Goal: Task Accomplishment & Management: Use online tool/utility

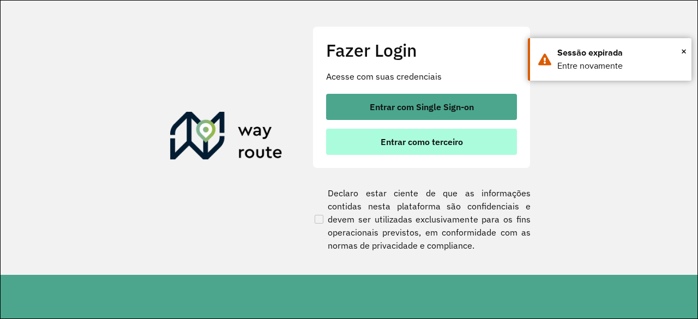
click at [447, 140] on span "Entrar como terceiro" at bounding box center [422, 141] width 82 height 9
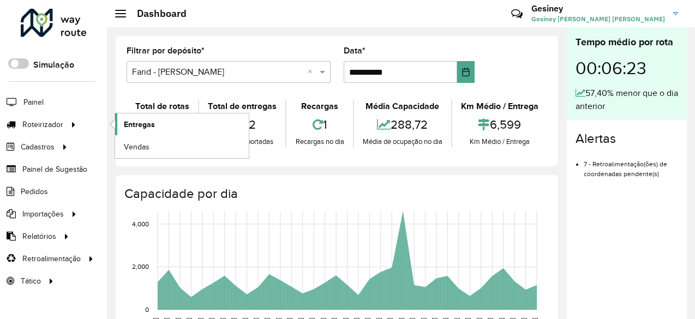
click at [133, 125] on span "Entregas" at bounding box center [139, 124] width 31 height 11
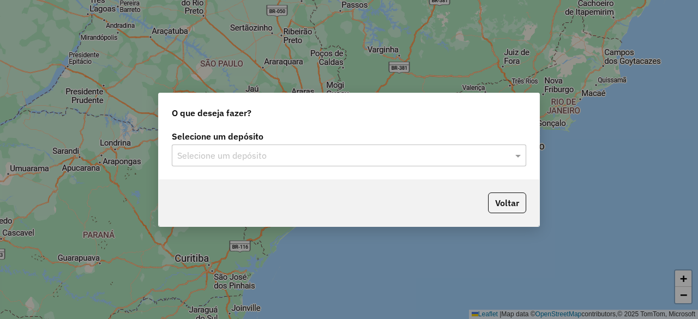
click at [285, 158] on input "text" at bounding box center [338, 155] width 322 height 13
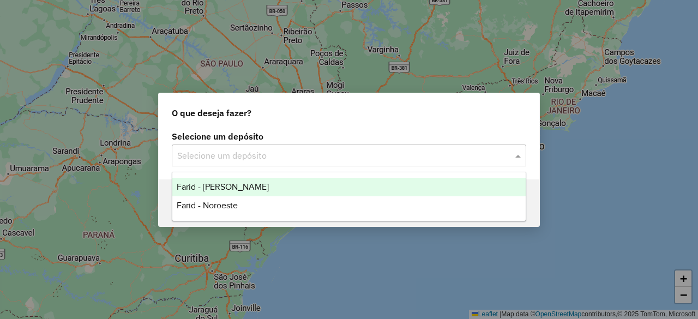
click at [224, 189] on span "Farid - [PERSON_NAME]" at bounding box center [223, 186] width 92 height 9
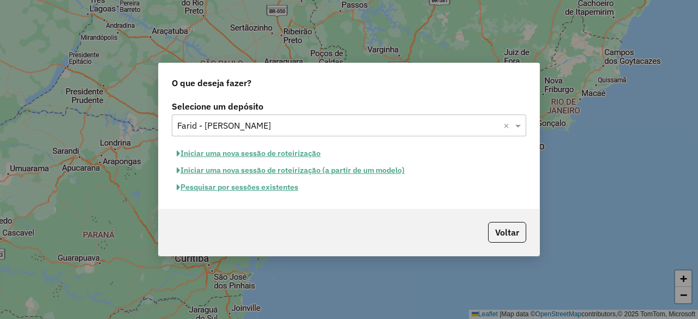
click at [287, 153] on button "Iniciar uma nova sessão de roteirização" at bounding box center [249, 153] width 154 height 17
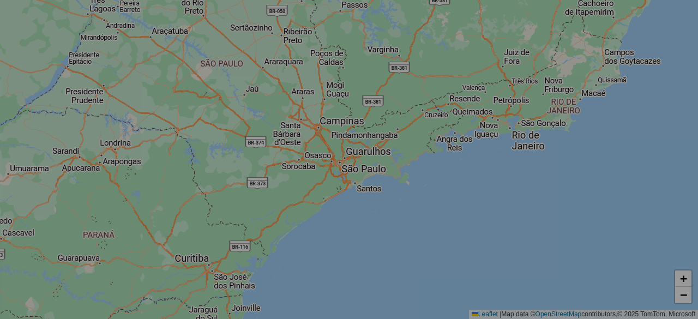
select select "*"
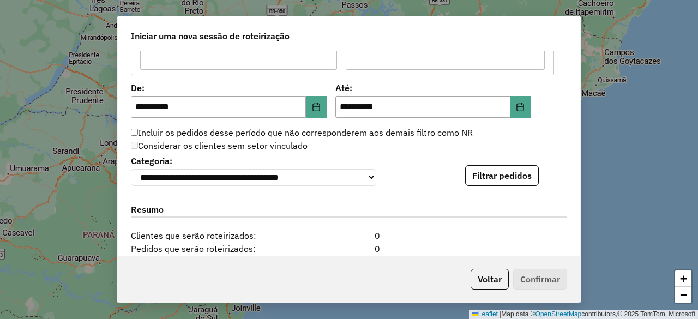
scroll to position [1011, 0]
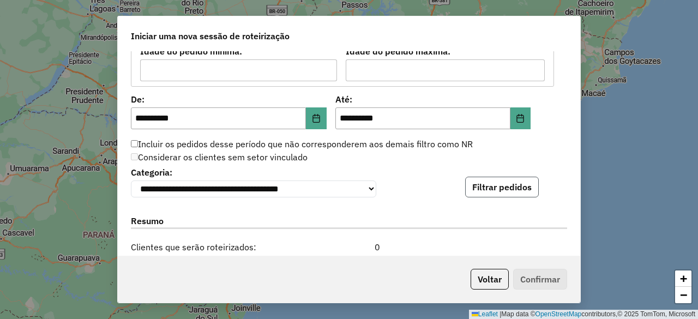
click at [523, 189] on button "Filtrar pedidos" at bounding box center [502, 187] width 74 height 21
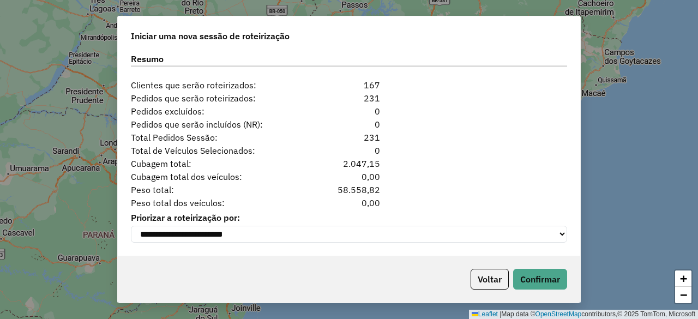
scroll to position [1400, 0]
click at [547, 285] on button "Confirmar" at bounding box center [540, 279] width 54 height 21
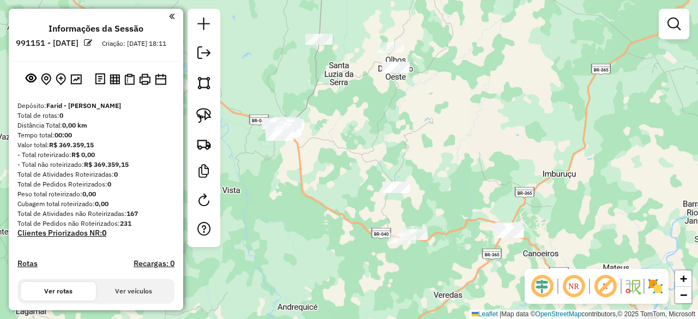
drag, startPoint x: 568, startPoint y: 152, endPoint x: 500, endPoint y: 121, distance: 75.7
click at [500, 121] on div "Janela de atendimento Grade de atendimento Capacidade Transportadoras Veículos …" at bounding box center [349, 159] width 698 height 319
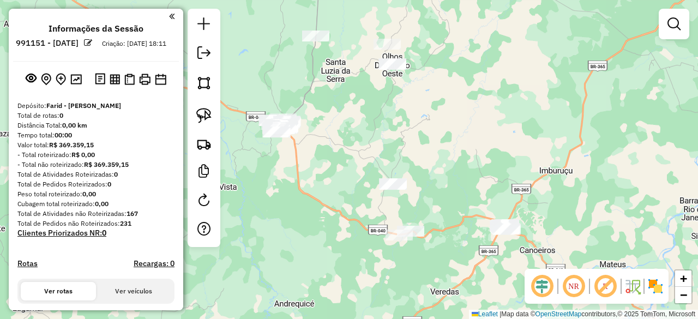
drag, startPoint x: 201, startPoint y: 116, endPoint x: 237, endPoint y: 117, distance: 36.0
click at [201, 116] on img at bounding box center [203, 115] width 15 height 15
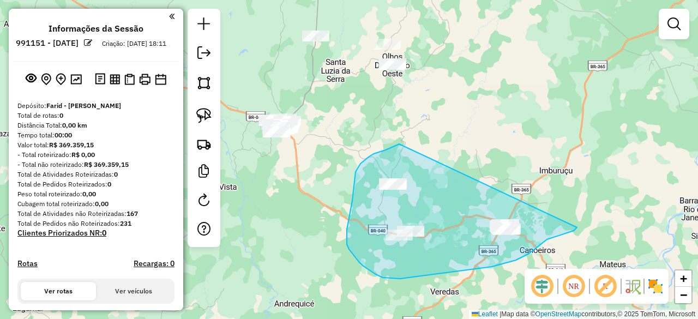
drag, startPoint x: 399, startPoint y: 144, endPoint x: 580, endPoint y: 217, distance: 195.3
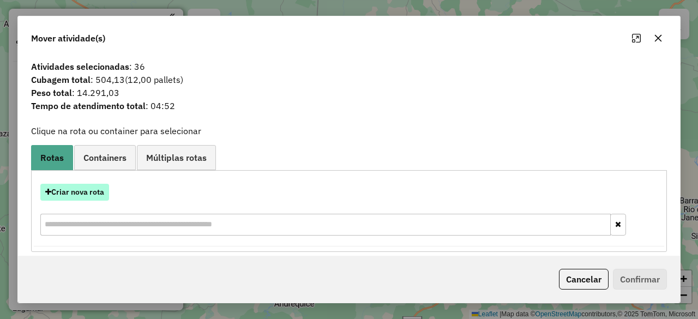
click at [100, 189] on button "Criar nova rota" at bounding box center [74, 192] width 69 height 17
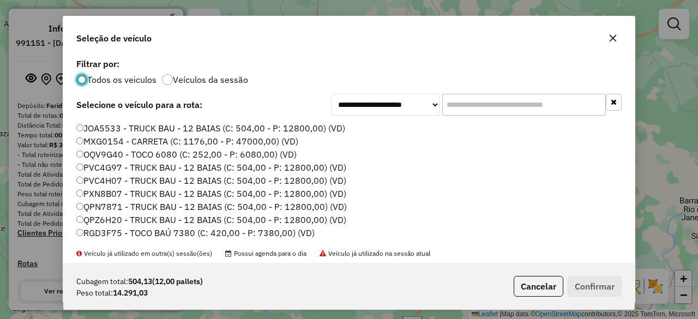
scroll to position [116, 0]
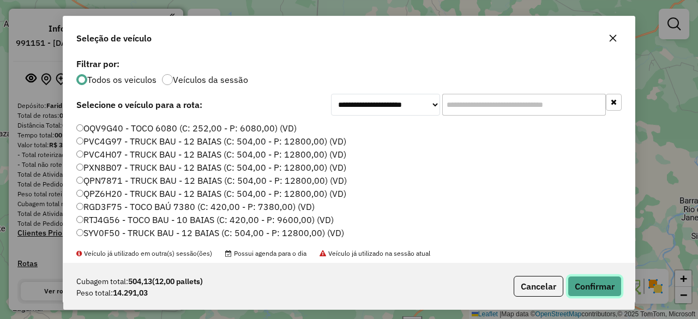
click at [603, 285] on button "Confirmar" at bounding box center [595, 286] width 54 height 21
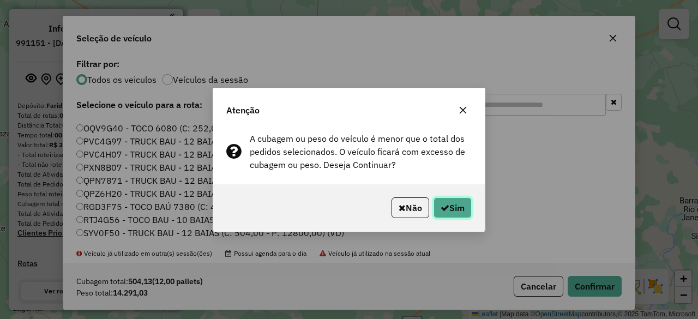
click at [469, 210] on button "Sim" at bounding box center [453, 207] width 38 height 21
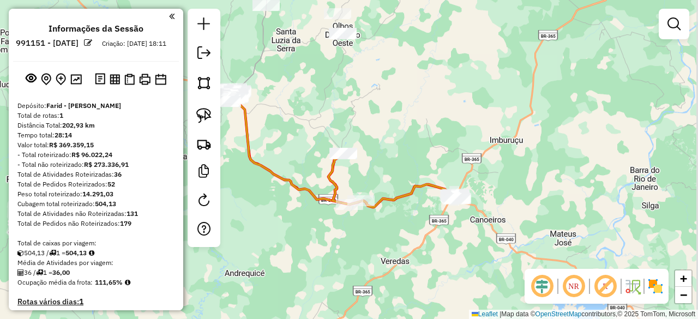
drag, startPoint x: 501, startPoint y: 169, endPoint x: 448, endPoint y: 176, distance: 52.9
click at [452, 138] on div "Janela de atendimento Grade de atendimento Capacidade Transportadoras Veículos …" at bounding box center [349, 159] width 698 height 319
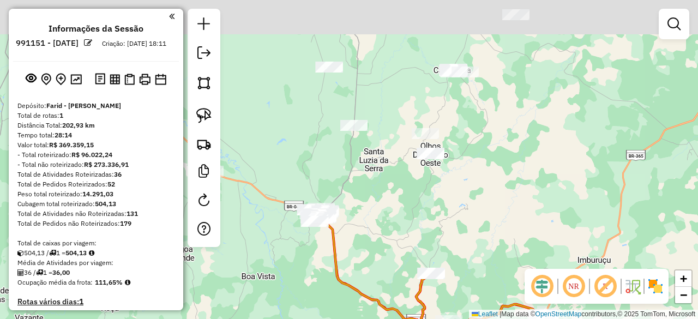
drag, startPoint x: 318, startPoint y: 94, endPoint x: 430, endPoint y: 260, distance: 200.5
click at [428, 259] on div "Janela de atendimento Grade de atendimento Capacidade Transportadoras Veículos …" at bounding box center [349, 159] width 698 height 319
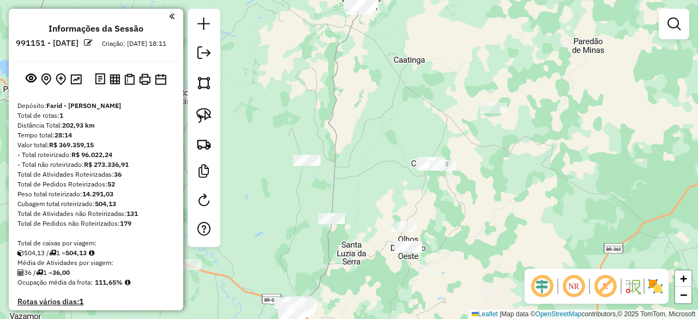
drag, startPoint x: 564, startPoint y: 207, endPoint x: 520, endPoint y: 253, distance: 63.7
click at [520, 253] on div "Janela de atendimento Grade de atendimento Capacidade Transportadoras Veículos …" at bounding box center [349, 159] width 698 height 319
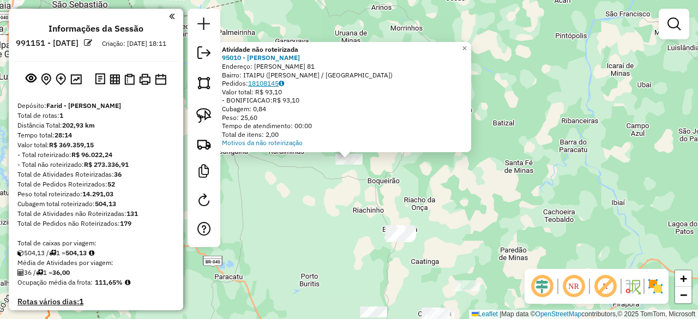
click at [273, 83] on link "18108145" at bounding box center [266, 83] width 36 height 8
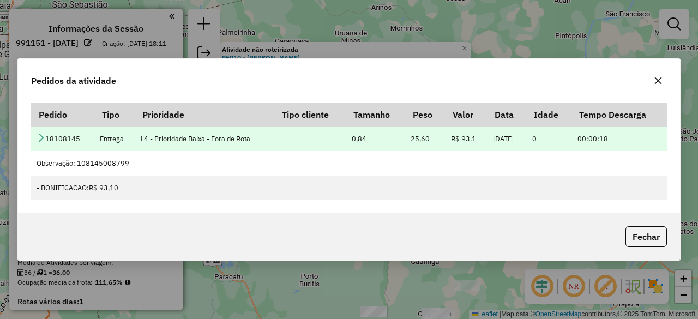
click at [43, 140] on icon at bounding box center [41, 137] width 9 height 9
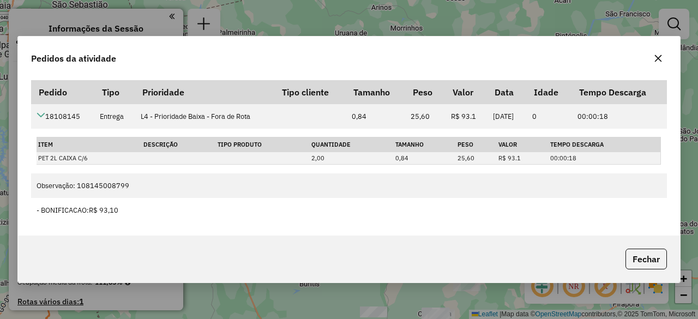
click at [658, 61] on icon "button" at bounding box center [658, 58] width 9 height 9
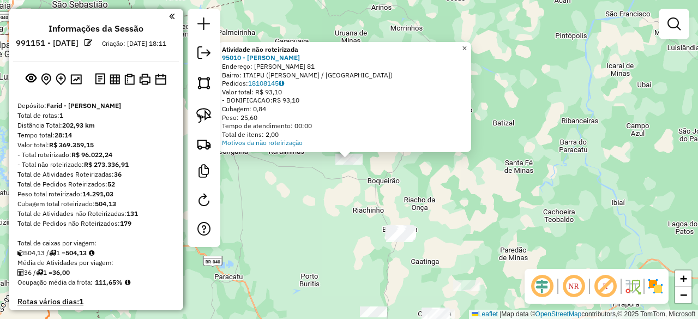
click at [467, 44] on span "×" at bounding box center [464, 48] width 5 height 9
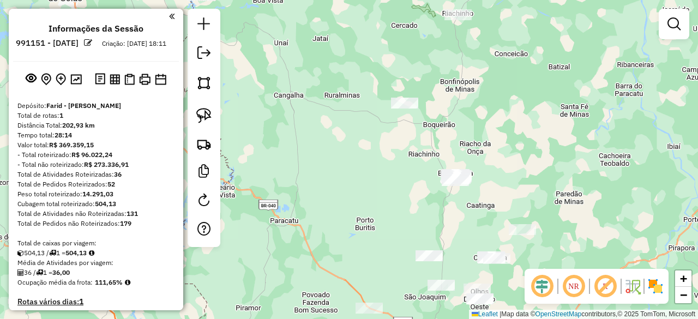
drag, startPoint x: 423, startPoint y: 177, endPoint x: 495, endPoint y: 90, distance: 112.8
click at [495, 91] on div "Janela de atendimento Grade de atendimento Capacidade Transportadoras Veículos …" at bounding box center [349, 159] width 698 height 319
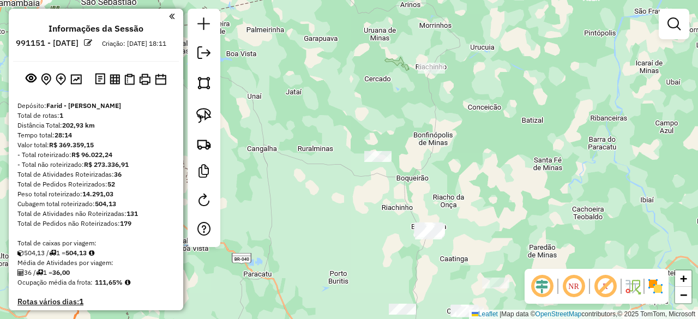
drag, startPoint x: 468, startPoint y: 79, endPoint x: 438, endPoint y: 130, distance: 59.2
click at [438, 129] on div "Janela de atendimento Grade de atendimento Capacidade Transportadoras Veículos …" at bounding box center [349, 159] width 698 height 319
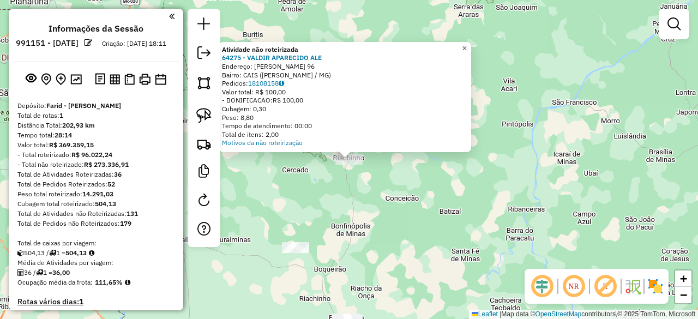
drag, startPoint x: 472, startPoint y: 44, endPoint x: 470, endPoint y: 56, distance: 11.7
click at [467, 45] on span "×" at bounding box center [464, 48] width 5 height 9
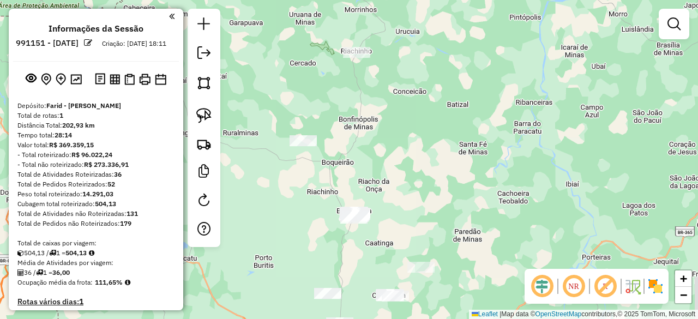
drag, startPoint x: 450, startPoint y: 224, endPoint x: 467, endPoint y: 34, distance: 190.7
click at [467, 34] on div "Janela de atendimento Grade de atendimento Capacidade Transportadoras Veículos …" at bounding box center [349, 159] width 698 height 319
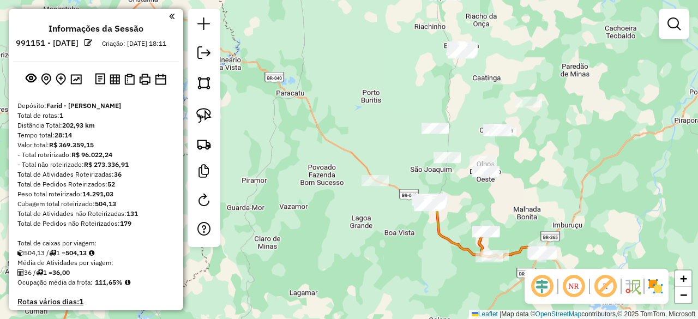
drag, startPoint x: 469, startPoint y: 234, endPoint x: 523, endPoint y: 197, distance: 65.5
click at [523, 197] on div "Janela de atendimento Grade de atendimento Capacidade Transportadoras Veículos …" at bounding box center [349, 159] width 698 height 319
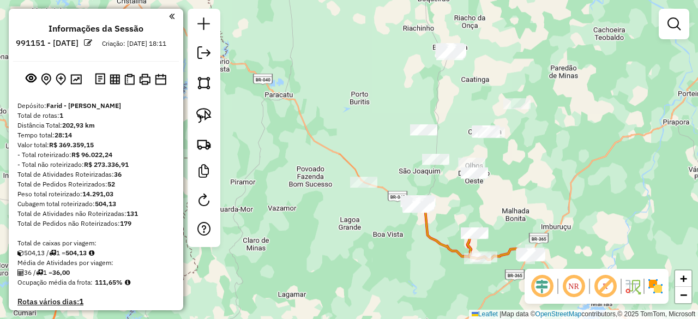
drag, startPoint x: 537, startPoint y: 186, endPoint x: 526, endPoint y: 187, distance: 10.9
click at [526, 187] on div "Janela de atendimento Grade de atendimento Capacidade Transportadoras Veículos …" at bounding box center [349, 159] width 698 height 319
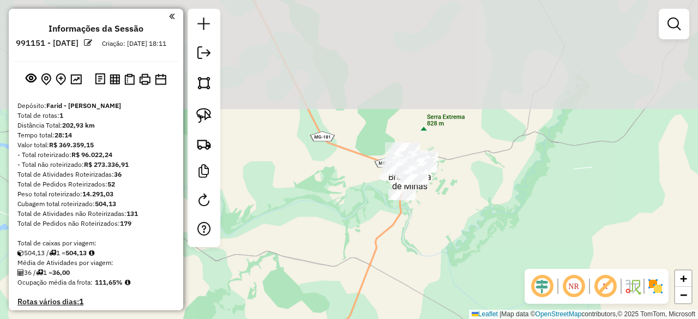
drag, startPoint x: 451, startPoint y: 61, endPoint x: 454, endPoint y: 207, distance: 146.8
click at [454, 207] on div "Janela de atendimento Grade de atendimento Capacidade Transportadoras Veículos …" at bounding box center [349, 159] width 698 height 319
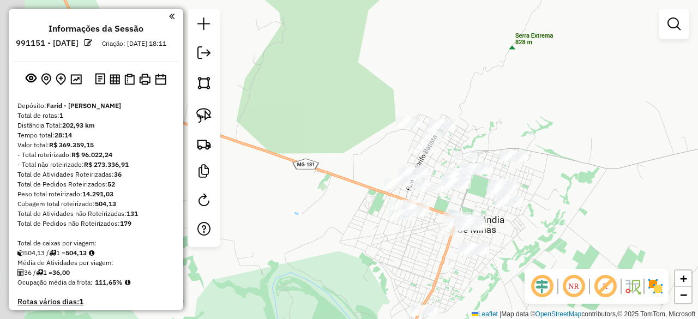
drag, startPoint x: 404, startPoint y: 99, endPoint x: 567, endPoint y: 122, distance: 165.3
click at [567, 122] on div "Janela de atendimento Grade de atendimento Capacidade Transportadoras Veículos …" at bounding box center [349, 159] width 698 height 319
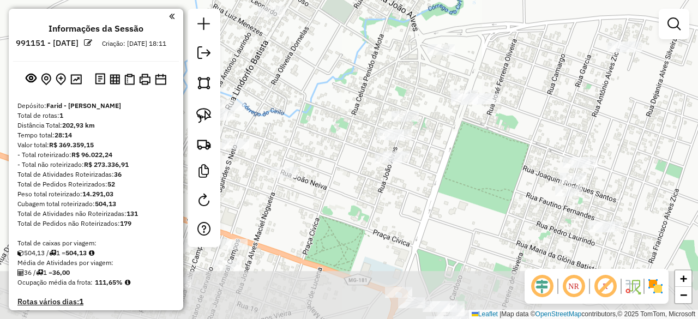
drag, startPoint x: 479, startPoint y: 174, endPoint x: 405, endPoint y: -34, distance: 220.7
click at [405, 0] on html "Aguarde... Pop-up bloqueado! Seu navegador bloqueou automáticamente a abertura …" at bounding box center [349, 159] width 698 height 319
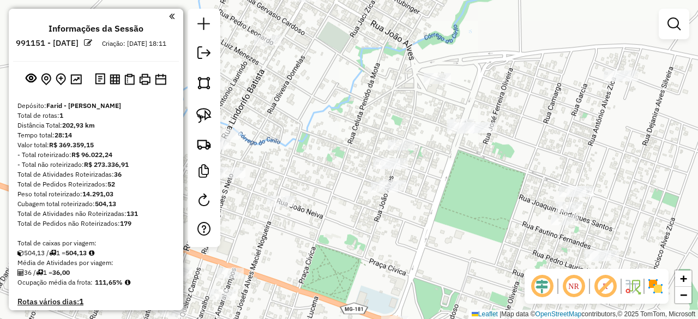
drag, startPoint x: 453, startPoint y: 131, endPoint x: 463, endPoint y: 197, distance: 66.7
click at [463, 197] on div "Janela de atendimento Grade de atendimento Capacidade Transportadoras Veículos …" at bounding box center [349, 159] width 698 height 319
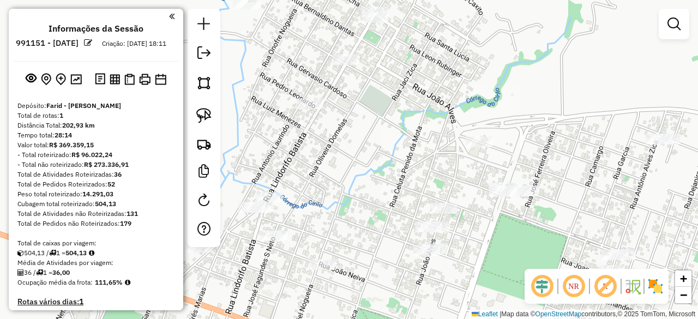
drag, startPoint x: 469, startPoint y: 178, endPoint x: 504, endPoint y: 218, distance: 52.6
click at [504, 218] on div "Janela de atendimento Grade de atendimento Capacidade Transportadoras Veículos …" at bounding box center [349, 159] width 698 height 319
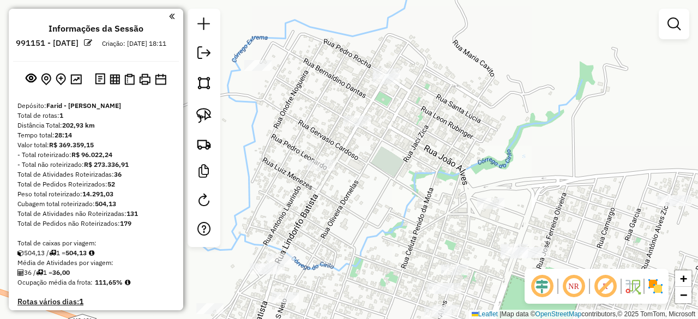
drag, startPoint x: 460, startPoint y: 61, endPoint x: 468, endPoint y: 115, distance: 54.5
click at [468, 115] on div "Janela de atendimento Grade de atendimento Capacidade Transportadoras Veículos …" at bounding box center [349, 159] width 698 height 319
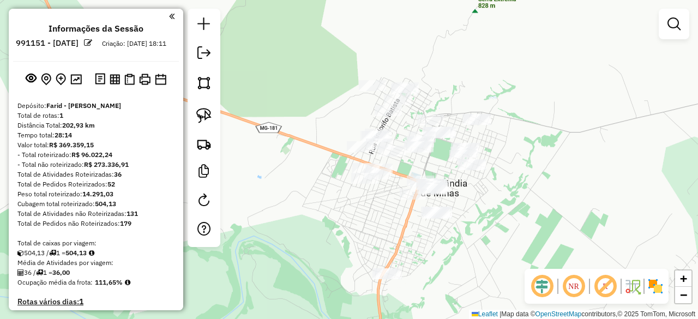
drag, startPoint x: 567, startPoint y: 213, endPoint x: 564, endPoint y: 142, distance: 70.5
click at [564, 144] on div "Janela de atendimento Grade de atendimento Capacidade Transportadoras Veículos …" at bounding box center [349, 159] width 698 height 319
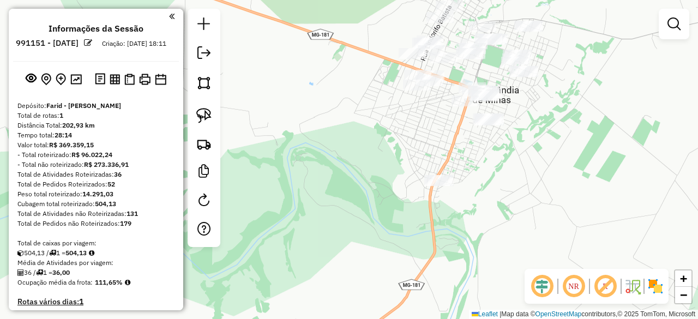
drag, startPoint x: 509, startPoint y: 222, endPoint x: 482, endPoint y: 154, distance: 72.2
click at [483, 157] on div "Janela de atendimento Grade de atendimento Capacidade Transportadoras Veículos …" at bounding box center [349, 159] width 698 height 319
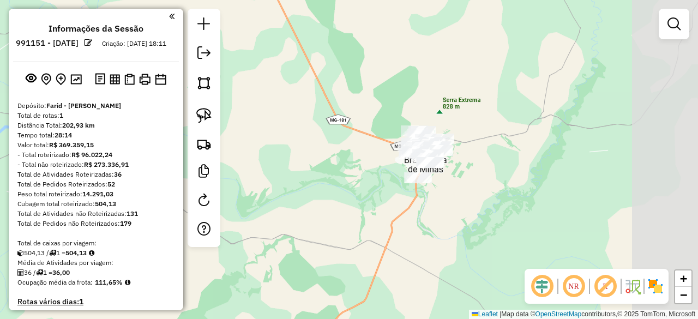
drag, startPoint x: 603, startPoint y: 156, endPoint x: 513, endPoint y: 178, distance: 93.2
click at [513, 178] on div "Janela de atendimento Grade de atendimento Capacidade Transportadoras Veículos …" at bounding box center [349, 159] width 698 height 319
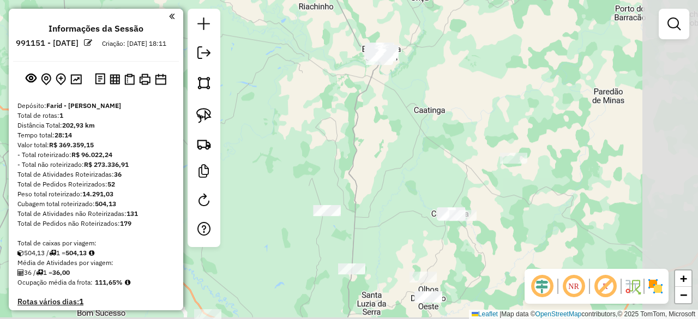
drag, startPoint x: 535, startPoint y: 200, endPoint x: 399, endPoint y: 69, distance: 188.3
click at [402, 73] on div "Janela de atendimento Grade de atendimento Capacidade Transportadoras Veículos …" at bounding box center [349, 159] width 698 height 319
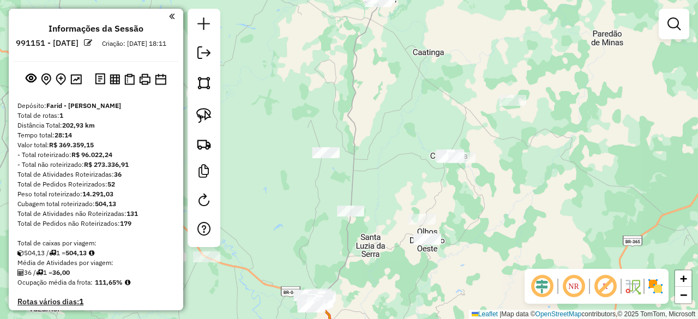
drag, startPoint x: 413, startPoint y: 129, endPoint x: 435, endPoint y: 104, distance: 33.6
click at [435, 104] on div "Janela de atendimento Grade de atendimento Capacidade Transportadoras Veículos …" at bounding box center [349, 159] width 698 height 319
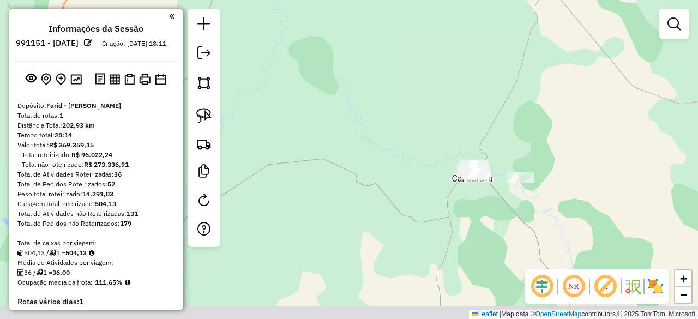
drag, startPoint x: 482, startPoint y: 213, endPoint x: 419, endPoint y: 94, distance: 134.7
click at [423, 99] on div "Janela de atendimento Grade de atendimento Capacidade Transportadoras Veículos …" at bounding box center [349, 159] width 698 height 319
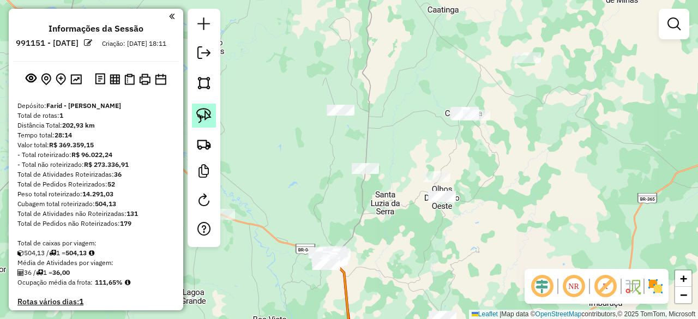
click at [197, 116] on img at bounding box center [203, 115] width 15 height 15
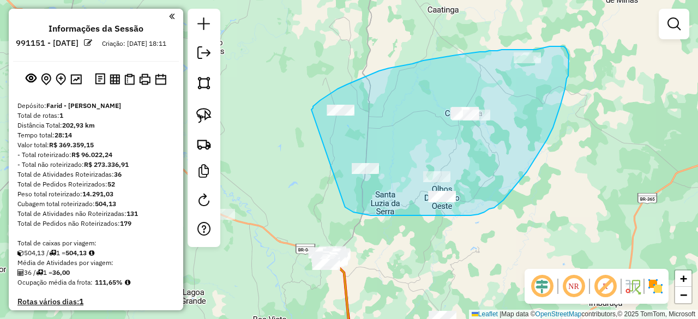
drag, startPoint x: 312, startPoint y: 110, endPoint x: 381, endPoint y: 202, distance: 115.8
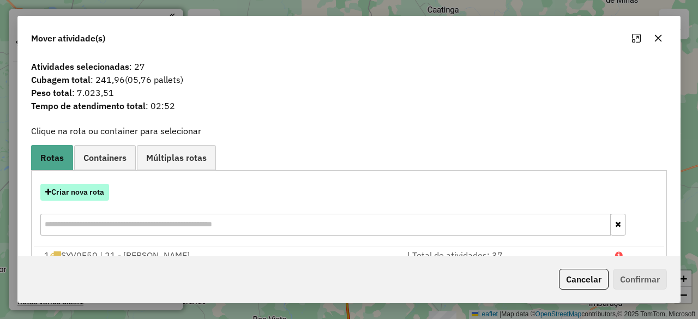
click at [97, 189] on button "Criar nova rota" at bounding box center [74, 192] width 69 height 17
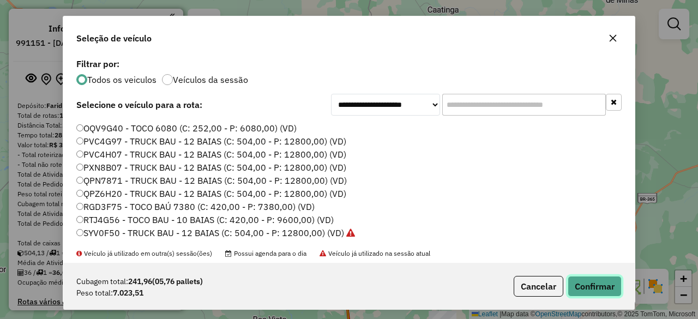
click at [597, 282] on button "Confirmar" at bounding box center [595, 286] width 54 height 21
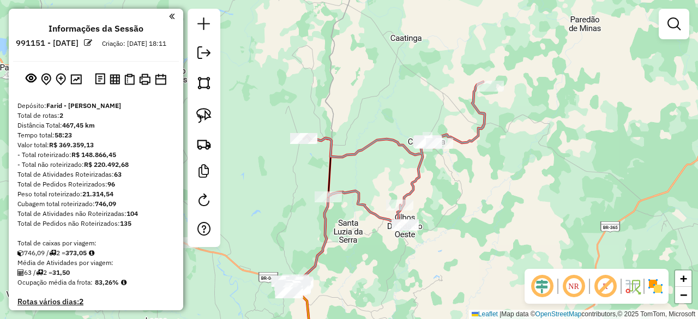
drag, startPoint x: 531, startPoint y: 200, endPoint x: 486, endPoint y: 262, distance: 77.3
click at [486, 262] on div "Janela de atendimento Grade de atendimento Capacidade Transportadoras Veículos …" at bounding box center [349, 159] width 698 height 319
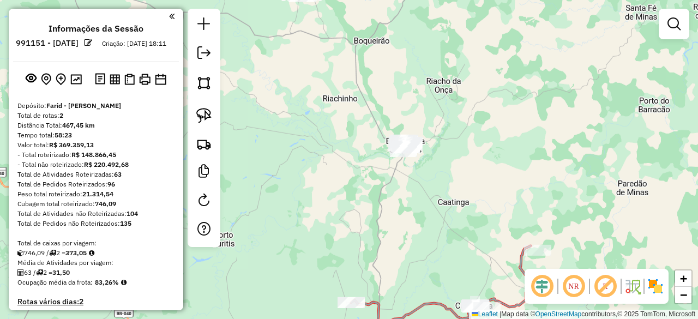
drag, startPoint x: 382, startPoint y: 73, endPoint x: 453, endPoint y: 207, distance: 151.5
click at [451, 213] on div "Janela de atendimento Grade de atendimento Capacidade Transportadoras Veículos …" at bounding box center [349, 159] width 698 height 319
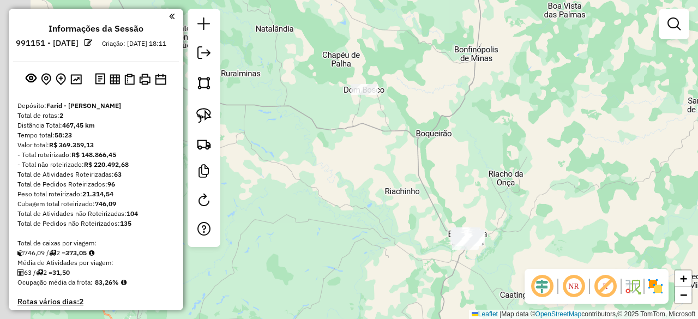
drag, startPoint x: 493, startPoint y: 147, endPoint x: 559, endPoint y: 267, distance: 137.0
click at [559, 267] on div "Janela de atendimento Grade de atendimento Capacidade Transportadoras Veículos …" at bounding box center [349, 159] width 698 height 319
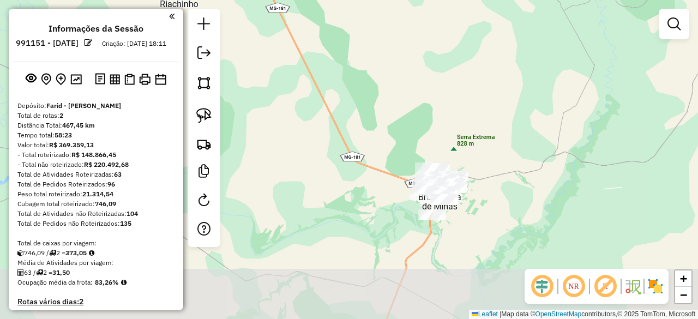
drag, startPoint x: 404, startPoint y: 270, endPoint x: 464, endPoint y: 157, distance: 128.4
click at [464, 161] on div "Janela de atendimento Grade de atendimento Capacidade Transportadoras Veículos …" at bounding box center [349, 159] width 698 height 319
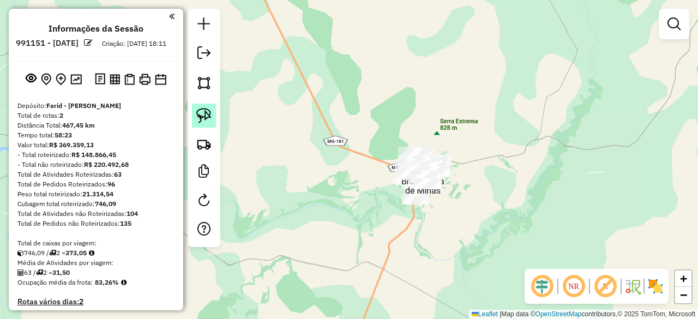
click at [202, 118] on img at bounding box center [203, 115] width 15 height 15
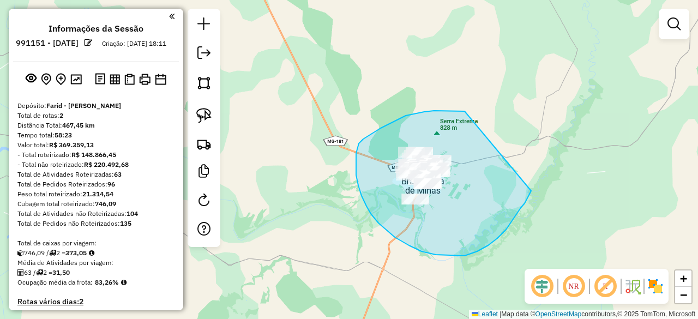
drag, startPoint x: 465, startPoint y: 111, endPoint x: 532, endPoint y: 189, distance: 102.9
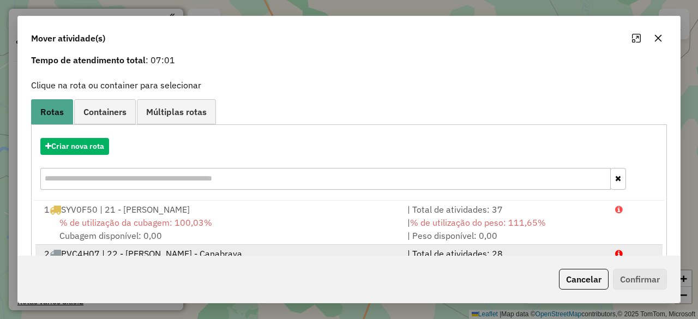
scroll to position [96, 0]
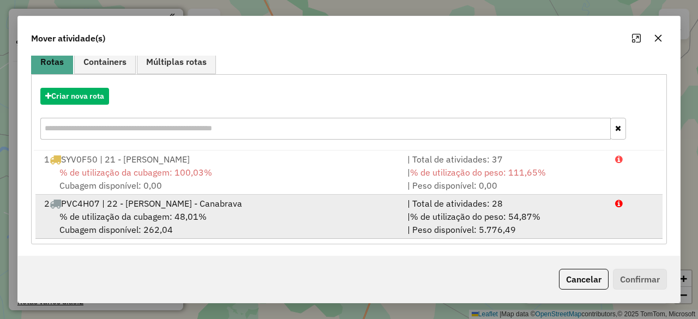
click at [158, 223] on div "% de utilização da cubagem: 48,01% Cubagem disponível: 262,04" at bounding box center [219, 223] width 363 height 26
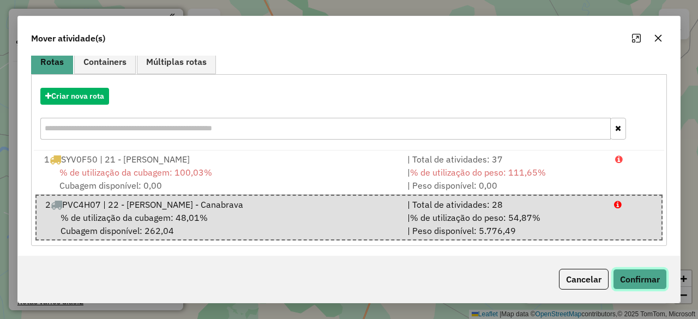
click at [657, 278] on button "Confirmar" at bounding box center [640, 279] width 54 height 21
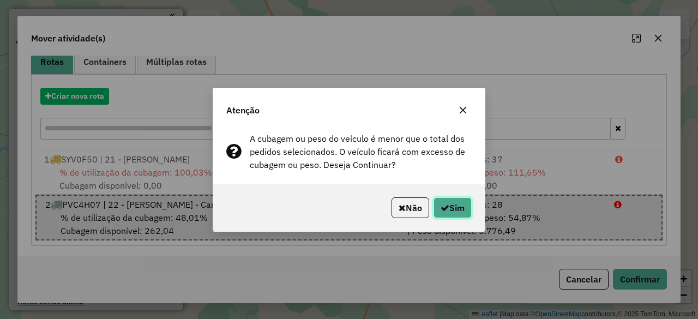
click at [447, 201] on button "Sim" at bounding box center [453, 207] width 38 height 21
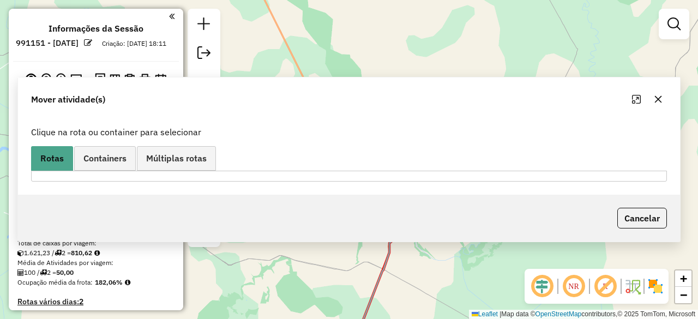
scroll to position [0, 0]
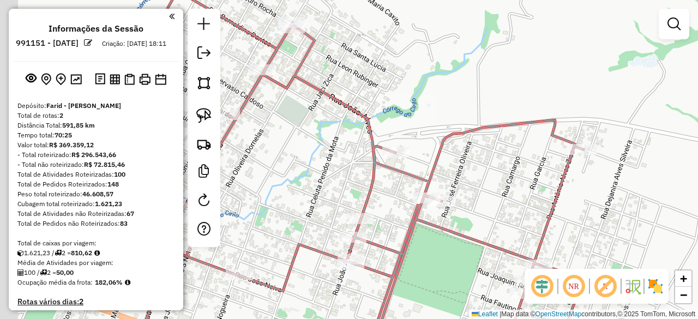
drag, startPoint x: 375, startPoint y: 149, endPoint x: 476, endPoint y: 148, distance: 100.9
click at [476, 148] on div "Janela de atendimento Grade de atendimento Capacidade Transportadoras Veículos …" at bounding box center [349, 159] width 698 height 319
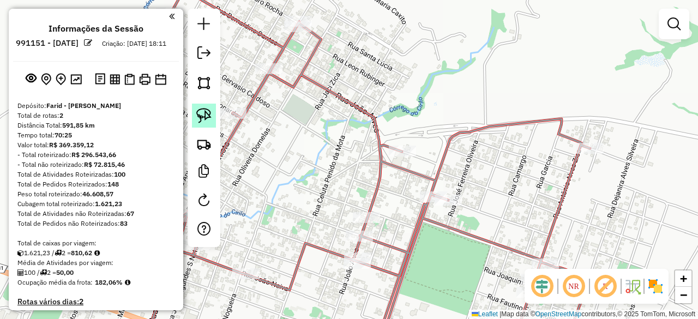
click at [205, 116] on img at bounding box center [203, 115] width 15 height 15
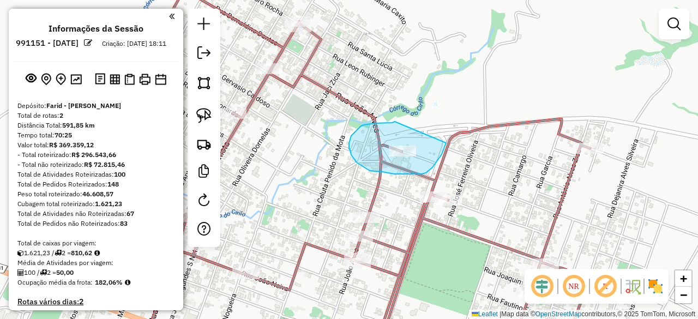
drag, startPoint x: 386, startPoint y: 123, endPoint x: 453, endPoint y: 115, distance: 67.0
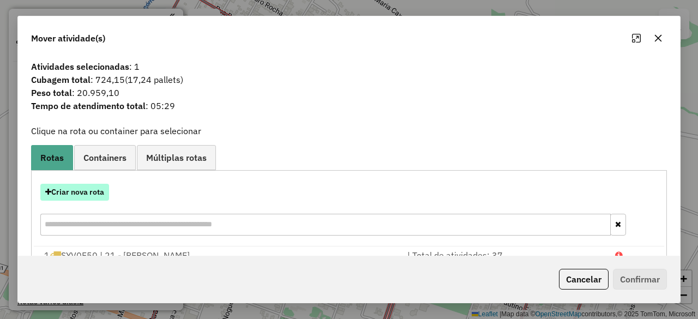
click at [95, 194] on button "Criar nova rota" at bounding box center [74, 192] width 69 height 17
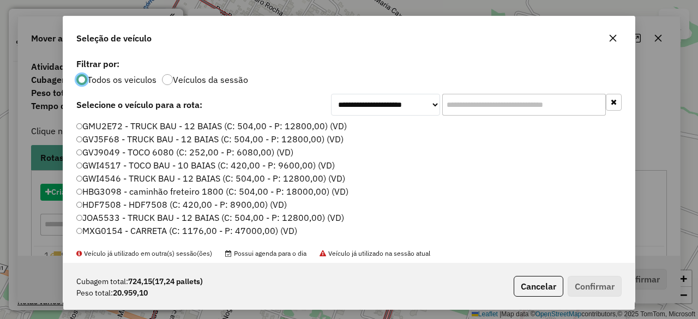
scroll to position [5, 3]
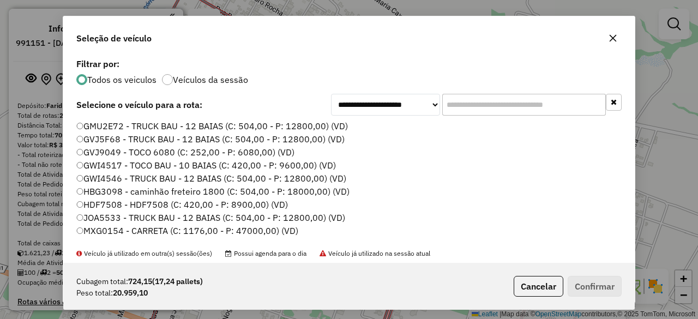
drag, startPoint x: 125, startPoint y: 157, endPoint x: 110, endPoint y: 162, distance: 16.7
click at [117, 161] on ul "GMU2E72 - TRUCK BAU - 12 BAIAS (C: 504,00 - P: 12800,00) (VD) GVJ5F68 - TRUCK B…" at bounding box center [349, 180] width 546 height 120
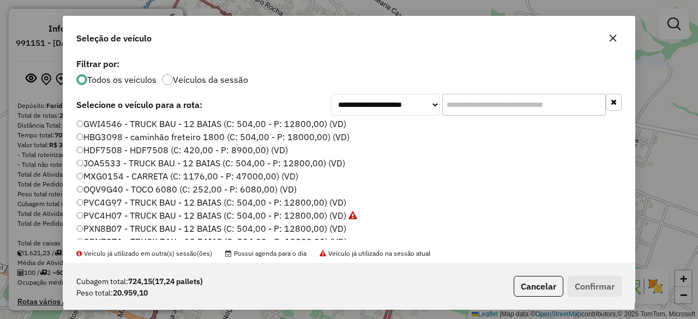
drag, startPoint x: 151, startPoint y: 172, endPoint x: 130, endPoint y: 173, distance: 20.2
click at [146, 173] on label "MXG0154 - CARRETA (C: 1176,00 - P: 47000,00) (VD)" at bounding box center [187, 176] width 222 height 13
click at [85, 177] on label "MXG0154 - CARRETA (C: 1176,00 - P: 47000,00) (VD)" at bounding box center [187, 176] width 222 height 13
click at [607, 286] on button "Confirmar" at bounding box center [595, 286] width 54 height 21
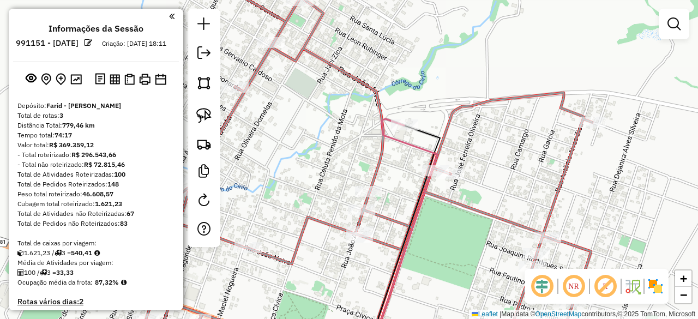
drag, startPoint x: 500, startPoint y: 205, endPoint x: 502, endPoint y: 128, distance: 77.0
click at [502, 131] on div "Janela de atendimento Grade de atendimento Capacidade Transportadoras Veículos …" at bounding box center [349, 159] width 698 height 319
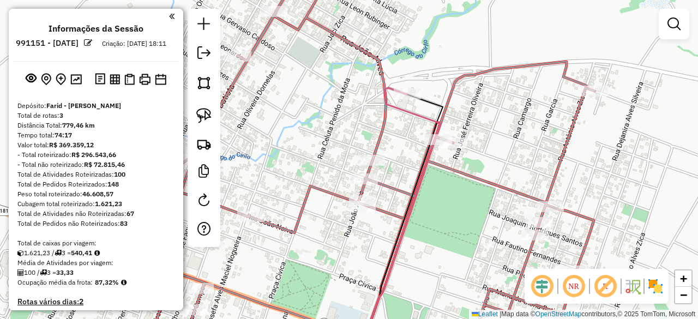
drag, startPoint x: 464, startPoint y: 197, endPoint x: 468, endPoint y: 218, distance: 21.0
click at [468, 218] on div "Janela de atendimento Grade de atendimento Capacidade Transportadoras Veículos …" at bounding box center [349, 159] width 698 height 319
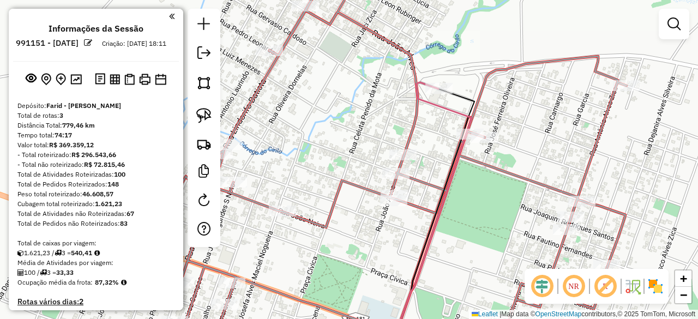
drag, startPoint x: 427, startPoint y: 209, endPoint x: 444, endPoint y: 203, distance: 17.8
click at [448, 203] on icon at bounding box center [433, 213] width 78 height 263
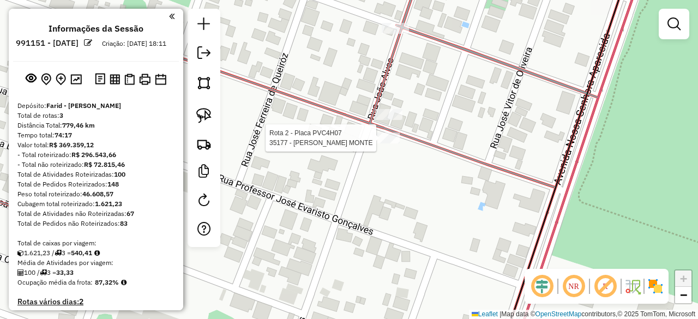
select select "**********"
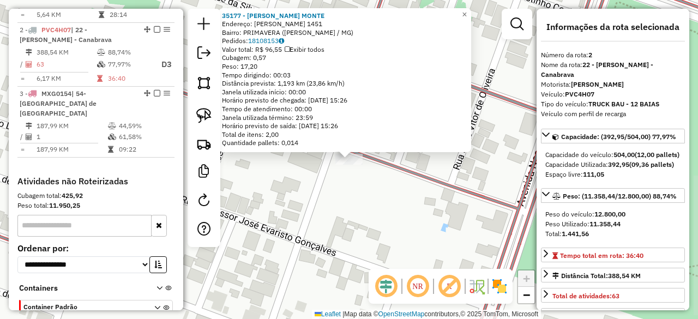
scroll to position [472, 0]
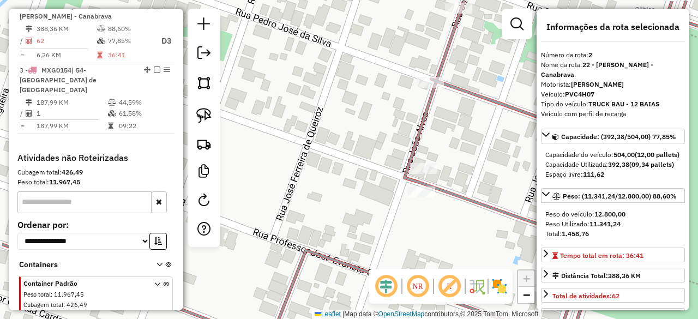
drag, startPoint x: 325, startPoint y: 187, endPoint x: 420, endPoint y: 227, distance: 102.9
click at [418, 226] on div "Janela de atendimento Grade de atendimento Capacidade Transportadoras Veículos …" at bounding box center [349, 159] width 698 height 319
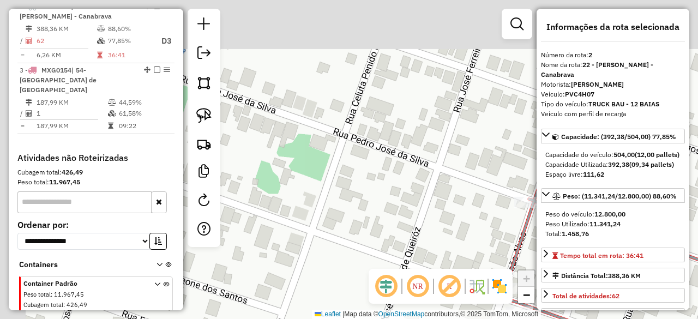
drag, startPoint x: 297, startPoint y: 96, endPoint x: 377, endPoint y: 194, distance: 126.4
click at [375, 206] on div "Janela de atendimento Grade de atendimento Capacidade Transportadoras Veículos …" at bounding box center [349, 159] width 698 height 319
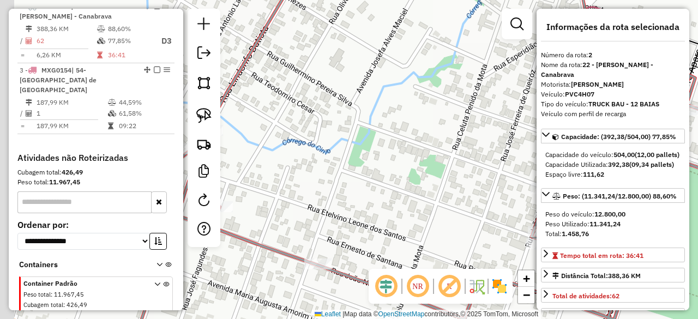
drag, startPoint x: 304, startPoint y: 169, endPoint x: 409, endPoint y: 143, distance: 107.7
click at [409, 143] on div "Janela de atendimento Grade de atendimento Capacidade Transportadoras Veículos …" at bounding box center [349, 159] width 698 height 319
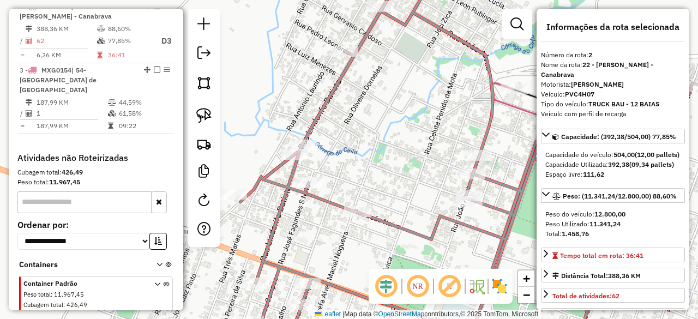
drag, startPoint x: 359, startPoint y: 117, endPoint x: 368, endPoint y: 193, distance: 75.8
click at [368, 195] on div "Janela de atendimento Grade de atendimento Capacidade Transportadoras Veículos …" at bounding box center [349, 159] width 698 height 319
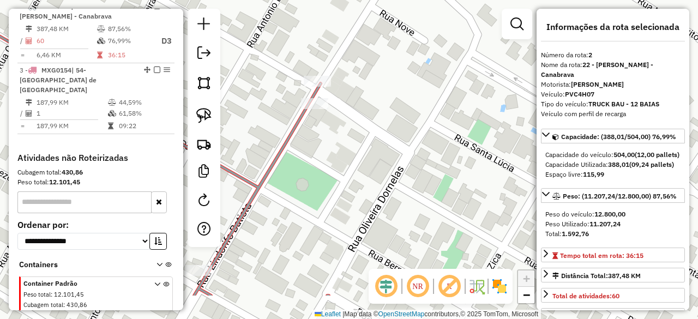
drag, startPoint x: 362, startPoint y: 211, endPoint x: 309, endPoint y: 111, distance: 113.3
click at [309, 111] on div "Janela de atendimento Grade de atendimento Capacidade Transportadoras Veículos …" at bounding box center [349, 159] width 698 height 319
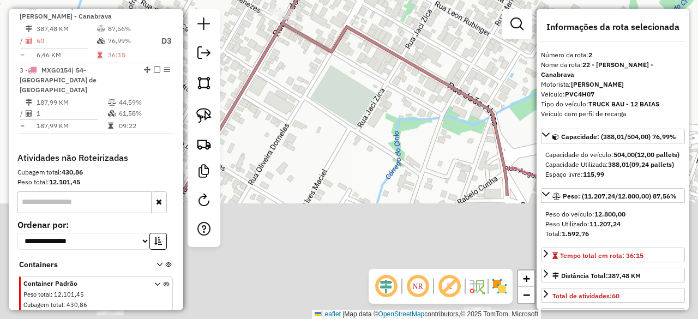
drag, startPoint x: 442, startPoint y: 164, endPoint x: 480, endPoint y: 17, distance: 151.5
click at [480, 17] on div "Janela de atendimento Grade de atendimento Capacidade Transportadoras Veículos …" at bounding box center [349, 159] width 698 height 319
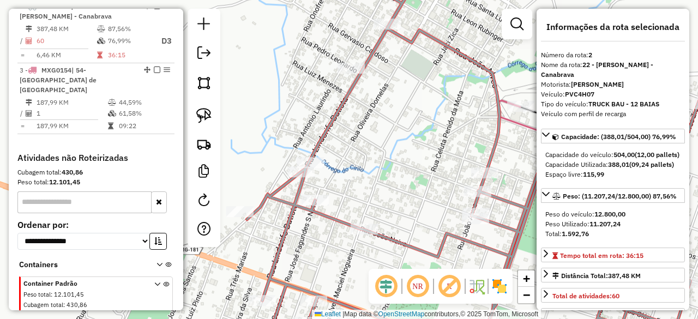
drag, startPoint x: 416, startPoint y: 150, endPoint x: 388, endPoint y: 148, distance: 27.3
click at [388, 149] on div "Janela de atendimento Grade de atendimento Capacidade Transportadoras Veículos …" at bounding box center [349, 159] width 698 height 319
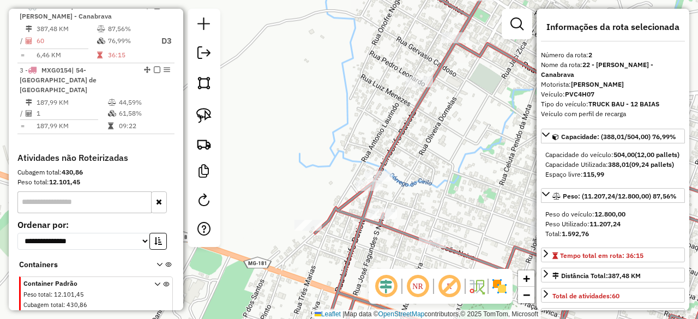
drag, startPoint x: 460, startPoint y: 194, endPoint x: 597, endPoint y: 211, distance: 137.4
click at [597, 211] on hb-router-mapa "Informações da Sessão 991151 - 19/08/2025 Criação: 18/08/2025 18:11 Depósito: F…" at bounding box center [349, 159] width 698 height 319
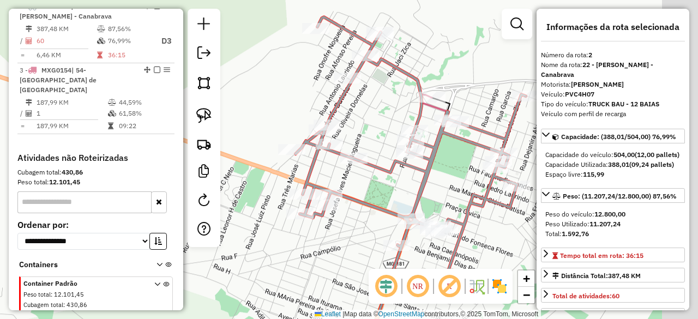
drag, startPoint x: 462, startPoint y: 152, endPoint x: 354, endPoint y: 98, distance: 121.0
click at [354, 99] on div "Janela de atendimento Grade de atendimento Capacidade Transportadoras Veículos …" at bounding box center [349, 159] width 698 height 319
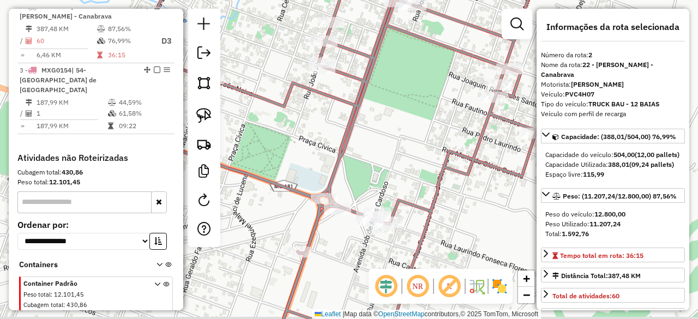
click at [388, 101] on icon at bounding box center [318, 145] width 451 height 383
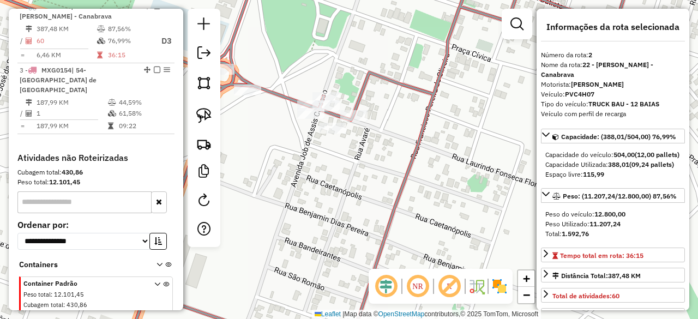
drag, startPoint x: 384, startPoint y: 171, endPoint x: 458, endPoint y: 183, distance: 75.3
click at [457, 183] on div "Janela de atendimento Grade de atendimento Capacidade Transportadoras Veículos …" at bounding box center [349, 159] width 698 height 319
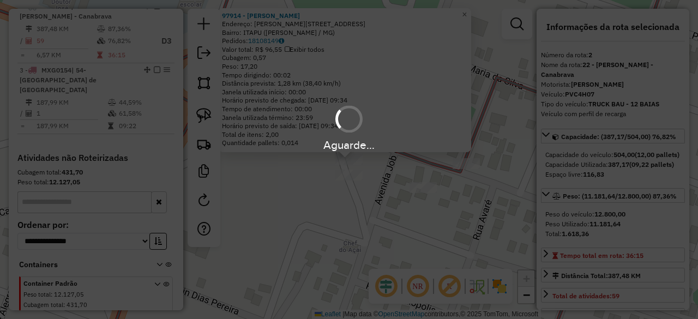
click at [405, 176] on div "Aguarde..." at bounding box center [349, 159] width 698 height 319
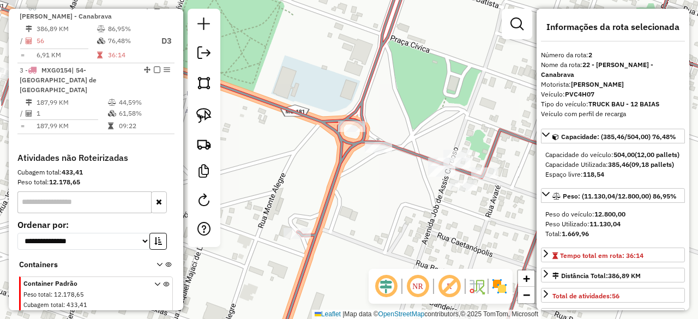
drag, startPoint x: 307, startPoint y: 235, endPoint x: 398, endPoint y: 188, distance: 102.2
click at [398, 189] on div "Janela de atendimento Grade de atendimento Capacidade Transportadoras Veículos …" at bounding box center [349, 159] width 698 height 319
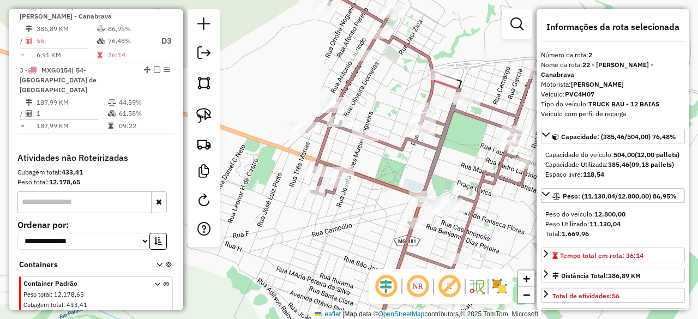
drag, startPoint x: 354, startPoint y: 170, endPoint x: 397, endPoint y: 172, distance: 43.7
click at [394, 176] on div "Janela de atendimento Grade de atendimento Capacidade Transportadoras Veículos …" at bounding box center [349, 159] width 698 height 319
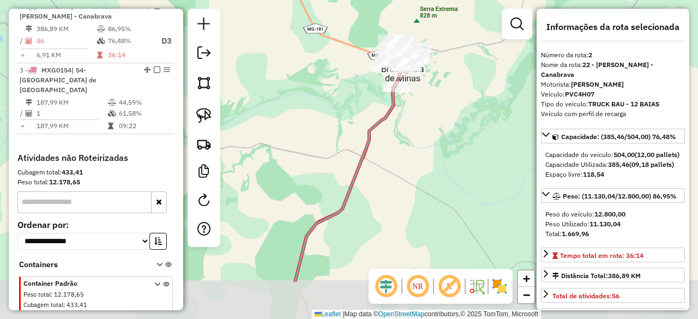
drag, startPoint x: 433, startPoint y: 232, endPoint x: 424, endPoint y: 158, distance: 74.6
click at [424, 159] on div "Janela de atendimento Grade de atendimento Capacidade Transportadoras Veículos …" at bounding box center [349, 159] width 698 height 319
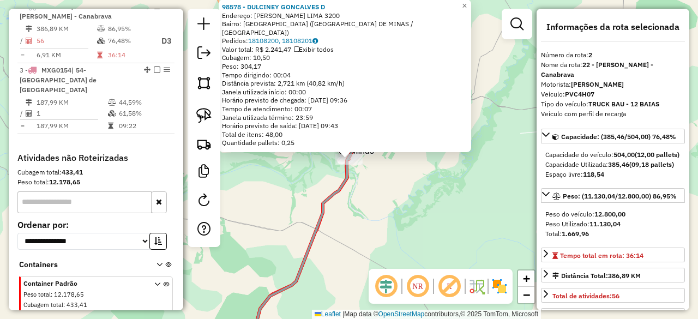
scroll to position [55, 0]
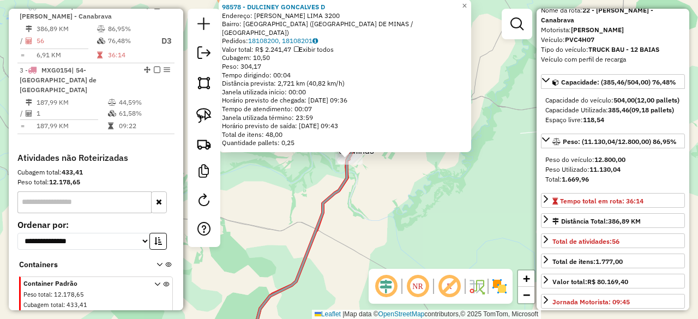
click at [398, 223] on div "98578 - DULCINEY GONCALVES D Endereço: MARIA DA DA COSTA LIMA 3200 Bairro: PORT…" at bounding box center [349, 159] width 698 height 319
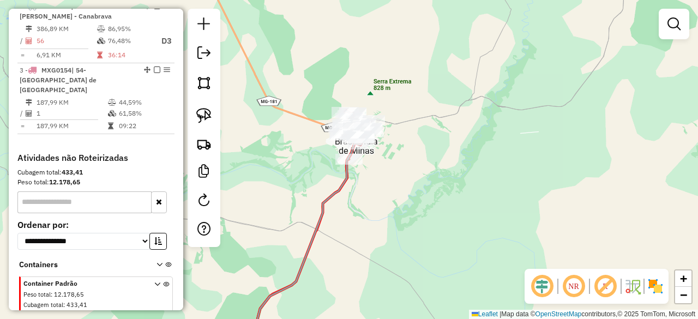
drag, startPoint x: 355, startPoint y: 250, endPoint x: 454, endPoint y: 103, distance: 177.6
click at [451, 106] on div "Janela de atendimento Grade de atendimento Capacidade Transportadoras Veículos …" at bounding box center [349, 159] width 698 height 319
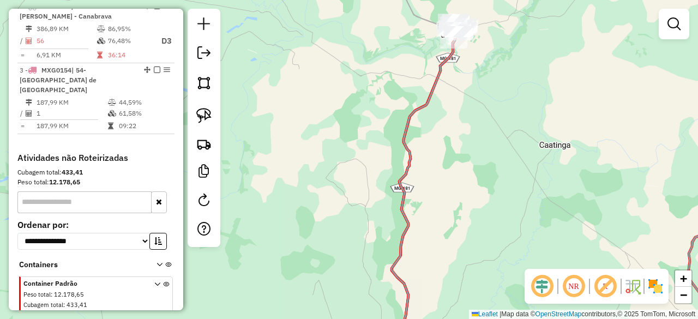
drag, startPoint x: 498, startPoint y: 210, endPoint x: 386, endPoint y: 23, distance: 217.5
click at [386, 23] on div "Janela de atendimento Grade de atendimento Capacidade Transportadoras Veículos …" at bounding box center [349, 159] width 698 height 319
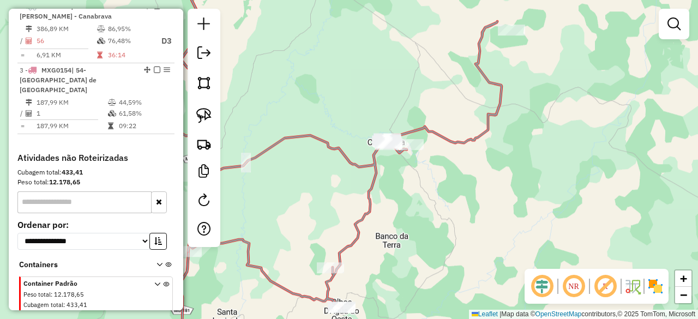
drag, startPoint x: 452, startPoint y: 171, endPoint x: 499, endPoint y: 165, distance: 46.8
click at [498, 171] on div "Janela de atendimento Grade de atendimento Capacidade Transportadoras Veículos …" at bounding box center [349, 159] width 698 height 319
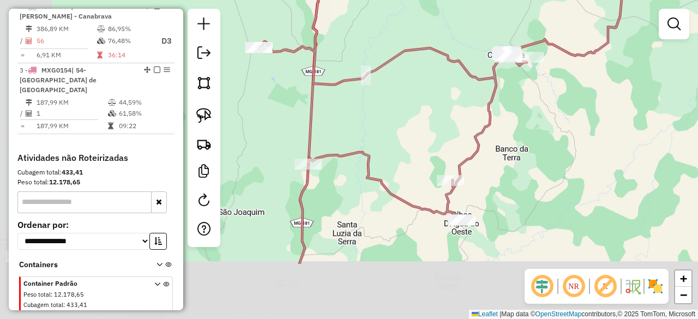
drag, startPoint x: 318, startPoint y: 185, endPoint x: 395, endPoint y: 91, distance: 121.3
click at [394, 92] on div "Janela de atendimento Grade de atendimento Capacidade Transportadoras Veículos …" at bounding box center [349, 159] width 698 height 319
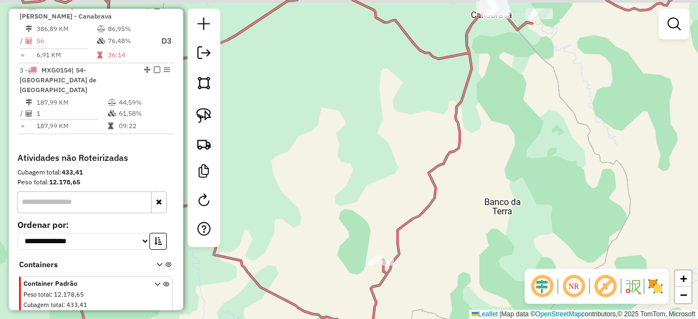
drag, startPoint x: 554, startPoint y: 50, endPoint x: 463, endPoint y: 226, distance: 199.1
click at [463, 225] on div "Janela de atendimento Grade de atendimento Capacidade Transportadoras Veículos …" at bounding box center [349, 159] width 698 height 319
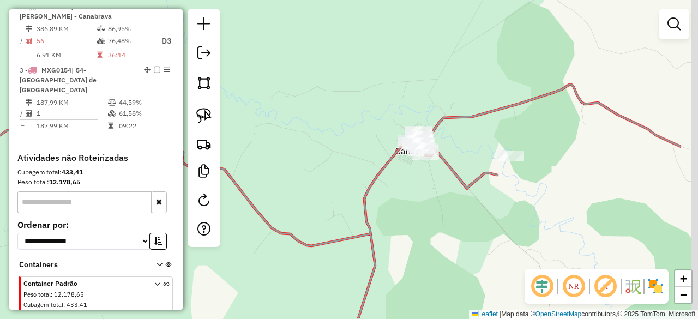
drag, startPoint x: 597, startPoint y: 143, endPoint x: 513, endPoint y: 109, distance: 91.3
click at [513, 109] on div "Janela de atendimento Grade de atendimento Capacidade Transportadoras Veículos …" at bounding box center [349, 159] width 698 height 319
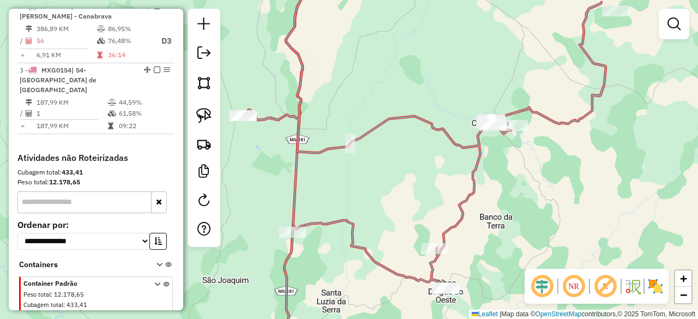
drag, startPoint x: 568, startPoint y: 193, endPoint x: 554, endPoint y: 65, distance: 128.5
click at [553, 68] on div "Janela de atendimento Grade de atendimento Capacidade Transportadoras Veículos …" at bounding box center [349, 159] width 698 height 319
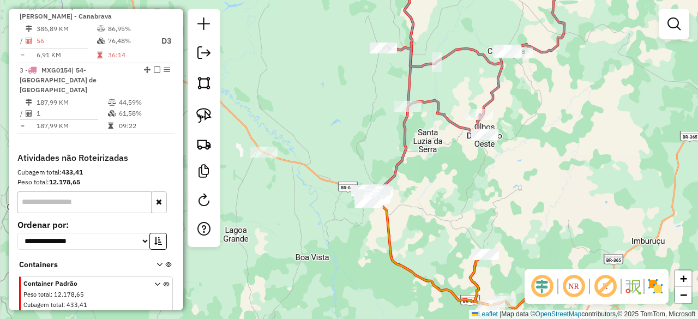
drag, startPoint x: 423, startPoint y: 207, endPoint x: 494, endPoint y: 141, distance: 96.1
click at [494, 141] on div "Janela de atendimento Grade de atendimento Capacidade Transportadoras Veículos …" at bounding box center [349, 159] width 698 height 319
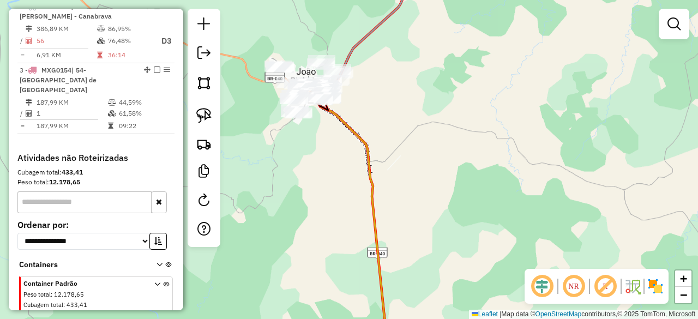
drag, startPoint x: 411, startPoint y: 138, endPoint x: 458, endPoint y: 150, distance: 47.9
click at [456, 150] on div "Janela de atendimento Grade de atendimento Capacidade Transportadoras Veículos …" at bounding box center [349, 159] width 698 height 319
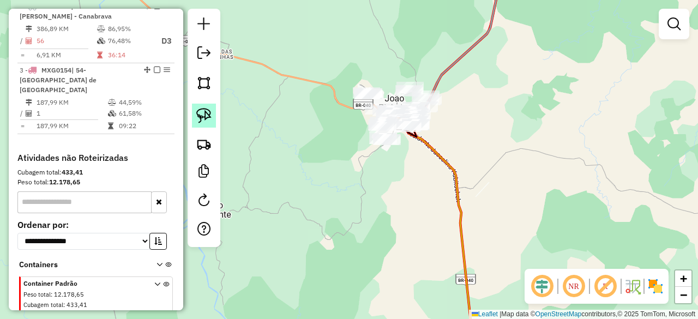
click at [210, 116] on img at bounding box center [203, 115] width 15 height 15
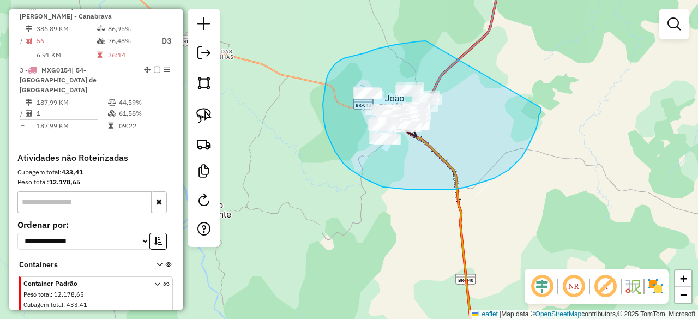
drag, startPoint x: 426, startPoint y: 41, endPoint x: 541, endPoint y: 107, distance: 132.5
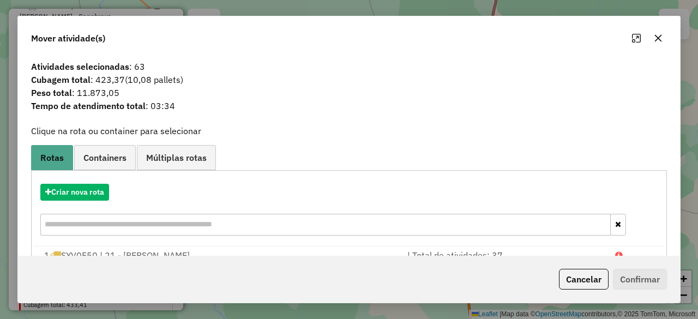
click at [659, 34] on icon "button" at bounding box center [658, 38] width 9 height 9
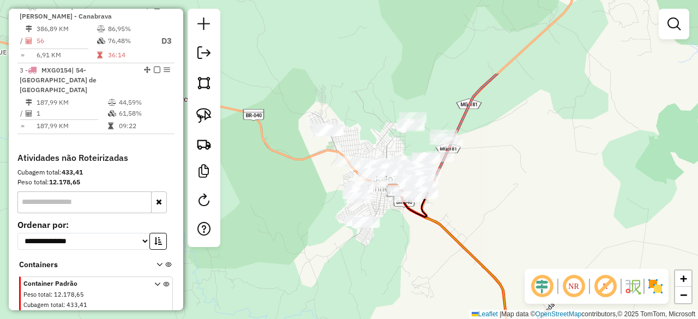
drag, startPoint x: 460, startPoint y: 127, endPoint x: 421, endPoint y: 232, distance: 112.4
click at [421, 232] on div "Janela de atendimento Grade de atendimento Capacidade Transportadoras Veículos …" at bounding box center [349, 159] width 698 height 319
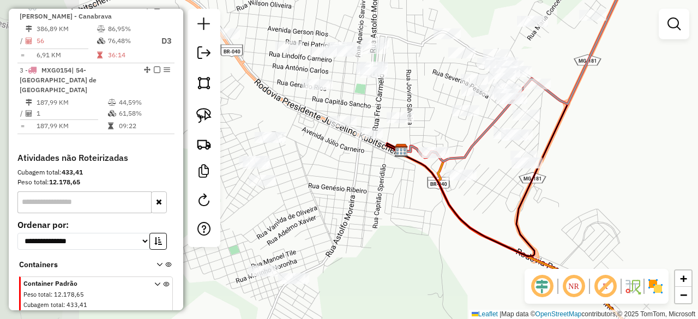
drag, startPoint x: 511, startPoint y: 230, endPoint x: 552, endPoint y: 216, distance: 43.6
click at [552, 218] on div "Janela de atendimento Grade de atendimento Capacidade Transportadoras Veículos …" at bounding box center [349, 159] width 698 height 319
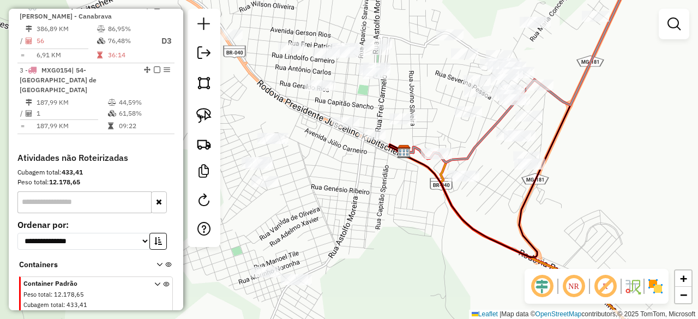
drag, startPoint x: 384, startPoint y: 214, endPoint x: 397, endPoint y: 221, distance: 15.4
click at [397, 221] on div "Janela de atendimento Grade de atendimento Capacidade Transportadoras Veículos …" at bounding box center [349, 159] width 698 height 319
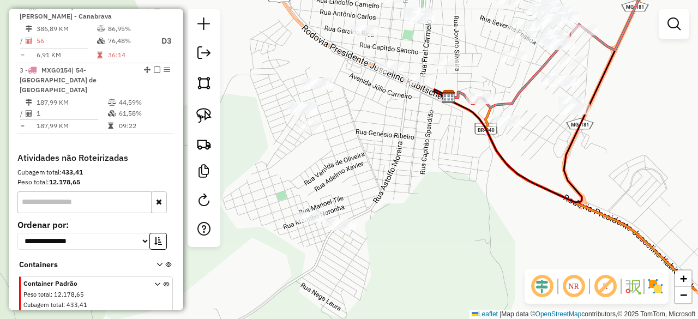
drag, startPoint x: 376, startPoint y: 238, endPoint x: 416, endPoint y: 159, distance: 88.8
click at [416, 159] on div "Janela de atendimento Grade de atendimento Capacidade Transportadoras Veículos …" at bounding box center [349, 159] width 698 height 319
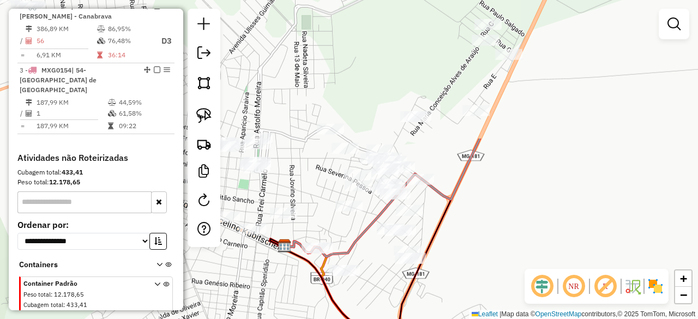
drag, startPoint x: 431, startPoint y: 163, endPoint x: 261, endPoint y: 333, distance: 240.3
click at [261, 319] on html "Aguarde... Pop-up bloqueado! Seu navegador bloqueou automáticamente a abertura …" at bounding box center [349, 159] width 698 height 319
click at [201, 111] on img at bounding box center [203, 115] width 15 height 15
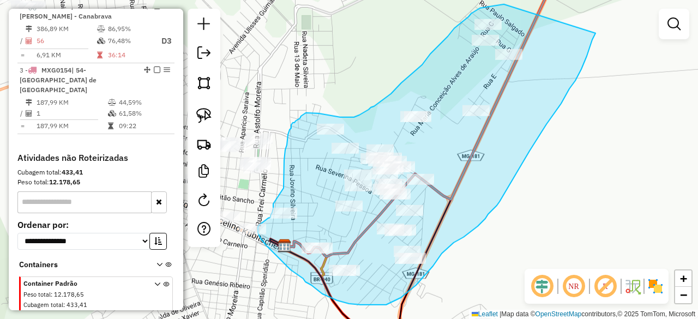
drag, startPoint x: 501, startPoint y: 4, endPoint x: 582, endPoint y: 22, distance: 82.2
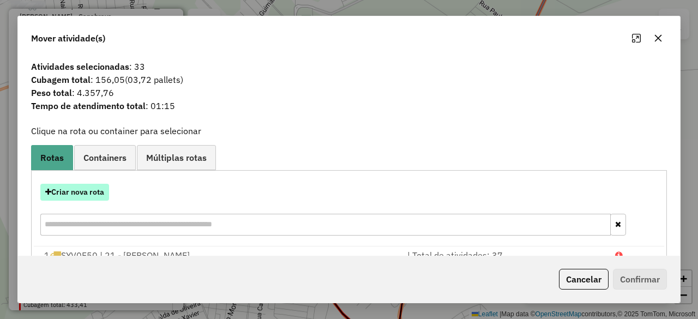
click at [91, 188] on button "Criar nova rota" at bounding box center [74, 192] width 69 height 17
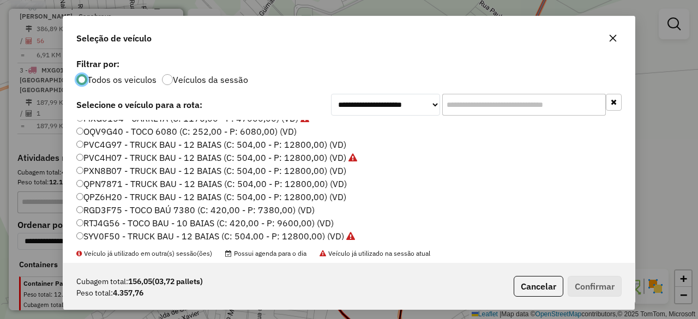
scroll to position [116, 0]
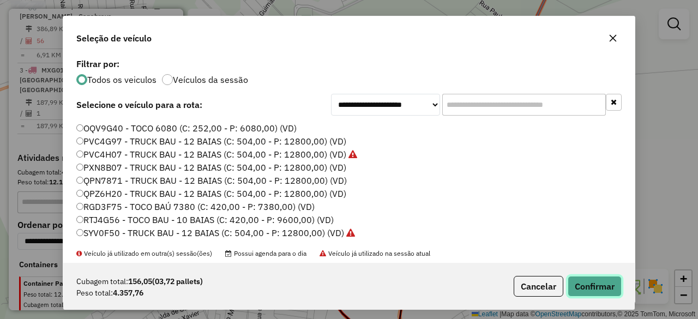
click at [582, 283] on button "Confirmar" at bounding box center [595, 286] width 54 height 21
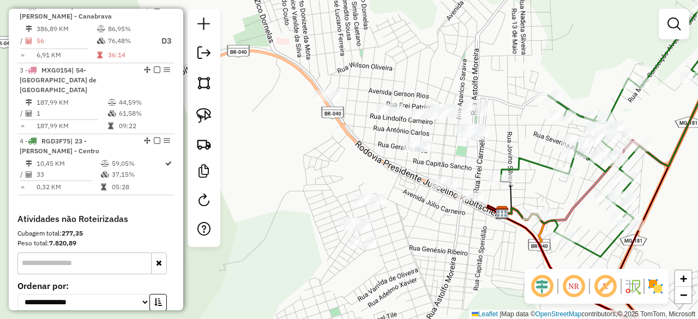
drag, startPoint x: 291, startPoint y: 153, endPoint x: 509, endPoint y: 119, distance: 220.2
click at [509, 119] on div "Janela de atendimento Grade de atendimento Capacidade Transportadoras Veículos …" at bounding box center [349, 159] width 698 height 319
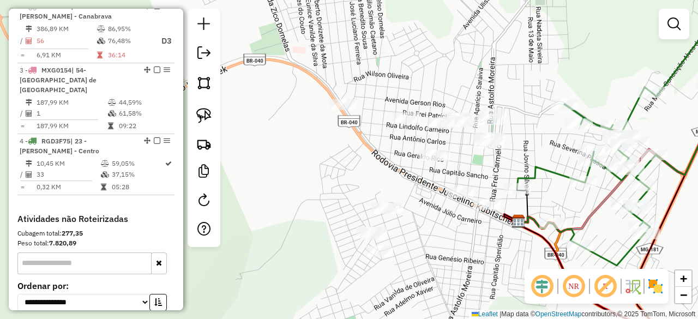
drag, startPoint x: 508, startPoint y: 131, endPoint x: 525, endPoint y: 140, distance: 19.0
click at [525, 140] on div "Janela de atendimento Grade de atendimento Capacidade Transportadoras Veículos …" at bounding box center [349, 159] width 698 height 319
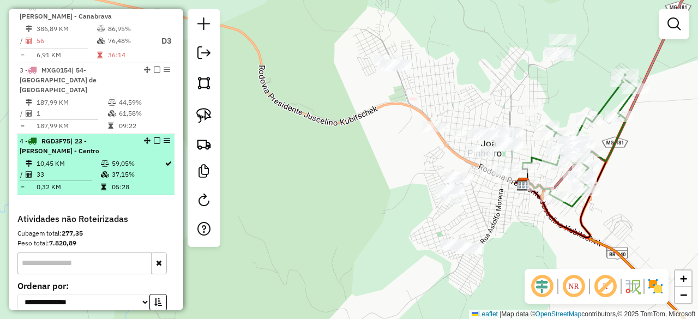
click at [155, 139] on em at bounding box center [157, 140] width 7 height 7
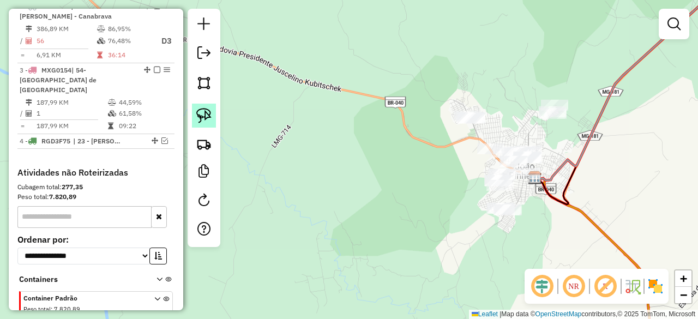
click at [208, 112] on img at bounding box center [203, 115] width 15 height 15
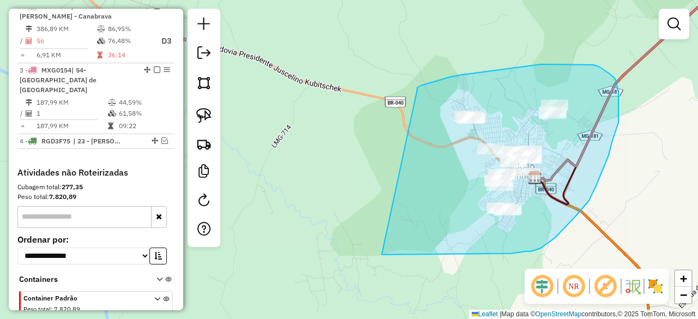
drag, startPoint x: 417, startPoint y: 90, endPoint x: 381, endPoint y: 244, distance: 158.7
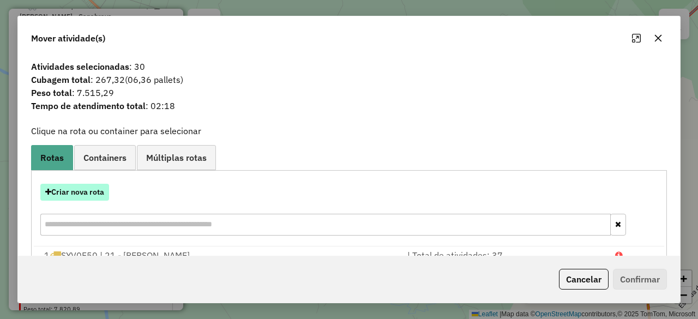
click at [78, 194] on button "Criar nova rota" at bounding box center [74, 192] width 69 height 17
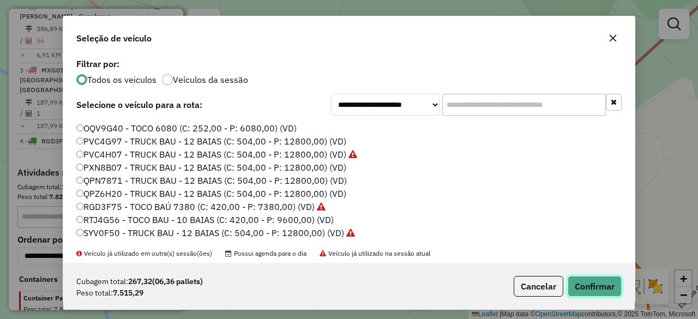
click at [609, 282] on button "Confirmar" at bounding box center [595, 286] width 54 height 21
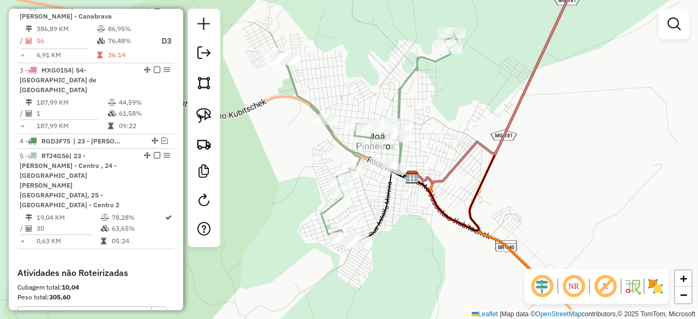
drag, startPoint x: 493, startPoint y: 161, endPoint x: 457, endPoint y: 105, distance: 66.7
click at [457, 105] on div "Janela de atendimento Grade de atendimento Capacidade Transportadoras Veículos …" at bounding box center [349, 159] width 698 height 319
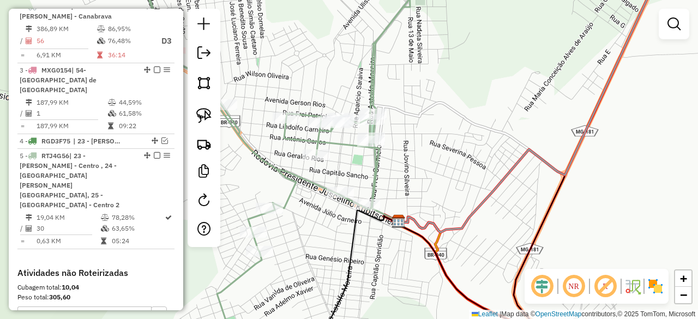
drag, startPoint x: 451, startPoint y: 146, endPoint x: 464, endPoint y: 144, distance: 12.7
click at [464, 144] on div "Janela de atendimento Grade de atendimento Capacidade Transportadoras Veículos …" at bounding box center [349, 159] width 698 height 319
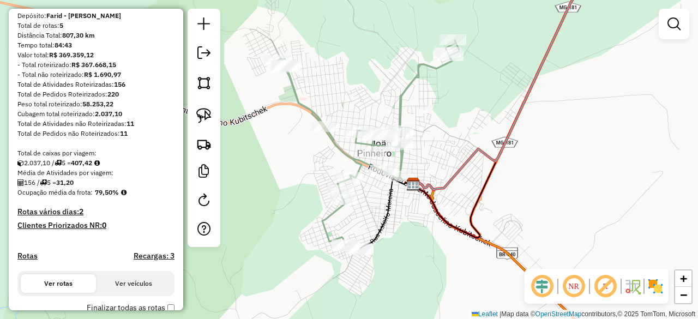
scroll to position [35, 0]
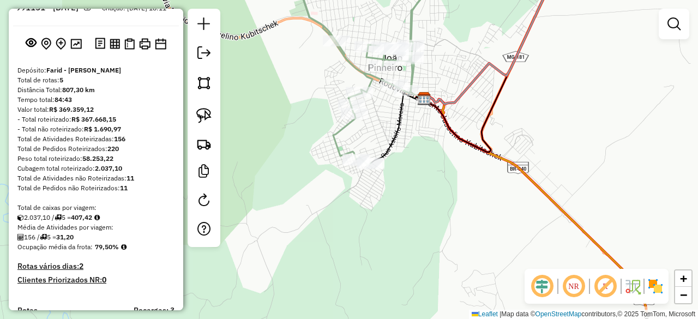
drag, startPoint x: 320, startPoint y: 234, endPoint x: 344, endPoint y: 184, distance: 55.6
click at [346, 188] on div "Janela de atendimento Grade de atendimento Capacidade Transportadoras Veículos …" at bounding box center [349, 159] width 698 height 319
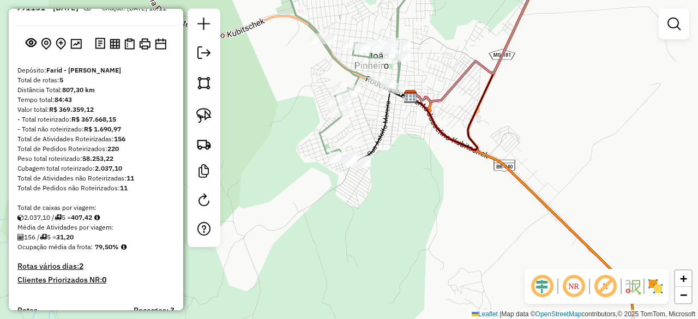
click at [348, 178] on div "Janela de atendimento Grade de atendimento Capacidade Transportadoras Veículos …" at bounding box center [349, 159] width 698 height 319
click at [348, 176] on div "Janela de atendimento Grade de atendimento Capacidade Transportadoras Veículos …" at bounding box center [349, 159] width 698 height 319
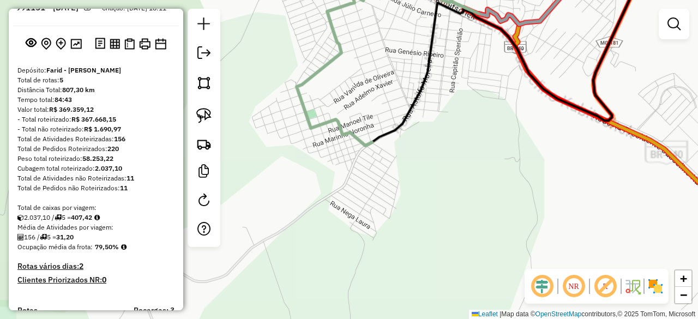
click at [353, 174] on div "Janela de atendimento Grade de atendimento Capacidade Transportadoras Veículos …" at bounding box center [349, 159] width 698 height 319
drag, startPoint x: 353, startPoint y: 174, endPoint x: 390, endPoint y: 182, distance: 37.9
click at [356, 175] on div "Janela de atendimento Grade de atendimento Capacidade Transportadoras Veículos …" at bounding box center [349, 159] width 698 height 319
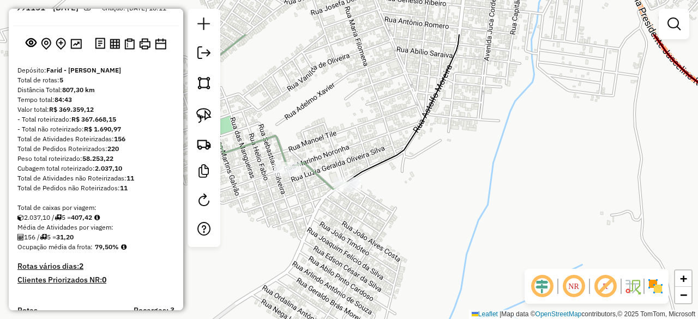
drag, startPoint x: 488, startPoint y: 117, endPoint x: 438, endPoint y: 208, distance: 103.3
click at [441, 207] on div "Janela de atendimento Grade de atendimento Capacidade Transportadoras Veículos …" at bounding box center [349, 159] width 698 height 319
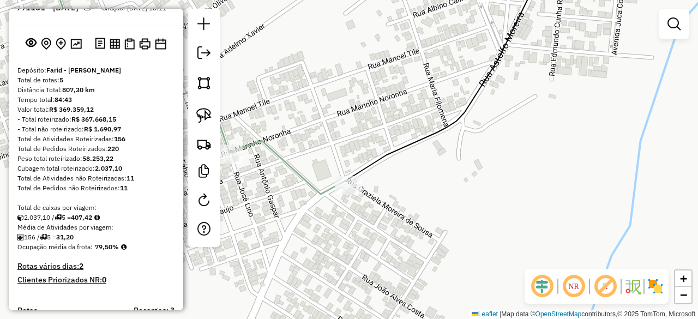
drag, startPoint x: 393, startPoint y: 220, endPoint x: 397, endPoint y: 213, distance: 8.3
click at [397, 213] on div "Janela de atendimento Grade de atendimento Capacidade Transportadoras Veículos …" at bounding box center [349, 159] width 698 height 319
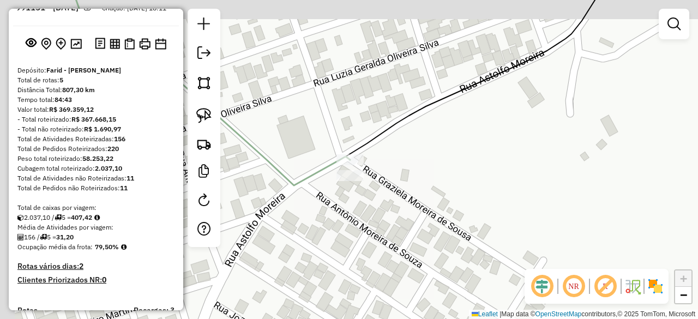
drag, startPoint x: 395, startPoint y: 193, endPoint x: 454, endPoint y: 211, distance: 62.0
click at [454, 211] on div "Janela de atendimento Grade de atendimento Capacidade Transportadoras Veículos …" at bounding box center [349, 159] width 698 height 319
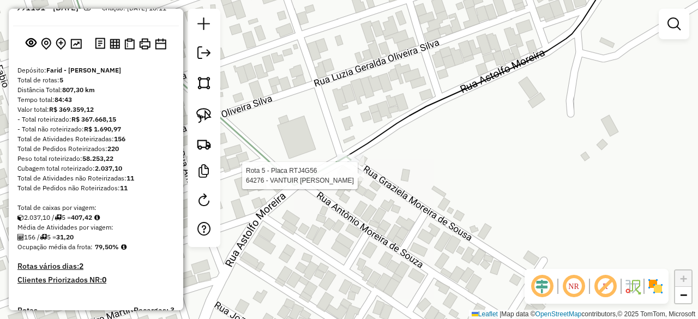
select select "**********"
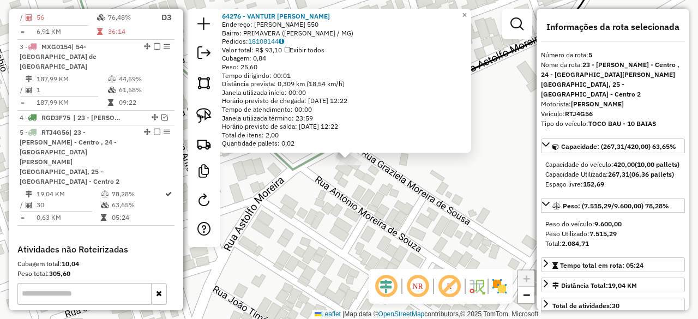
scroll to position [603, 0]
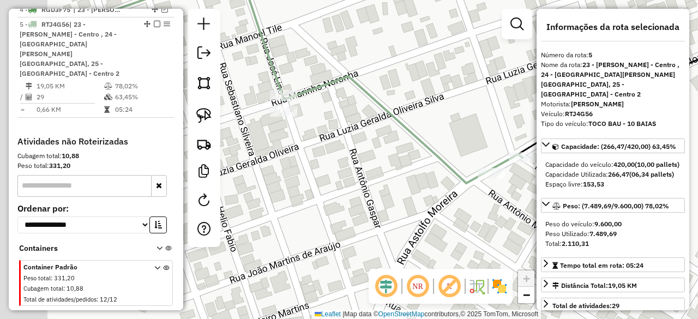
drag, startPoint x: 291, startPoint y: 187, endPoint x: 471, endPoint y: 195, distance: 180.2
click at [471, 195] on div "Janela de atendimento Grade de atendimento Capacidade Transportadoras Veículos …" at bounding box center [349, 159] width 698 height 319
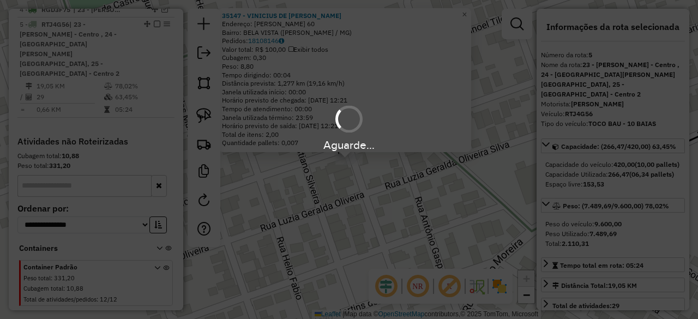
click at [328, 121] on div "Aguarde..." at bounding box center [349, 127] width 698 height 52
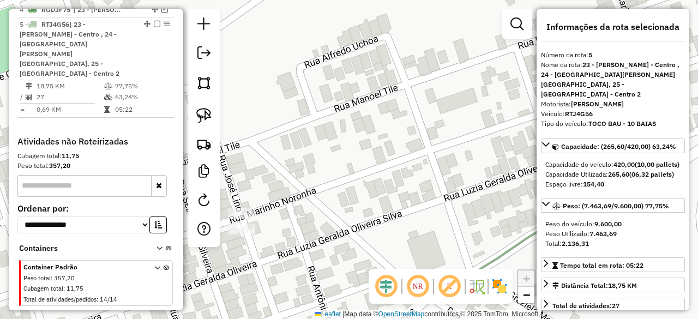
drag, startPoint x: 488, startPoint y: 121, endPoint x: 380, endPoint y: 173, distance: 119.8
click at [380, 175] on div "Janela de atendimento Grade de atendimento Capacidade Transportadoras Veículos …" at bounding box center [349, 159] width 698 height 319
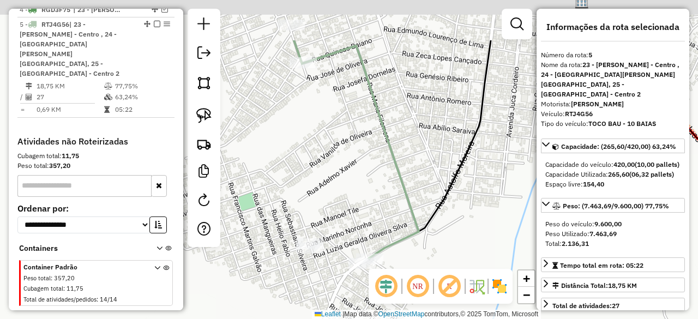
drag, startPoint x: 425, startPoint y: 177, endPoint x: 372, endPoint y: 245, distance: 85.9
click at [372, 245] on div "Janela de atendimento Grade de atendimento Capacidade Transportadoras Veículos …" at bounding box center [349, 159] width 698 height 319
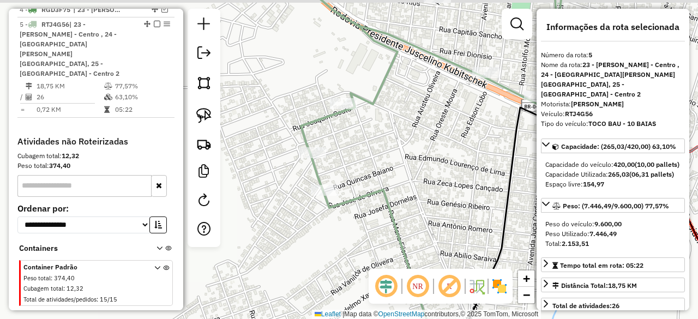
drag, startPoint x: 465, startPoint y: 113, endPoint x: 421, endPoint y: 179, distance: 79.1
click at [421, 179] on div "Janela de atendimento Grade de atendimento Capacidade Transportadoras Veículos …" at bounding box center [349, 159] width 698 height 319
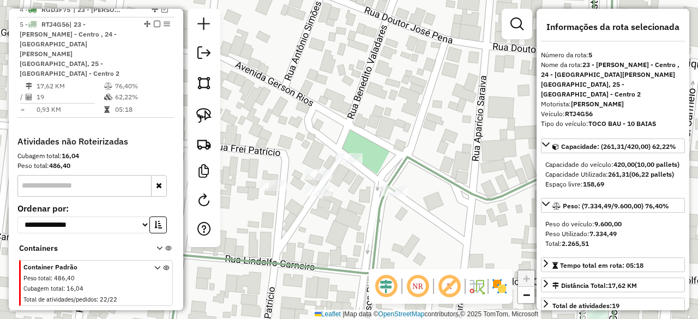
drag, startPoint x: 347, startPoint y: 207, endPoint x: 349, endPoint y: 198, distance: 9.0
click at [347, 202] on div "Janela de atendimento Grade de atendimento Capacidade Transportadoras Veículos …" at bounding box center [349, 159] width 698 height 319
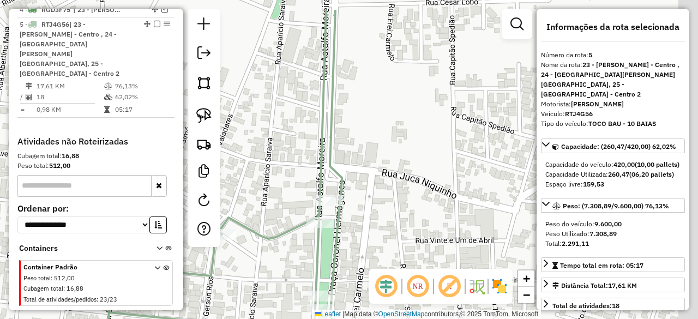
drag, startPoint x: 438, startPoint y: 158, endPoint x: 418, endPoint y: 196, distance: 42.5
click at [418, 196] on div "Janela de atendimento Grade de atendimento Capacidade Transportadoras Veículos …" at bounding box center [349, 159] width 698 height 319
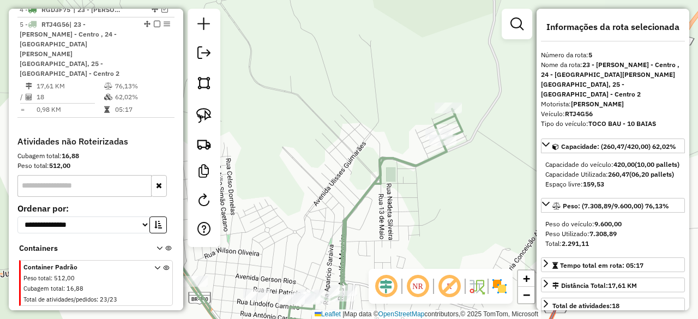
drag, startPoint x: 505, startPoint y: 107, endPoint x: 438, endPoint y: 237, distance: 146.4
click at [438, 237] on div "Janela de atendimento Grade de atendimento Capacidade Transportadoras Veículos …" at bounding box center [349, 159] width 698 height 319
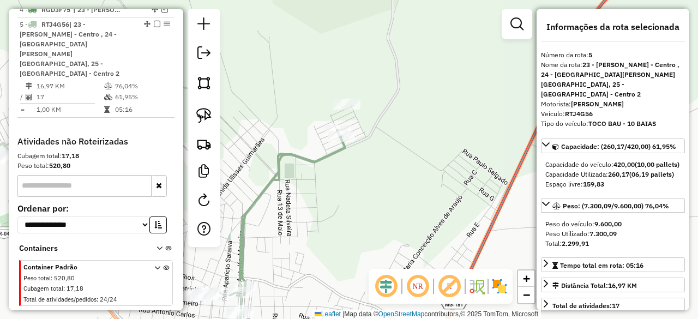
drag, startPoint x: 390, startPoint y: 190, endPoint x: 388, endPoint y: 135, distance: 55.1
click at [388, 135] on div "Janela de atendimento Grade de atendimento Capacidade Transportadoras Veículos …" at bounding box center [349, 159] width 698 height 319
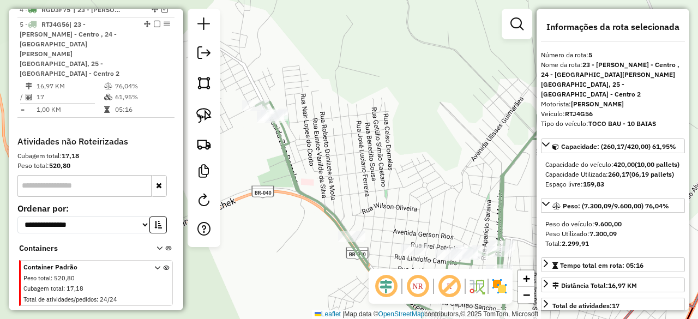
drag, startPoint x: 348, startPoint y: 178, endPoint x: 427, endPoint y: 223, distance: 91.4
click at [427, 222] on div "Janela de atendimento Grade de atendimento Capacidade Transportadoras Veículos …" at bounding box center [349, 159] width 698 height 319
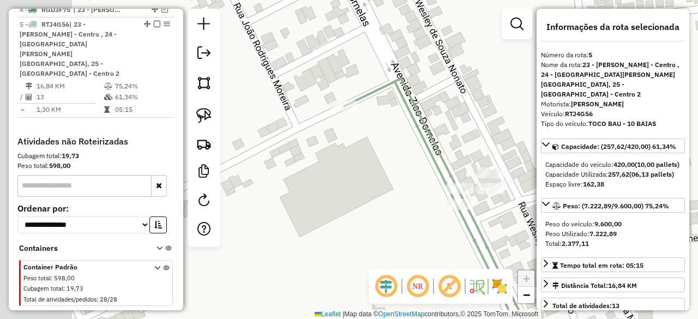
drag, startPoint x: 346, startPoint y: 201, endPoint x: 492, endPoint y: 214, distance: 146.3
click at [491, 214] on div "Janela de atendimento Grade de atendimento Capacidade Transportadoras Veículos …" at bounding box center [349, 159] width 698 height 319
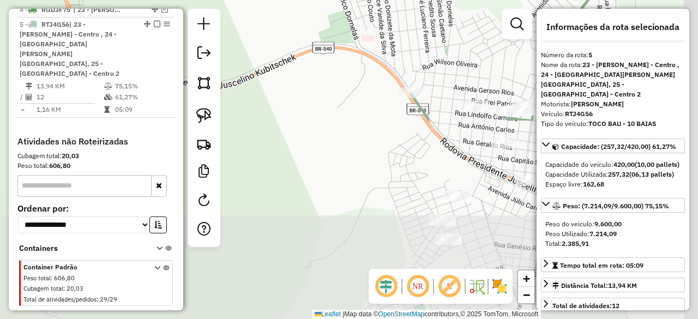
drag, startPoint x: 478, startPoint y: 177, endPoint x: 403, endPoint y: -22, distance: 212.9
click at [403, 0] on html "Aguarde... Pop-up bloqueado! Seu navegador bloqueou automáticamente a abertura …" at bounding box center [349, 159] width 698 height 319
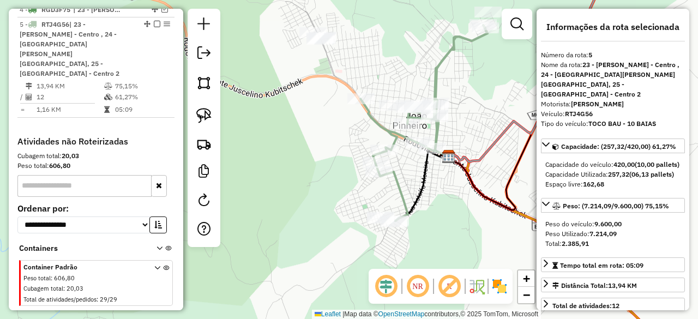
drag, startPoint x: 489, startPoint y: 210, endPoint x: 399, endPoint y: 192, distance: 91.8
click at [404, 196] on div "Janela de atendimento Grade de atendimento Capacidade Transportadoras Veículos …" at bounding box center [349, 159] width 698 height 319
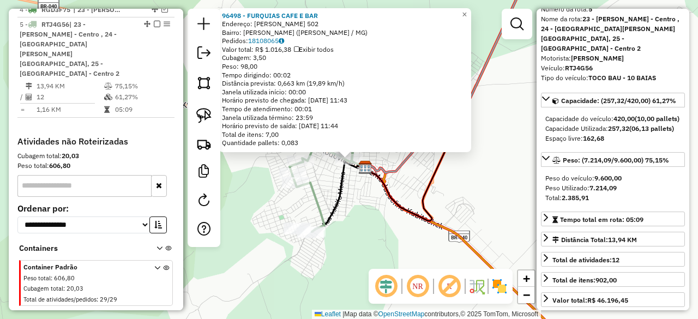
scroll to position [109, 0]
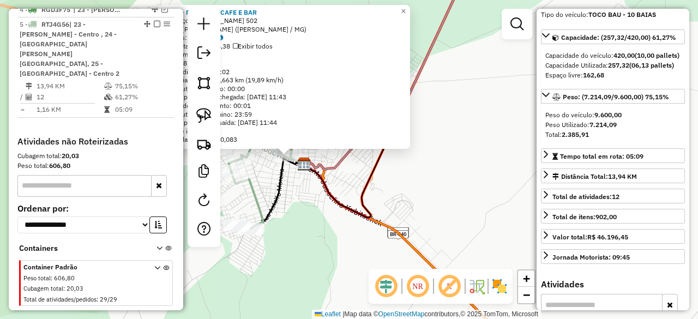
drag, startPoint x: 457, startPoint y: 181, endPoint x: 396, endPoint y: 177, distance: 61.2
click at [396, 177] on div "96498 - FURQUIAS CAFE E BAR Endereço: JOSE RABELO DE SOUZA 502 Bairro: MARIA JO…" at bounding box center [349, 159] width 698 height 319
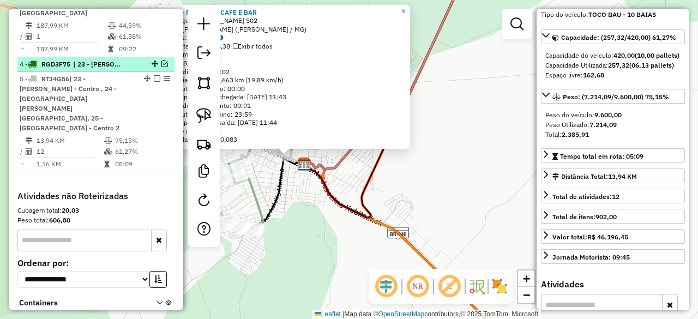
click at [163, 64] on em at bounding box center [164, 64] width 7 height 7
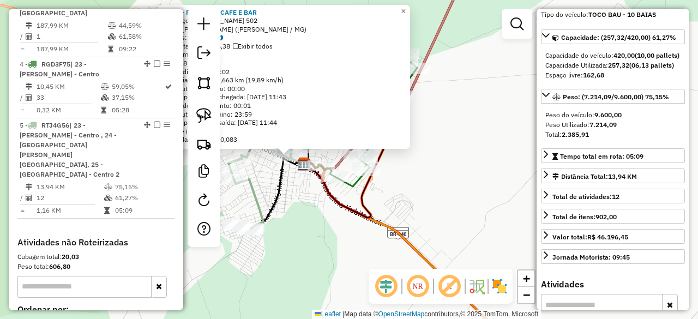
click at [297, 221] on div "96498 - FURQUIAS CAFE E BAR Endereço: JOSE RABELO DE SOUZA 502 Bairro: MARIA JO…" at bounding box center [349, 159] width 698 height 319
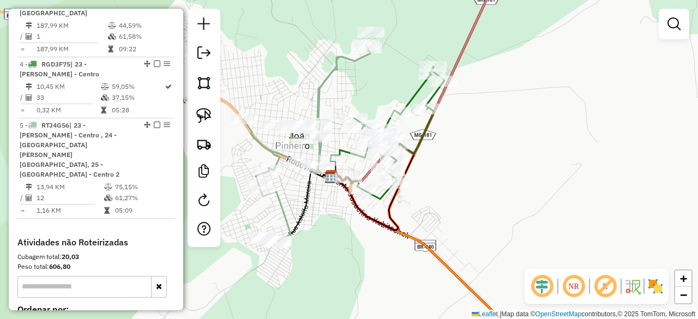
drag, startPoint x: 320, startPoint y: 208, endPoint x: 380, endPoint y: 224, distance: 61.7
click at [378, 225] on div "Janela de atendimento Grade de atendimento Capacidade Transportadoras Veículos …" at bounding box center [349, 159] width 698 height 319
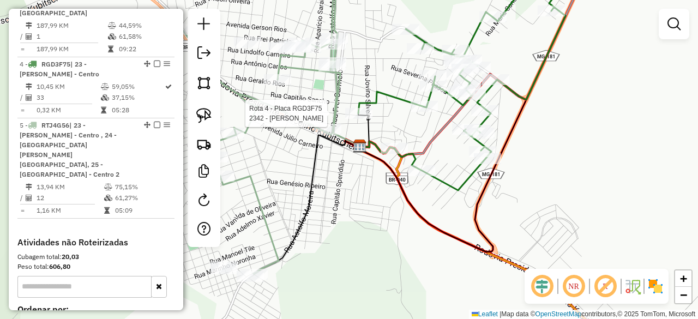
select select "**********"
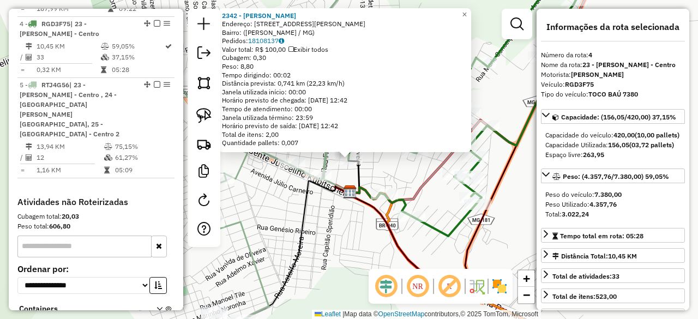
scroll to position [596, 0]
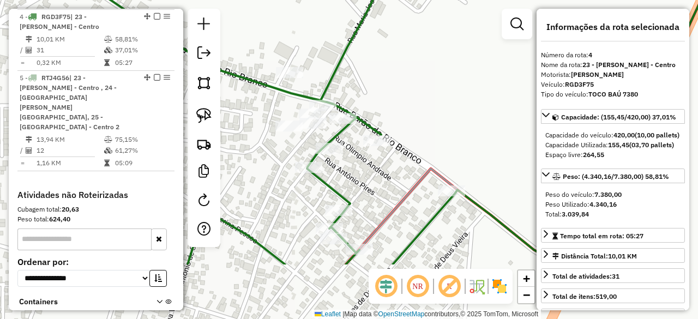
drag, startPoint x: 434, startPoint y: 171, endPoint x: 371, endPoint y: 87, distance: 104.8
click at [371, 87] on div "Janela de atendimento Grade de atendimento Capacidade Transportadoras Veículos …" at bounding box center [349, 159] width 698 height 319
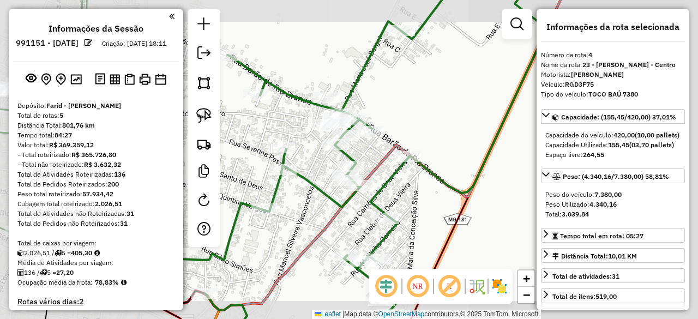
select select "**********"
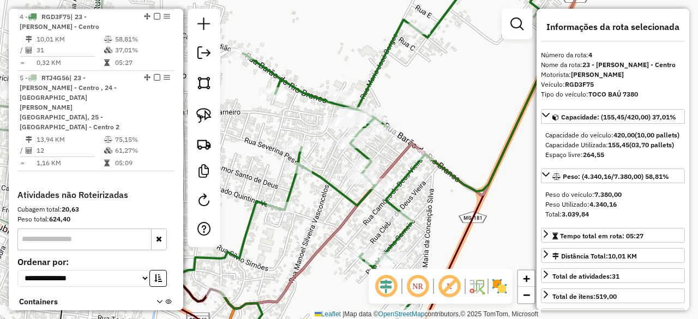
drag, startPoint x: 330, startPoint y: 210, endPoint x: 376, endPoint y: 203, distance: 46.8
click at [362, 206] on div "Janela de atendimento Grade de atendimento Capacidade Transportadoras Veículos …" at bounding box center [349, 159] width 698 height 319
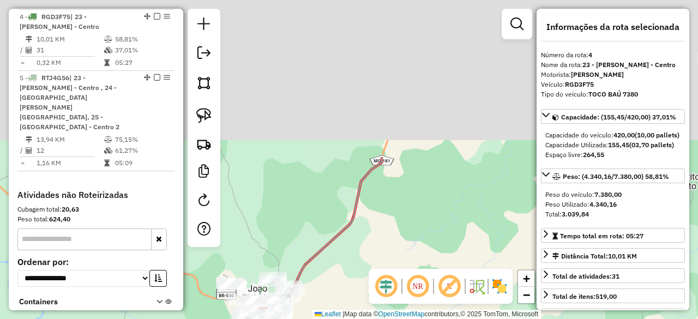
drag, startPoint x: 379, startPoint y: 200, endPoint x: 304, endPoint y: 339, distance: 157.7
click at [304, 319] on html "Aguarde... Pop-up bloqueado! Seu navegador bloqueou automáticamente a abertura …" at bounding box center [349, 159] width 698 height 319
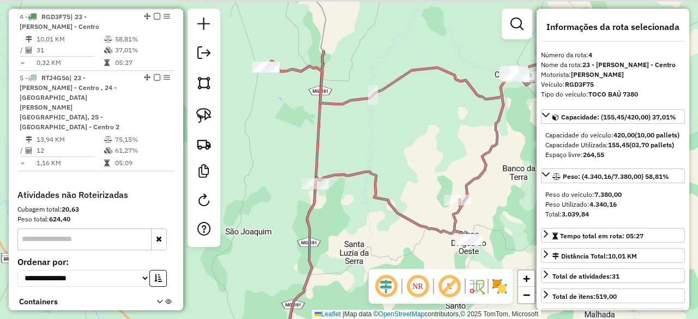
drag, startPoint x: 387, startPoint y: 172, endPoint x: 321, endPoint y: 267, distance: 115.9
click at [322, 240] on icon at bounding box center [440, 145] width 349 height 190
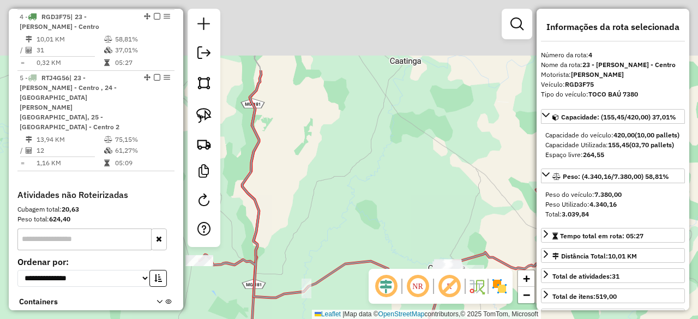
drag, startPoint x: 396, startPoint y: 95, endPoint x: 412, endPoint y: 260, distance: 165.6
click at [409, 256] on div "Janela de atendimento Grade de atendimento Capacidade Transportadoras Veículos …" at bounding box center [349, 159] width 698 height 319
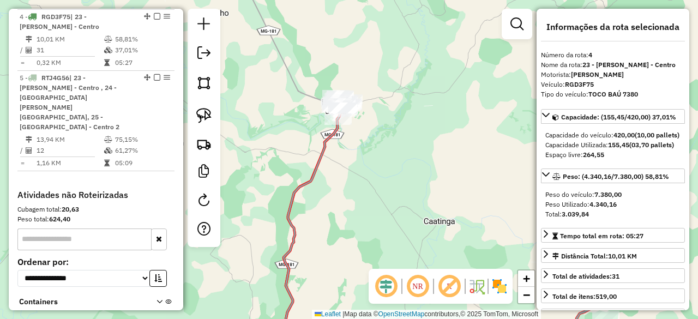
drag, startPoint x: 367, startPoint y: 93, endPoint x: 364, endPoint y: 293, distance: 199.7
click at [364, 290] on div "Janela de atendimento Grade de atendimento Capacidade Transportadoras Veículos …" at bounding box center [349, 159] width 698 height 319
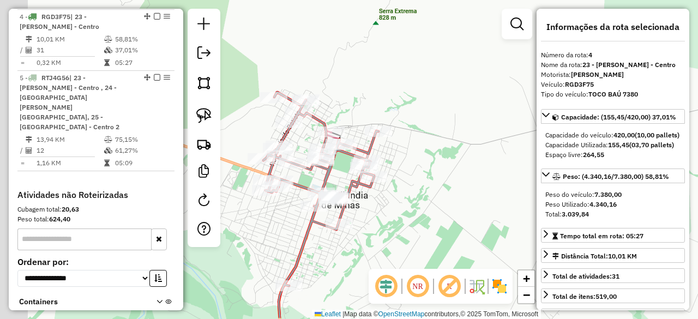
drag, startPoint x: 463, startPoint y: 116, endPoint x: 478, endPoint y: 104, distance: 19.1
click at [478, 102] on div "Janela de atendimento Grade de atendimento Capacidade Transportadoras Veículos …" at bounding box center [349, 159] width 698 height 319
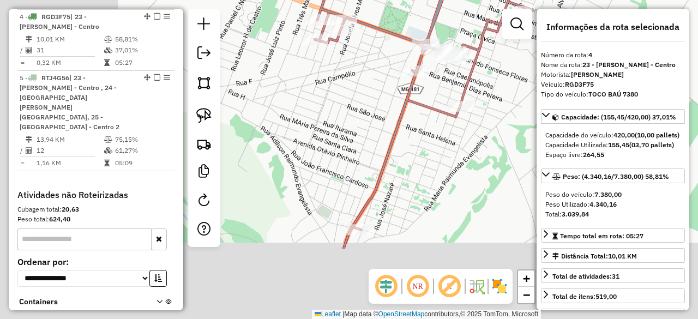
drag, startPoint x: 277, startPoint y: 258, endPoint x: 445, endPoint y: 109, distance: 224.9
click at [445, 109] on div "Janela de atendimento Grade de atendimento Capacidade Transportadoras Veículos …" at bounding box center [349, 159] width 698 height 319
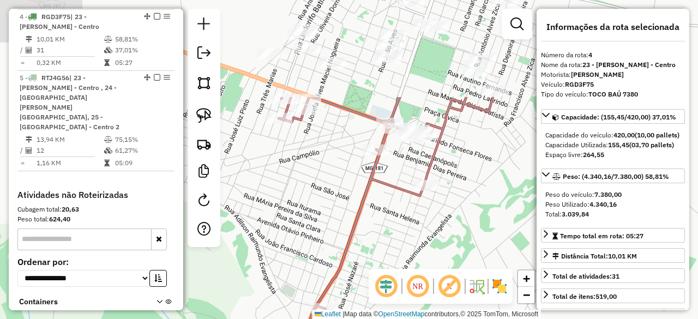
drag, startPoint x: 426, startPoint y: 55, endPoint x: 334, endPoint y: 195, distance: 167.1
click at [334, 194] on div "Janela de atendimento Grade de atendimento Capacidade Transportadoras Veículos …" at bounding box center [349, 159] width 698 height 319
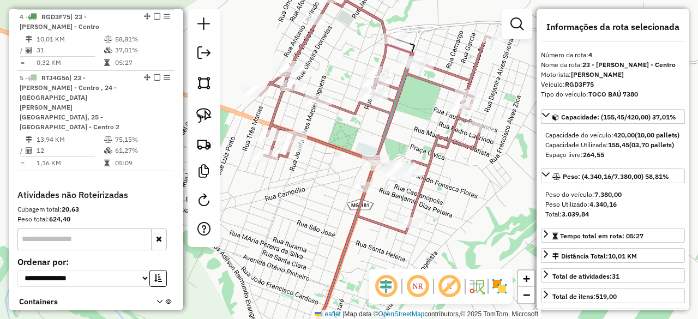
drag, startPoint x: 372, startPoint y: 23, endPoint x: 368, endPoint y: 118, distance: 95.6
click at [368, 118] on div "Janela de atendimento Grade de atendimento Capacidade Transportadoras Veículos …" at bounding box center [349, 159] width 698 height 319
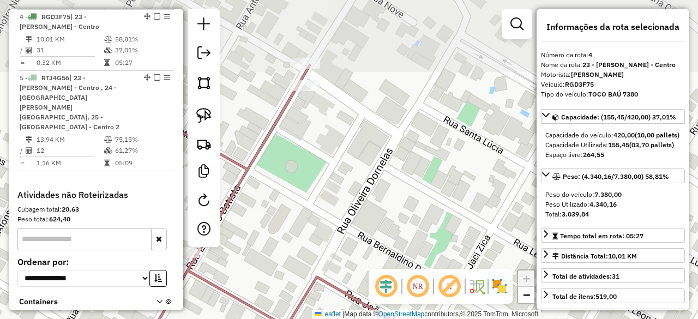
drag, startPoint x: 399, startPoint y: 93, endPoint x: 369, endPoint y: 216, distance: 126.0
click at [369, 217] on div "Janela de atendimento Grade de atendimento Capacidade Transportadoras Veículos …" at bounding box center [349, 159] width 698 height 319
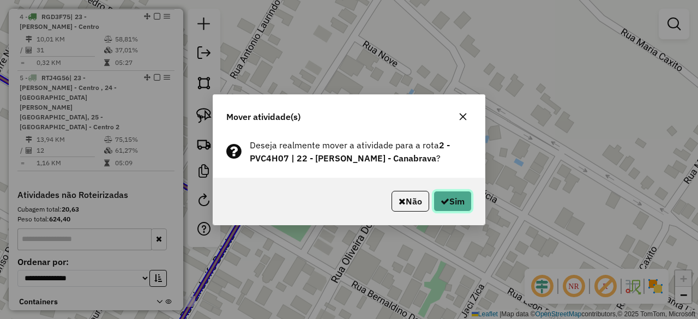
click at [445, 199] on icon "button" at bounding box center [445, 201] width 9 height 9
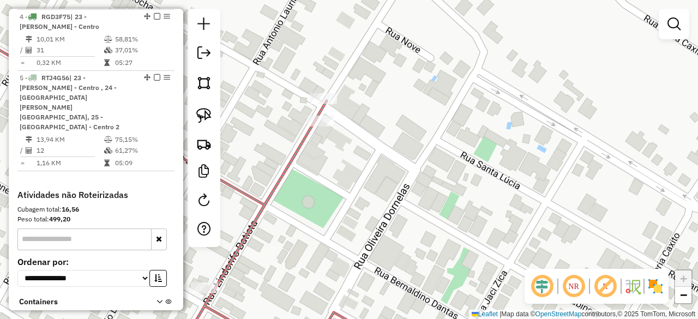
drag, startPoint x: 314, startPoint y: 174, endPoint x: 343, endPoint y: 154, distance: 34.5
click at [342, 160] on div "Janela de atendimento Grade de atendimento Capacidade Transportadoras Veículos …" at bounding box center [349, 159] width 698 height 319
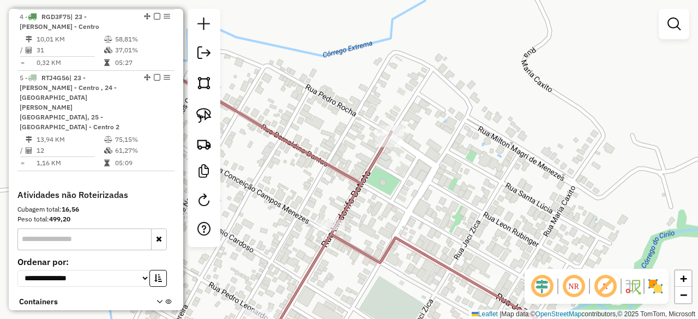
drag, startPoint x: 332, startPoint y: 155, endPoint x: 411, endPoint y: 136, distance: 81.4
click at [411, 136] on div "Janela de atendimento Grade de atendimento Capacidade Transportadoras Veículos …" at bounding box center [349, 159] width 698 height 319
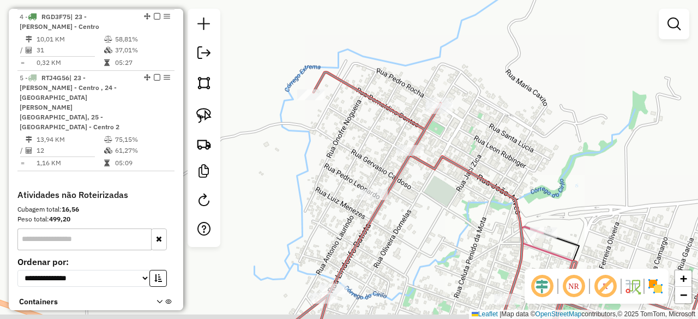
drag, startPoint x: 404, startPoint y: 211, endPoint x: 405, endPoint y: 111, distance: 99.3
click at [405, 111] on div "Janela de atendimento Grade de atendimento Capacidade Transportadoras Veículos …" at bounding box center [349, 159] width 698 height 319
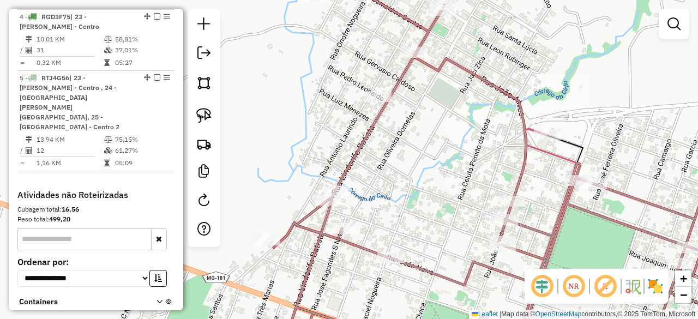
drag, startPoint x: 316, startPoint y: 115, endPoint x: 360, endPoint y: 128, distance: 45.0
click at [360, 128] on div "Janela de atendimento Grade de atendimento Capacidade Transportadoras Veículos …" at bounding box center [349, 159] width 698 height 319
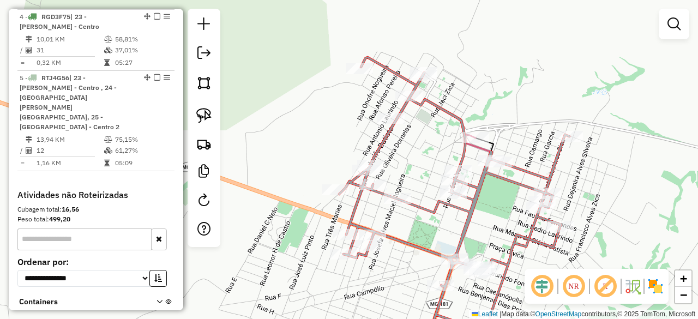
drag, startPoint x: 289, startPoint y: 79, endPoint x: 292, endPoint y: 164, distance: 85.2
click at [292, 164] on div "Janela de atendimento Grade de atendimento Capacidade Transportadoras Veículos …" at bounding box center [349, 159] width 698 height 319
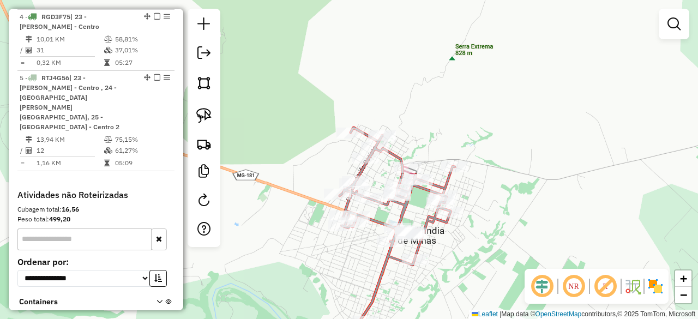
drag, startPoint x: 421, startPoint y: 118, endPoint x: 451, endPoint y: 91, distance: 40.5
click at [451, 91] on div "Janela de atendimento Grade de atendimento Capacidade Transportadoras Veículos …" at bounding box center [349, 159] width 698 height 319
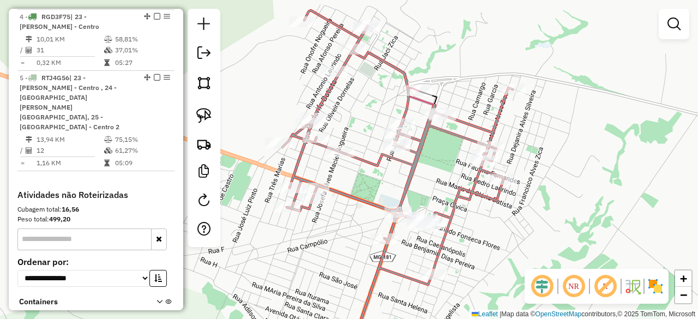
drag, startPoint x: 344, startPoint y: 118, endPoint x: 376, endPoint y: 83, distance: 47.9
click at [374, 86] on div "Janela de atendimento Grade de atendimento Capacidade Transportadoras Veículos …" at bounding box center [349, 159] width 698 height 319
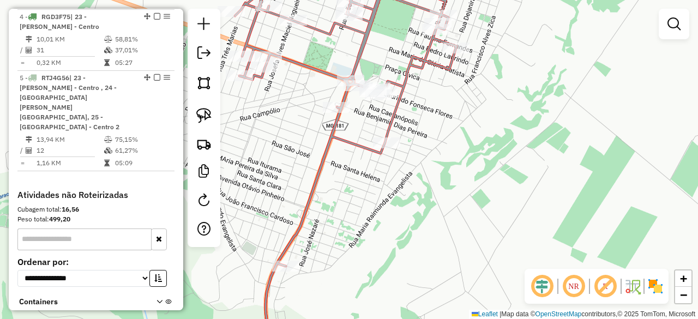
drag, startPoint x: 459, startPoint y: 183, endPoint x: 470, endPoint y: 170, distance: 17.5
click at [470, 171] on div "Janela de atendimento Grade de atendimento Capacidade Transportadoras Veículos …" at bounding box center [349, 159] width 698 height 319
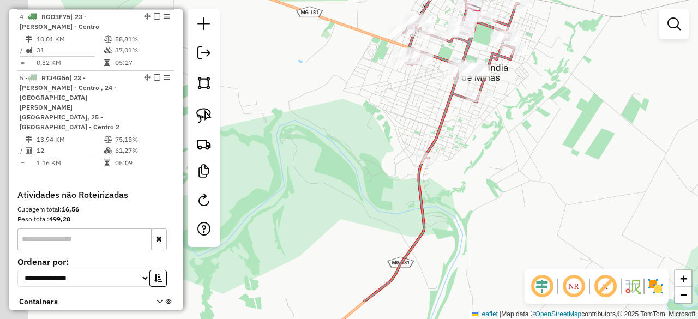
drag, startPoint x: 458, startPoint y: 176, endPoint x: 527, endPoint y: 110, distance: 95.7
click at [523, 116] on div "Janela de atendimento Grade de atendimento Capacidade Transportadoras Veículos …" at bounding box center [349, 159] width 698 height 319
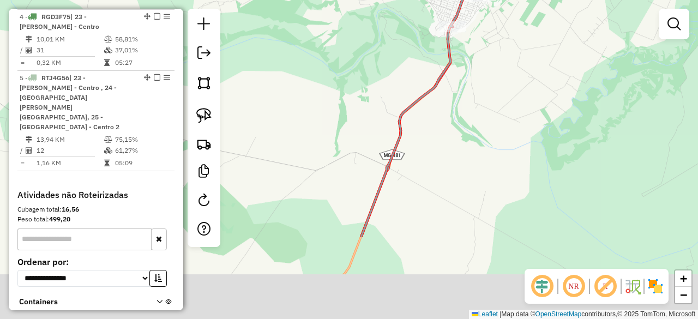
drag, startPoint x: 474, startPoint y: 250, endPoint x: 432, endPoint y: 113, distance: 143.2
click at [432, 115] on div "Janela de atendimento Grade de atendimento Capacidade Transportadoras Veículos …" at bounding box center [349, 159] width 698 height 319
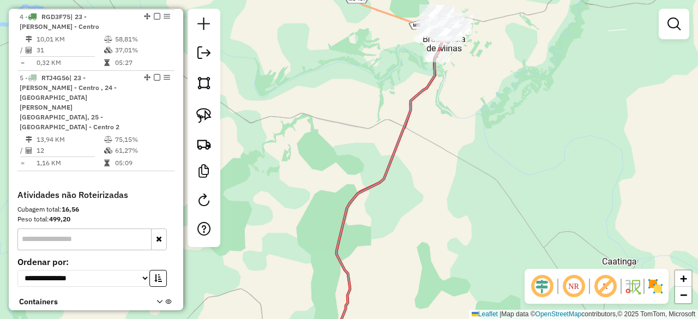
drag, startPoint x: 420, startPoint y: 233, endPoint x: 404, endPoint y: 93, distance: 140.6
click at [404, 97] on div "Janela de atendimento Grade de atendimento Capacidade Transportadoras Veículos …" at bounding box center [349, 159] width 698 height 319
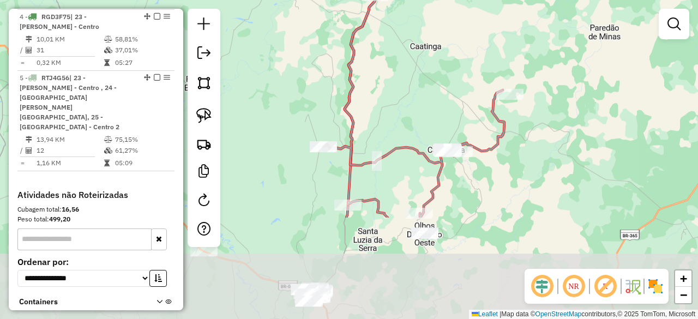
drag, startPoint x: 438, startPoint y: 254, endPoint x: 415, endPoint y: 121, distance: 135.1
click at [415, 121] on div "Janela de atendimento Grade de atendimento Capacidade Transportadoras Veículos …" at bounding box center [349, 159] width 698 height 319
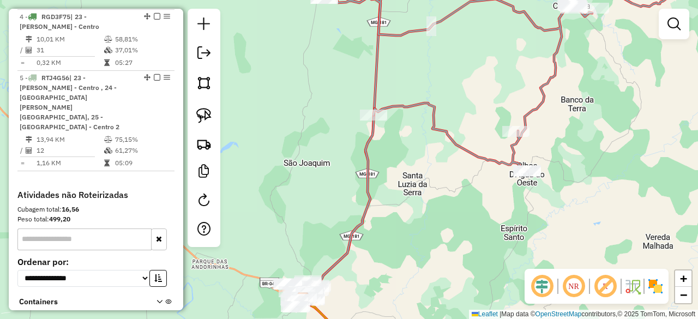
drag, startPoint x: 373, startPoint y: 283, endPoint x: 460, endPoint y: 193, distance: 126.2
click at [460, 194] on div "Janela de atendimento Grade de atendimento Capacidade Transportadoras Veículos …" at bounding box center [349, 159] width 698 height 319
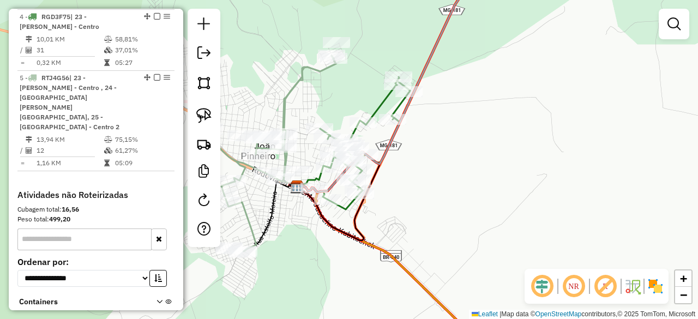
drag, startPoint x: 416, startPoint y: 198, endPoint x: 491, endPoint y: 195, distance: 74.8
click at [491, 195] on div "Janela de atendimento Grade de atendimento Capacidade Transportadoras Veículos …" at bounding box center [349, 159] width 698 height 319
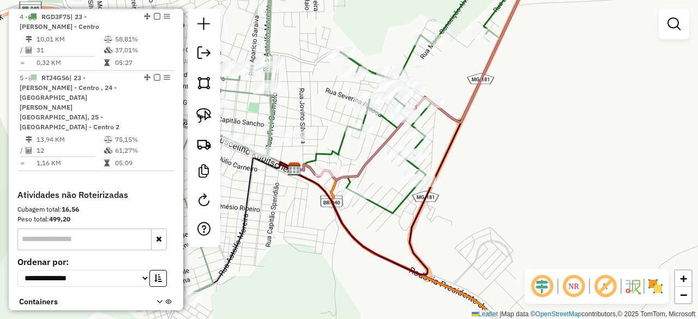
drag, startPoint x: 310, startPoint y: 100, endPoint x: 351, endPoint y: 112, distance: 43.0
click at [348, 116] on div "Janela de atendimento Grade de atendimento Capacidade Transportadoras Veículos …" at bounding box center [349, 159] width 698 height 319
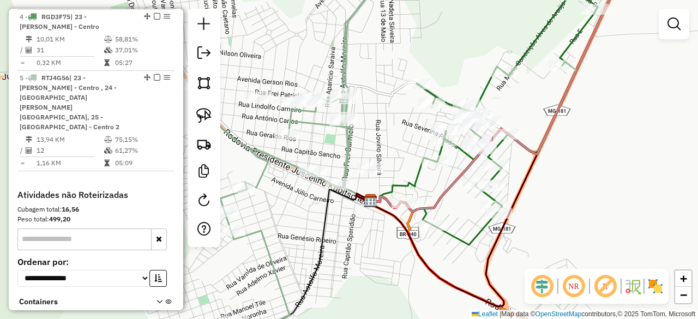
drag, startPoint x: 275, startPoint y: 118, endPoint x: 328, endPoint y: 136, distance: 56.6
click at [326, 136] on div "Janela de atendimento Grade de atendimento Capacidade Transportadoras Veículos …" at bounding box center [349, 159] width 698 height 319
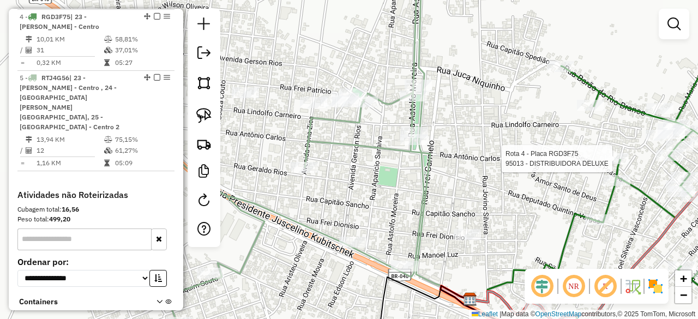
select select "**********"
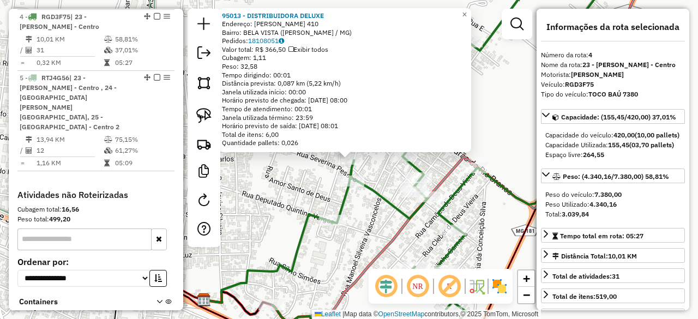
click at [370, 219] on div "95013 - DISTRIBUIDORA DELUXE Endereço: [PERSON_NAME] 410 Bairro: BELA VISTA ([P…" at bounding box center [349, 159] width 698 height 319
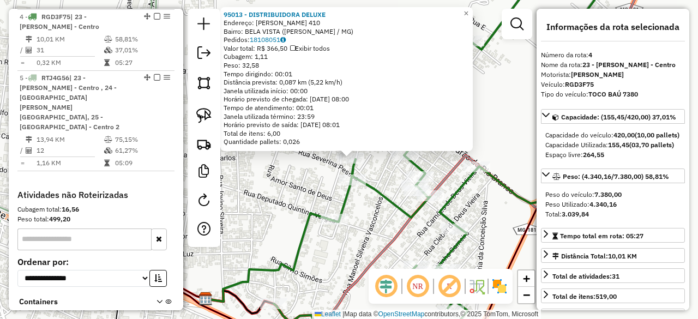
click at [295, 187] on div "95013 - DISTRIBUIDORA DELUXE Endereço: [PERSON_NAME] 410 Bairro: BELA VISTA ([P…" at bounding box center [349, 159] width 698 height 319
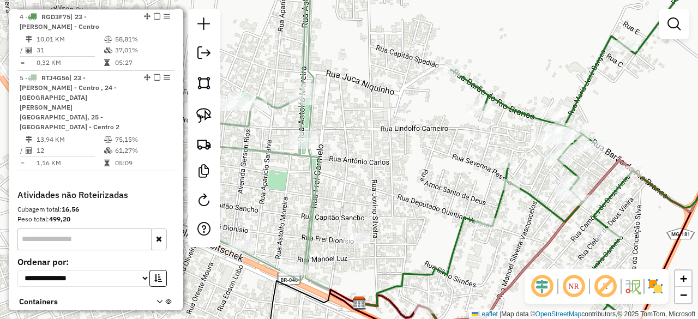
drag, startPoint x: 284, startPoint y: 186, endPoint x: 488, endPoint y: 183, distance: 204.1
click at [487, 183] on div "Janela de atendimento Grade de atendimento Capacidade Transportadoras Veículos …" at bounding box center [349, 159] width 698 height 319
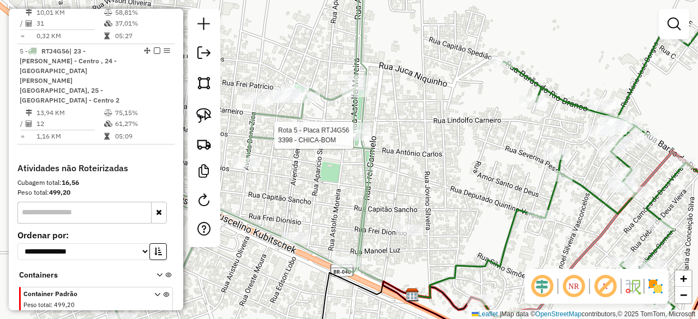
select select "**********"
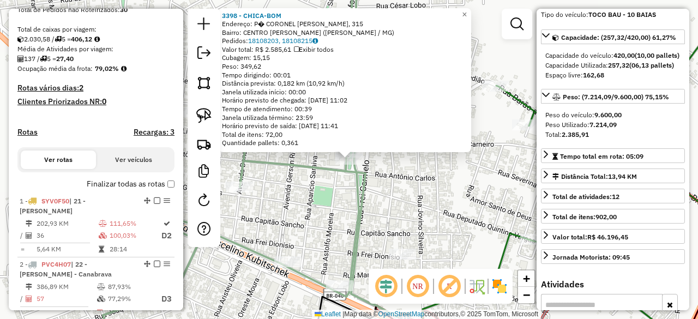
scroll to position [213, 0]
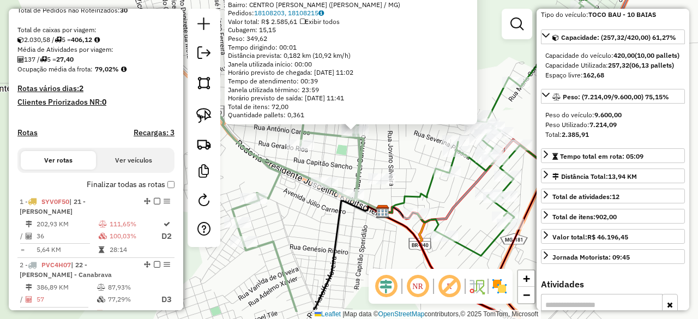
drag, startPoint x: 431, startPoint y: 199, endPoint x: 402, endPoint y: 151, distance: 55.9
click at [402, 151] on div "3398 - CHICA-BOM Endereço: P� CORONEL [PERSON_NAME], 315 Bairro: CENTRO [PERSON…" at bounding box center [349, 159] width 698 height 319
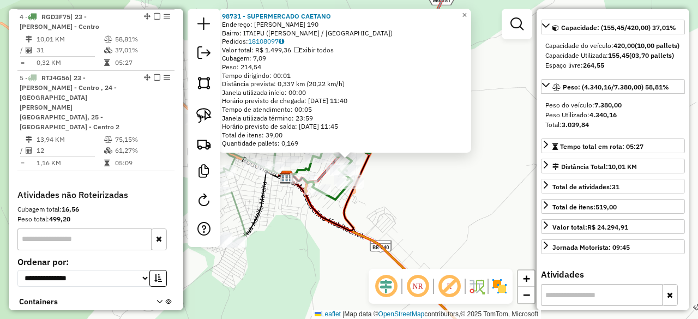
scroll to position [596, 0]
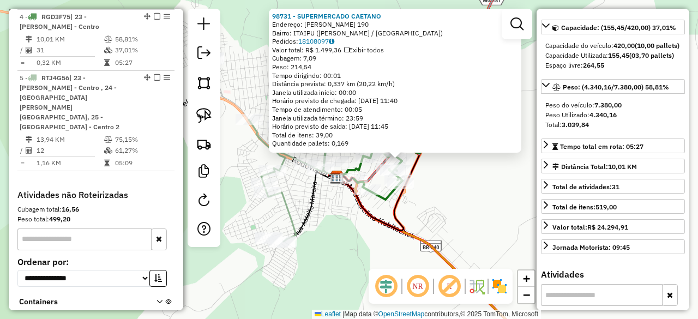
drag, startPoint x: 406, startPoint y: 203, endPoint x: 456, endPoint y: 203, distance: 50.2
click at [456, 203] on div "98731 - SUPERMERCADO [PERSON_NAME]: CLEBER DE DEUS VIEIRA 190 Bairro: ITAIPU ([…" at bounding box center [349, 159] width 698 height 319
click at [352, 208] on div "98731 - SUPERMERCADO [PERSON_NAME]: CLEBER DE DEUS VIEIRA 190 Bairro: ITAIPU ([…" at bounding box center [349, 159] width 698 height 319
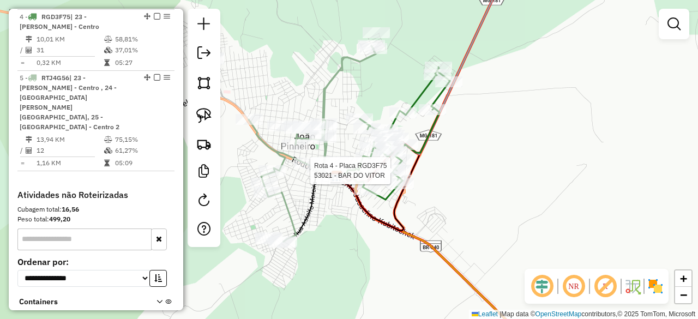
select select "**********"
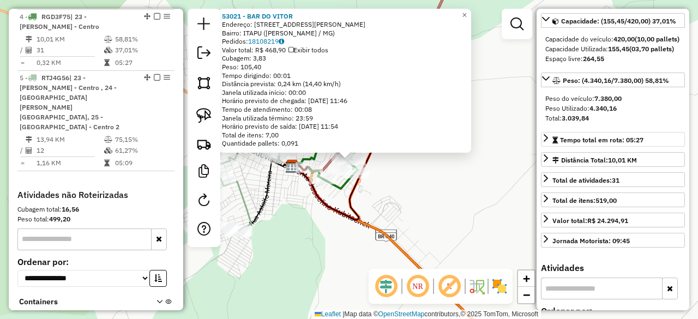
scroll to position [109, 0]
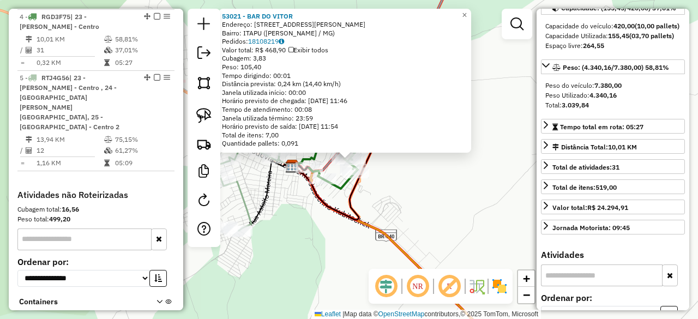
click at [423, 200] on div "53021 - BAR DO [PERSON_NAME]: R [PERSON_NAME], 240 Bairro: ITAPU ([PERSON_NAME]…" at bounding box center [349, 159] width 698 height 319
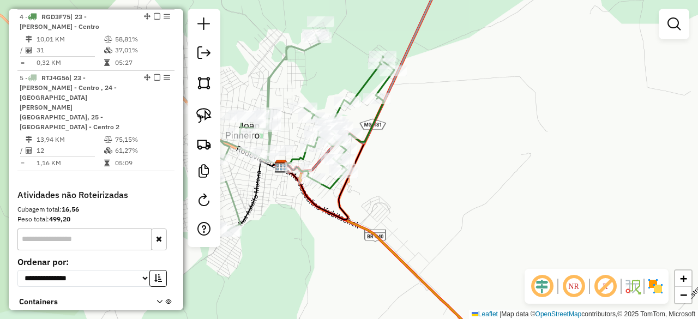
drag, startPoint x: 452, startPoint y: 147, endPoint x: 439, endPoint y: 147, distance: 13.6
click at [439, 147] on div "Janela de atendimento Grade de atendimento Capacidade Transportadoras Veículos …" at bounding box center [349, 159] width 698 height 319
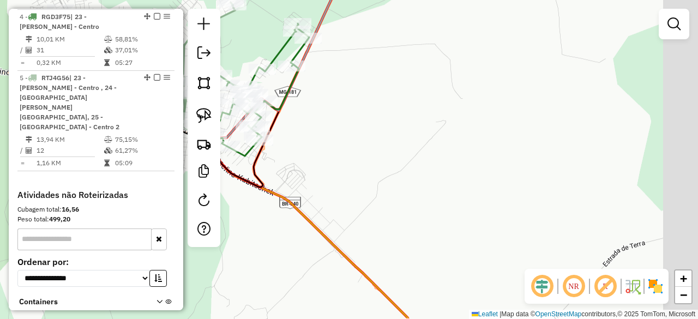
drag, startPoint x: 502, startPoint y: 141, endPoint x: 382, endPoint y: 71, distance: 139.6
click at [382, 71] on div "Janela de atendimento Grade de atendimento Capacidade Transportadoras Veículos …" at bounding box center [349, 159] width 698 height 319
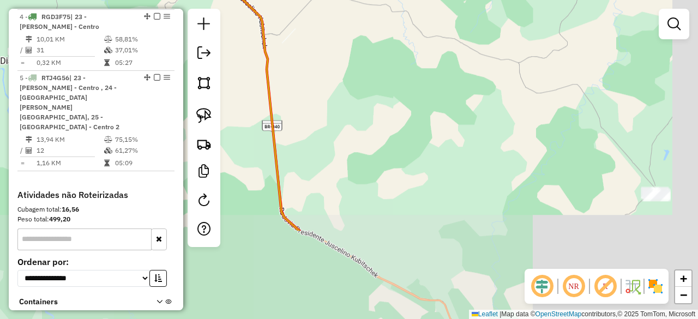
drag, startPoint x: 607, startPoint y: 163, endPoint x: 456, endPoint y: 38, distance: 195.7
click at [456, 39] on div "Janela de atendimento Grade de atendimento Capacidade Transportadoras Veículos …" at bounding box center [349, 159] width 698 height 319
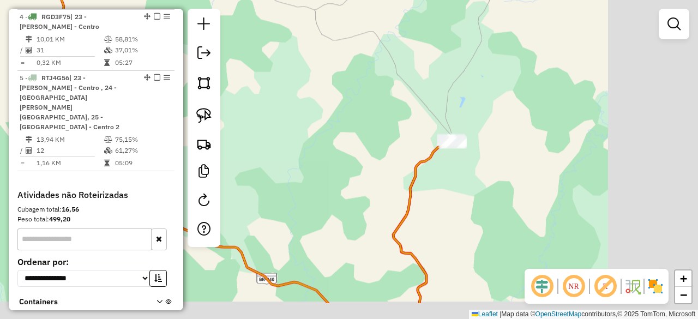
drag, startPoint x: 523, startPoint y: 139, endPoint x: 329, endPoint y: 92, distance: 199.2
click at [330, 93] on div "Janela de atendimento Grade de atendimento Capacidade Transportadoras Veículos …" at bounding box center [349, 159] width 698 height 319
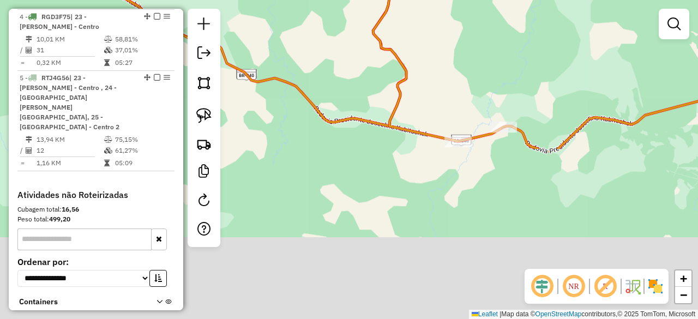
drag, startPoint x: 481, startPoint y: 203, endPoint x: 463, endPoint y: 0, distance: 204.3
click at [463, 0] on div "Janela de atendimento Grade de atendimento Capacidade Transportadoras Veículos …" at bounding box center [349, 159] width 698 height 319
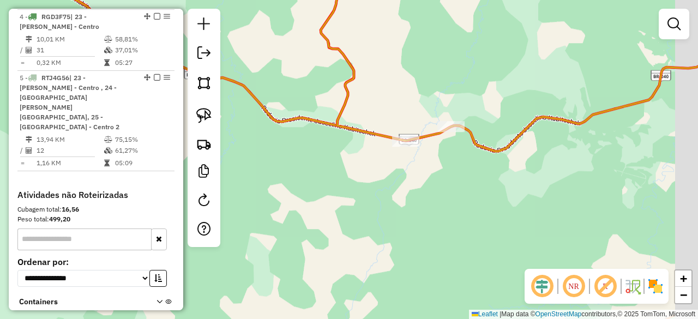
drag, startPoint x: 568, startPoint y: 75, endPoint x: 508, endPoint y: 76, distance: 60.0
click at [508, 76] on div "Janela de atendimento Grade de atendimento Capacidade Transportadoras Veículos …" at bounding box center [349, 159] width 698 height 319
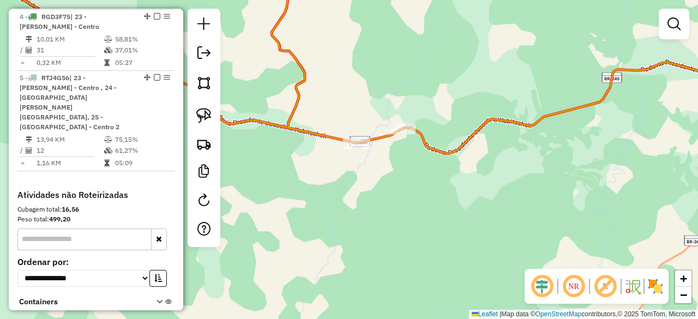
drag, startPoint x: 540, startPoint y: 86, endPoint x: 386, endPoint y: 101, distance: 154.6
click at [386, 101] on div "Janela de atendimento Grade de atendimento Capacidade Transportadoras Veículos …" at bounding box center [349, 159] width 698 height 319
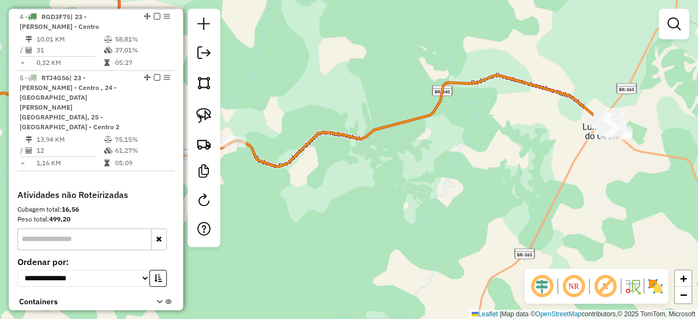
drag, startPoint x: 559, startPoint y: 133, endPoint x: 500, endPoint y: 133, distance: 58.9
click at [500, 133] on div "Janela de atendimento Grade de atendimento Capacidade Transportadoras Veículos …" at bounding box center [349, 159] width 698 height 319
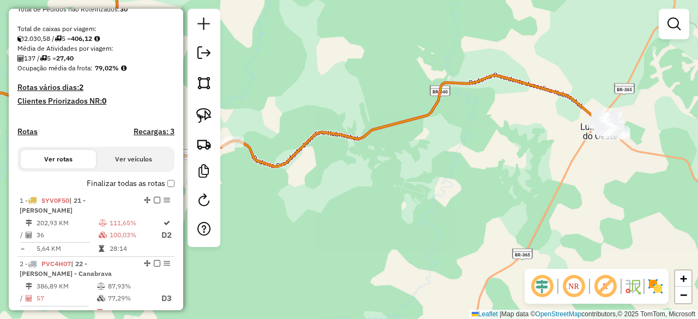
scroll to position [160, 0]
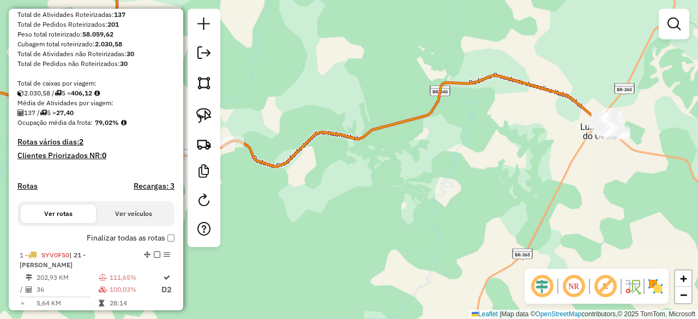
click at [356, 166] on div "Janela de atendimento Grade de atendimento Capacidade Transportadoras Veículos …" at bounding box center [349, 159] width 698 height 319
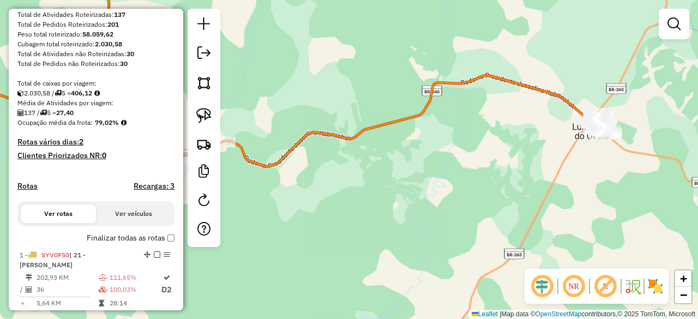
drag, startPoint x: 543, startPoint y: 154, endPoint x: 471, endPoint y: 160, distance: 71.7
click at [471, 160] on div "Janela de atendimento Grade de atendimento Capacidade Transportadoras Veículos …" at bounding box center [349, 159] width 698 height 319
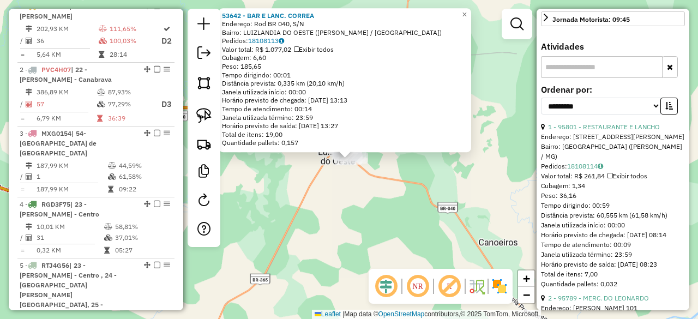
scroll to position [382, 0]
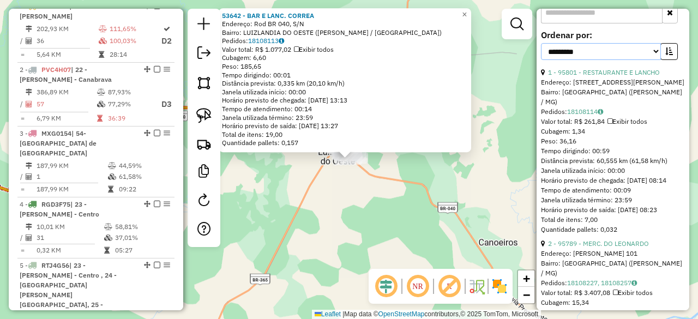
click at [628, 60] on select "**********" at bounding box center [601, 51] width 120 height 17
select select "*********"
click at [541, 60] on select "**********" at bounding box center [601, 51] width 120 height 17
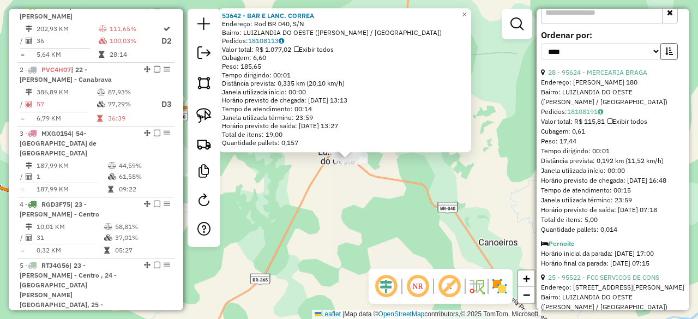
click at [669, 55] on icon "button" at bounding box center [670, 51] width 8 height 8
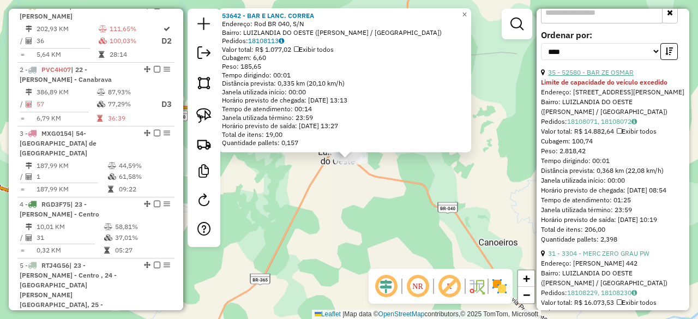
click at [615, 76] on link "35 - 52580 - BAR ZE OSMAR" at bounding box center [591, 72] width 86 height 8
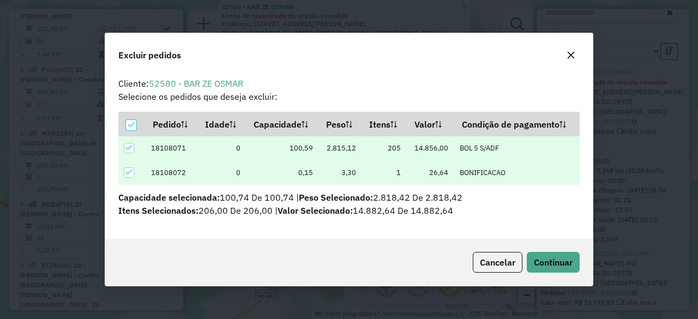
scroll to position [0, 0]
click at [560, 257] on span "Continuar" at bounding box center [553, 262] width 39 height 11
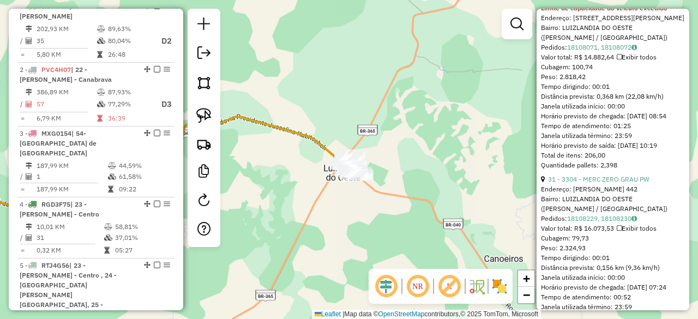
scroll to position [471, 0]
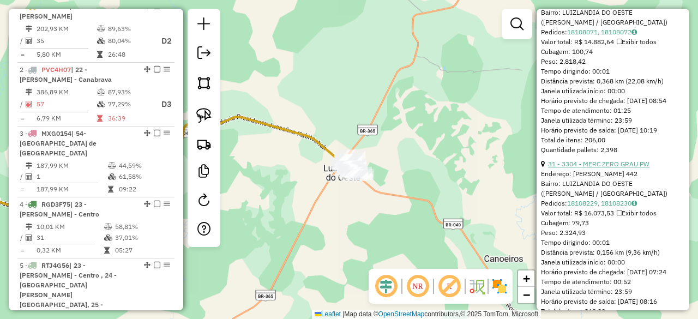
click at [624, 168] on link "31 - 3304 - MERC ZERO GRAU PW" at bounding box center [598, 164] width 101 height 8
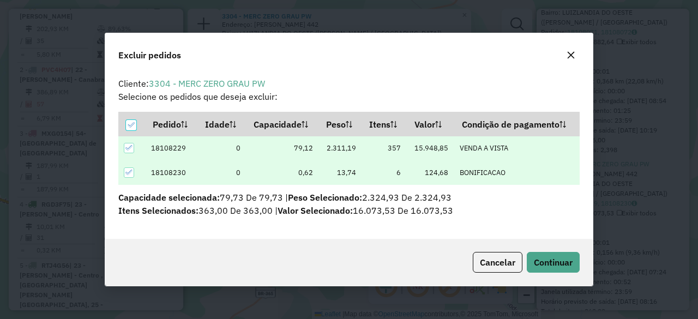
scroll to position [0, 0]
click at [554, 262] on span "Continuar" at bounding box center [553, 262] width 39 height 11
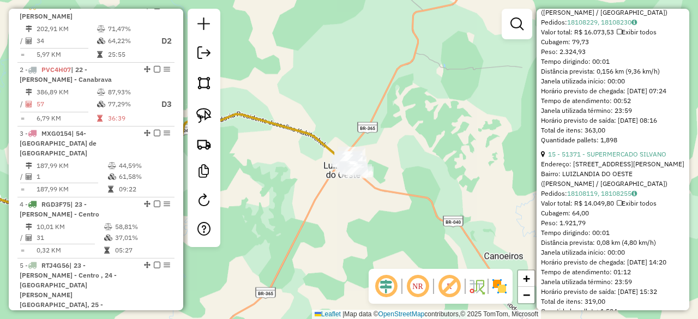
scroll to position [280, 0]
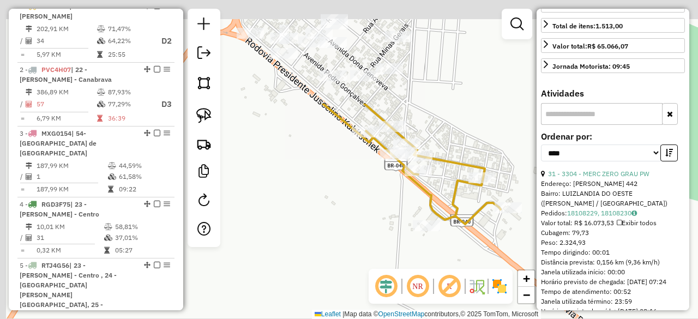
drag, startPoint x: 331, startPoint y: 99, endPoint x: 359, endPoint y: 242, distance: 145.6
click at [359, 246] on div "Janela de atendimento Grade de atendimento Capacidade Transportadoras Veículos …" at bounding box center [349, 159] width 698 height 319
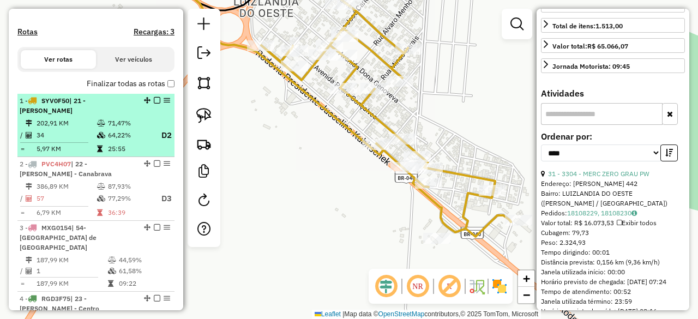
scroll to position [300, 0]
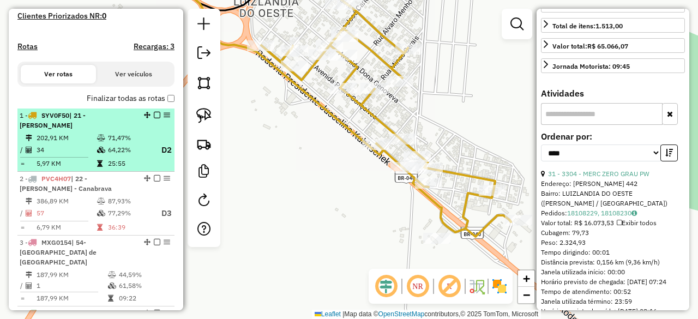
click at [154, 118] on em at bounding box center [157, 115] width 7 height 7
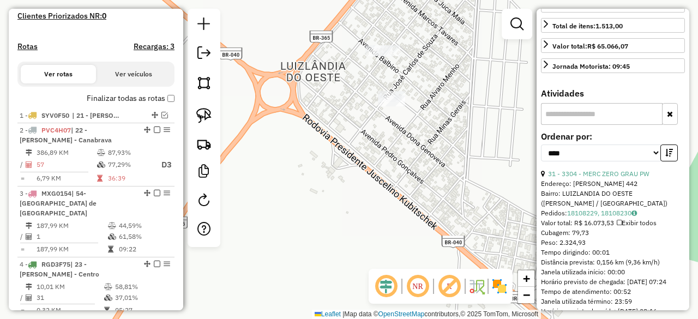
drag, startPoint x: 342, startPoint y: 122, endPoint x: 399, endPoint y: 197, distance: 94.9
click at [398, 197] on div "Janela de atendimento Grade de atendimento Capacidade Transportadoras Veículos …" at bounding box center [349, 159] width 698 height 319
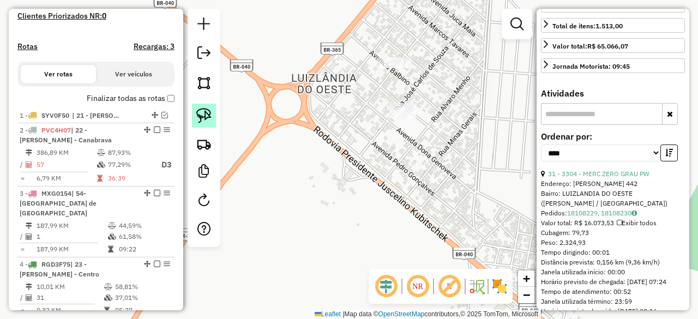
click at [205, 109] on img at bounding box center [203, 115] width 15 height 15
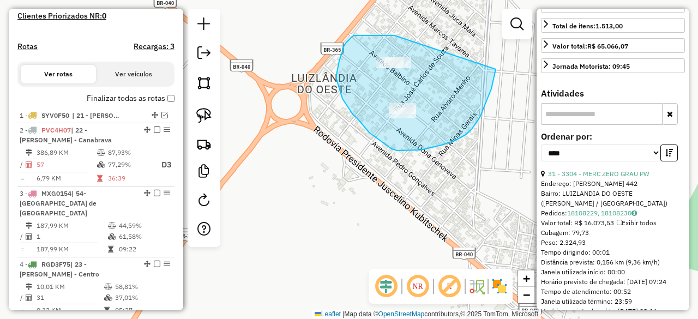
drag, startPoint x: 369, startPoint y: 35, endPoint x: 499, endPoint y: 57, distance: 132.2
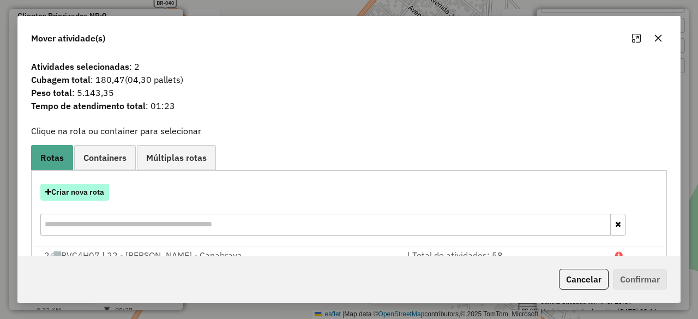
click at [81, 193] on button "Criar nova rota" at bounding box center [74, 192] width 69 height 17
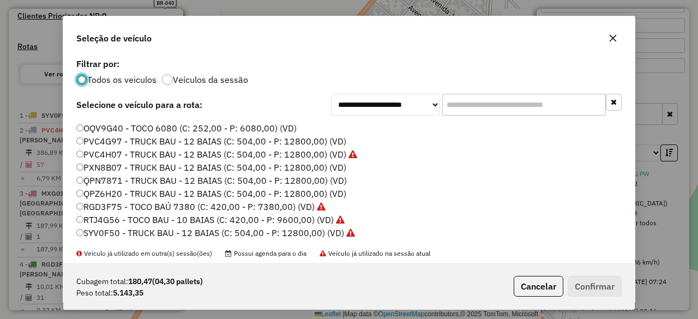
scroll to position [34, 0]
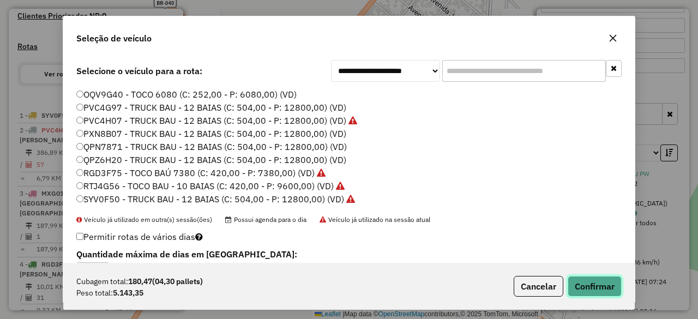
click at [574, 283] on button "Confirmar" at bounding box center [595, 286] width 54 height 21
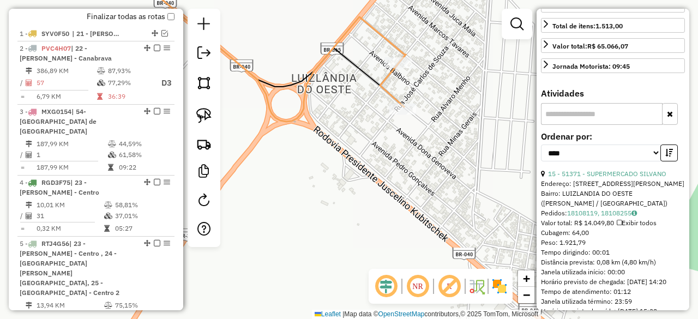
scroll to position [409, 0]
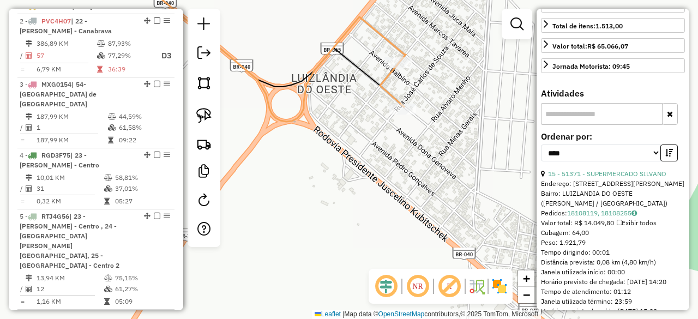
drag, startPoint x: 443, startPoint y: 173, endPoint x: 438, endPoint y: 207, distance: 34.3
click at [438, 206] on div "Janela de atendimento Grade de atendimento Capacidade Transportadoras Veículos …" at bounding box center [349, 159] width 698 height 319
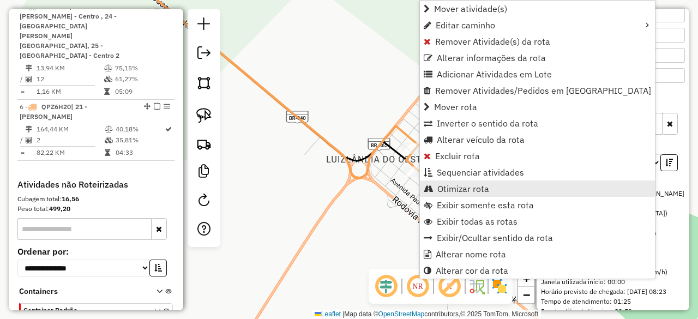
scroll to position [662, 0]
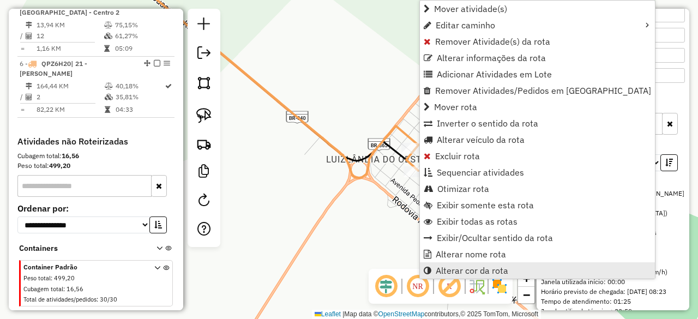
click at [474, 268] on span "Alterar cor da rota" at bounding box center [472, 270] width 73 height 9
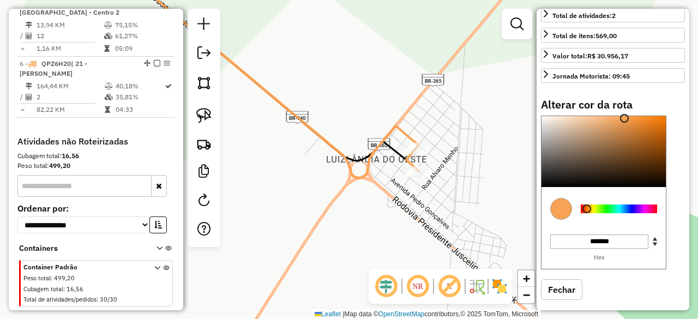
click at [657, 222] on div at bounding box center [619, 208] width 85 height 39
type input "*******"
click at [656, 213] on div at bounding box center [619, 209] width 76 height 9
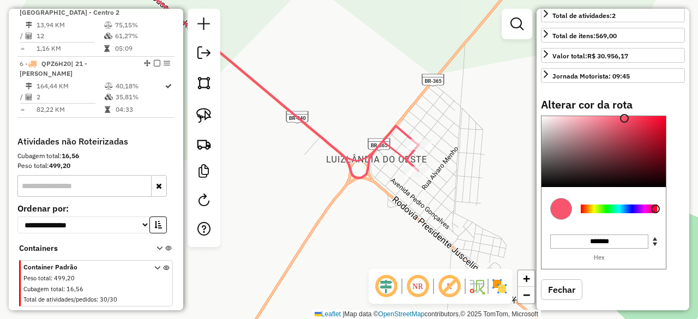
click at [352, 196] on div "Janela de atendimento Grade de atendimento Capacidade Transportadoras Veículos …" at bounding box center [349, 159] width 698 height 319
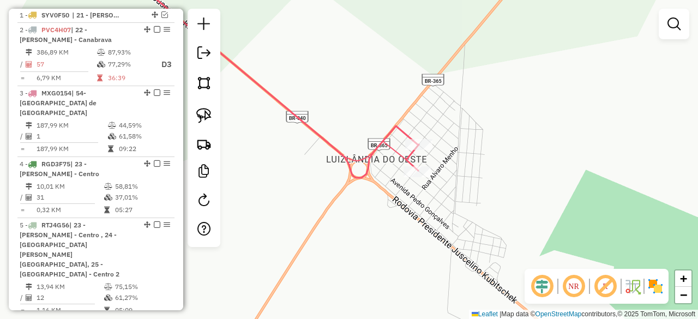
scroll to position [334, 0]
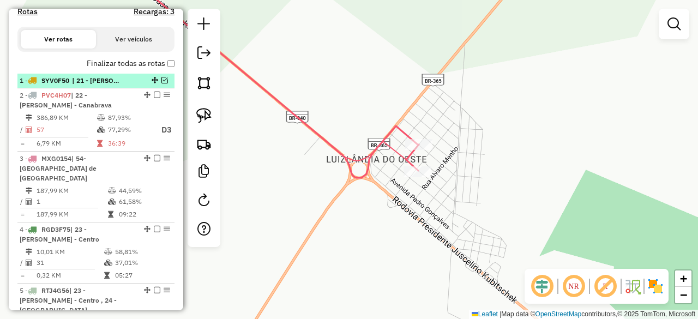
click at [164, 83] on em at bounding box center [164, 80] width 7 height 7
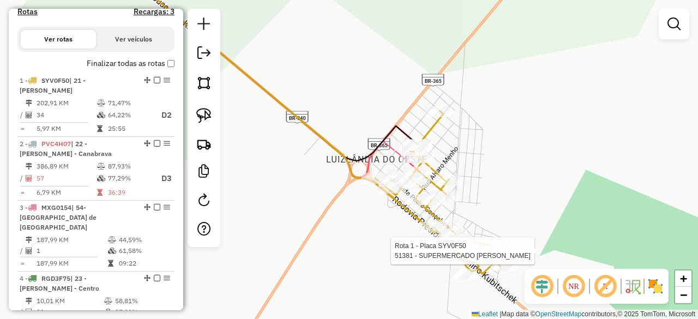
select select "*********"
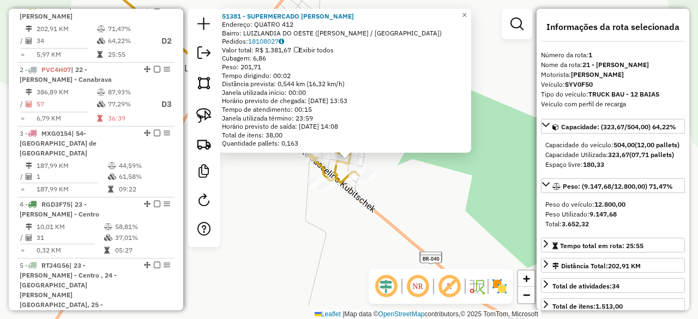
scroll to position [55, 0]
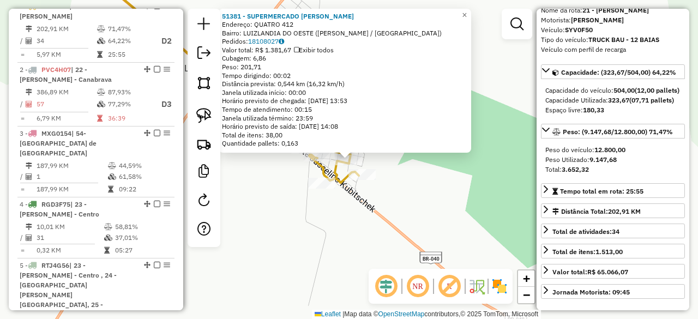
click at [336, 240] on div "51381 - SUPERMERCADO JK Endereço: QUATRO 412 Bairro: [GEOGRAPHIC_DATA] ([PERSON…" at bounding box center [349, 159] width 698 height 319
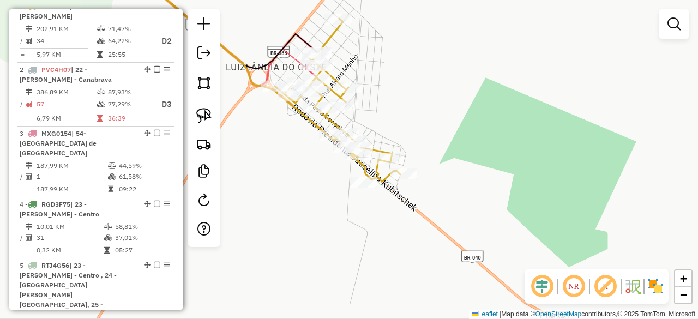
drag, startPoint x: 380, startPoint y: 97, endPoint x: 424, endPoint y: 95, distance: 44.8
click at [424, 95] on div "Janela de atendimento Grade de atendimento Capacidade Transportadoras Veículos …" at bounding box center [349, 159] width 698 height 319
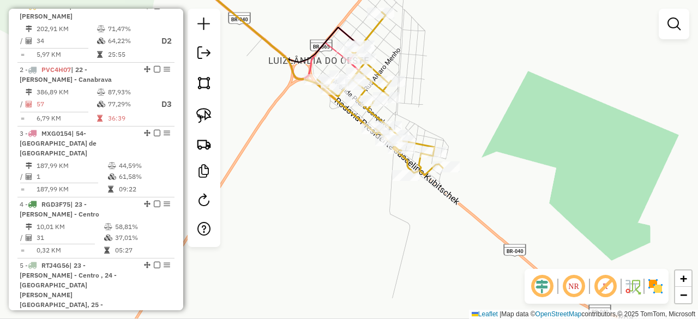
drag, startPoint x: 282, startPoint y: 166, endPoint x: 322, endPoint y: 159, distance: 40.9
click at [322, 160] on div "Janela de atendimento Grade de atendimento Capacidade Transportadoras Veículos …" at bounding box center [349, 159] width 698 height 319
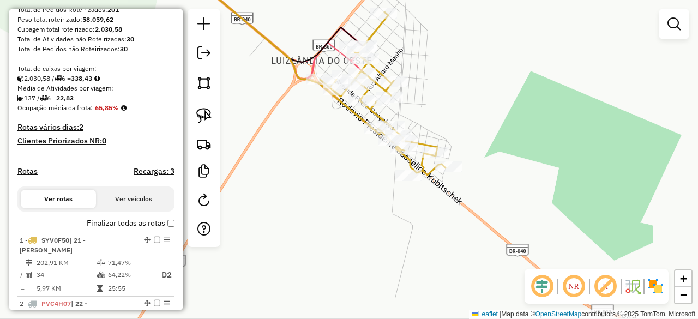
scroll to position [136, 0]
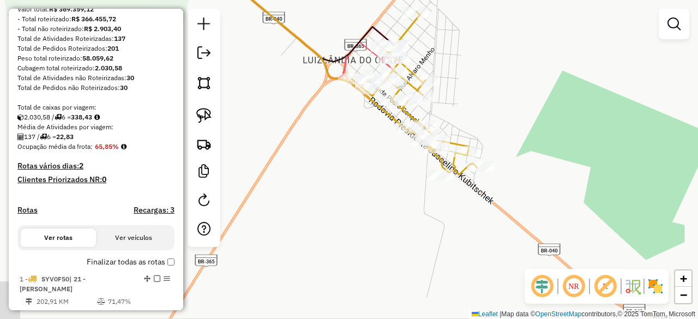
drag, startPoint x: 309, startPoint y: 173, endPoint x: 351, endPoint y: 165, distance: 42.8
click at [351, 165] on div "Janela de atendimento Grade de atendimento Capacidade Transportadoras Veículos …" at bounding box center [349, 159] width 698 height 319
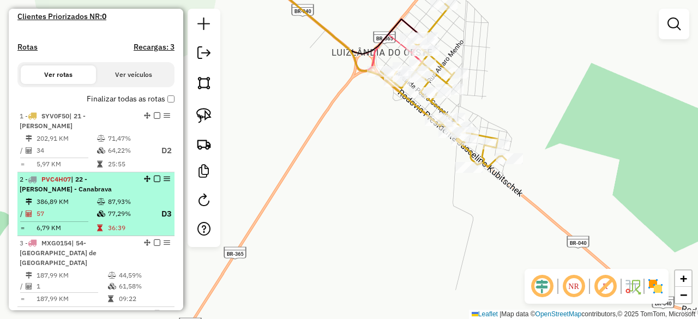
scroll to position [300, 0]
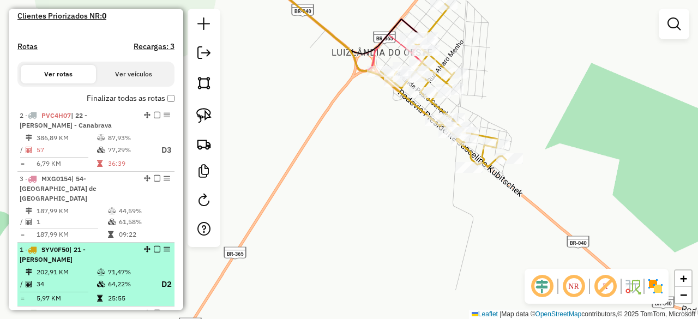
drag, startPoint x: 142, startPoint y: 123, endPoint x: 106, endPoint y: 297, distance: 177.6
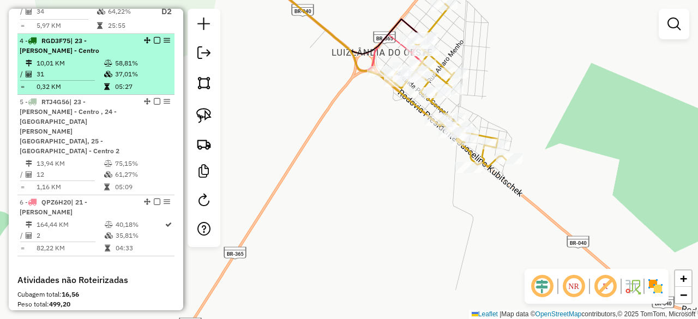
scroll to position [518, 0]
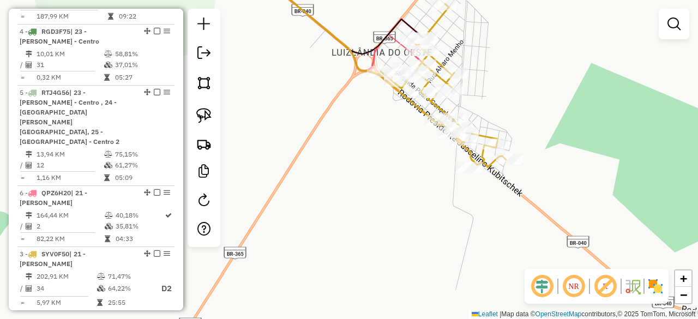
drag, startPoint x: 143, startPoint y: 27, endPoint x: 147, endPoint y: 253, distance: 225.4
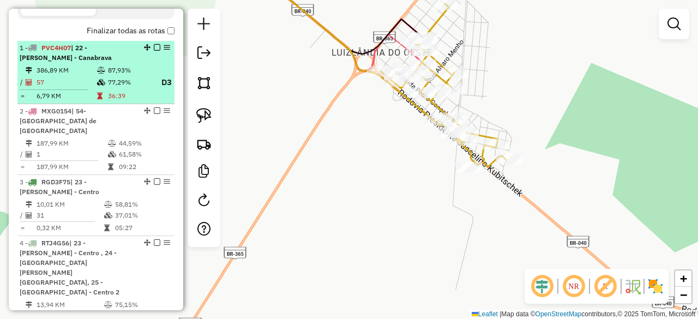
scroll to position [354, 0]
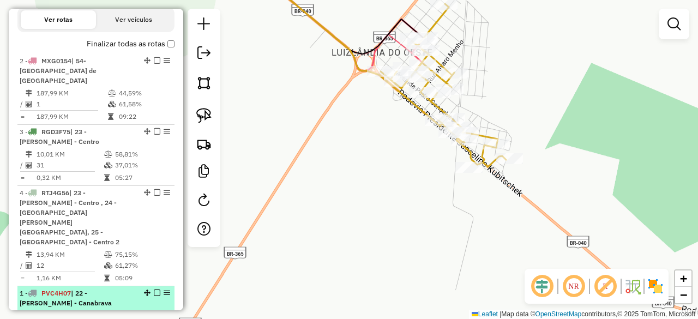
drag, startPoint x: 142, startPoint y: 67, endPoint x: 113, endPoint y: 289, distance: 223.9
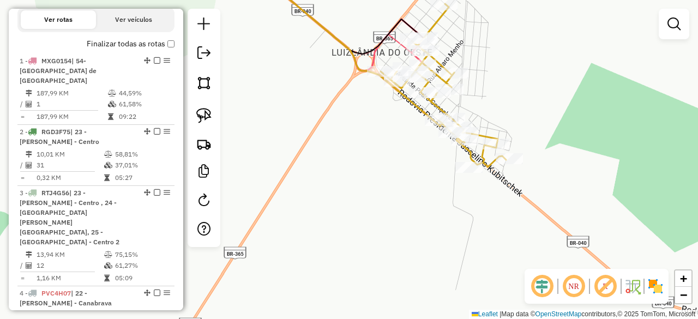
click at [403, 184] on div "Janela de atendimento Grade de atendimento Capacidade Transportadoras Veículos …" at bounding box center [349, 159] width 698 height 319
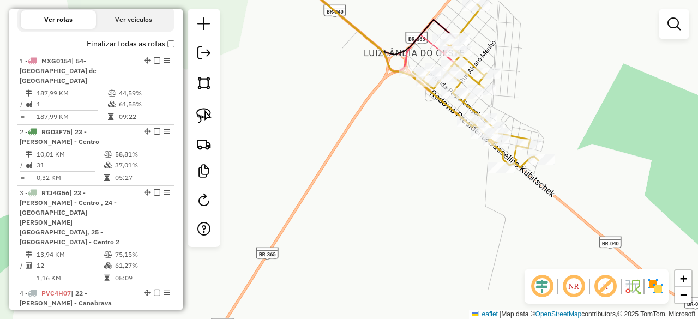
drag, startPoint x: 374, startPoint y: 142, endPoint x: 406, endPoint y: 142, distance: 32.2
click at [406, 142] on div "Janela de atendimento Grade de atendimento Capacidade Transportadoras Veículos …" at bounding box center [349, 159] width 698 height 319
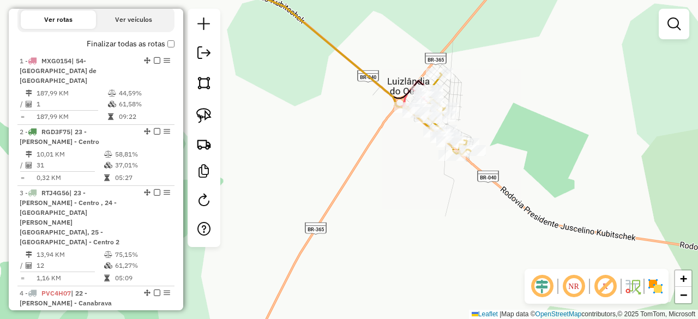
drag, startPoint x: 304, startPoint y: 145, endPoint x: 363, endPoint y: 134, distance: 59.8
click at [362, 135] on div "Janela de atendimento Grade de atendimento Capacidade Transportadoras Veículos …" at bounding box center [349, 159] width 698 height 319
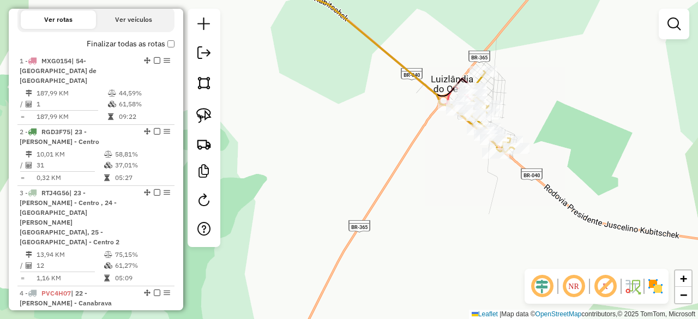
drag, startPoint x: 478, startPoint y: 140, endPoint x: 434, endPoint y: 157, distance: 47.1
click at [434, 157] on div "Janela de atendimento Grade de atendimento Capacidade Transportadoras Veículos …" at bounding box center [349, 159] width 698 height 319
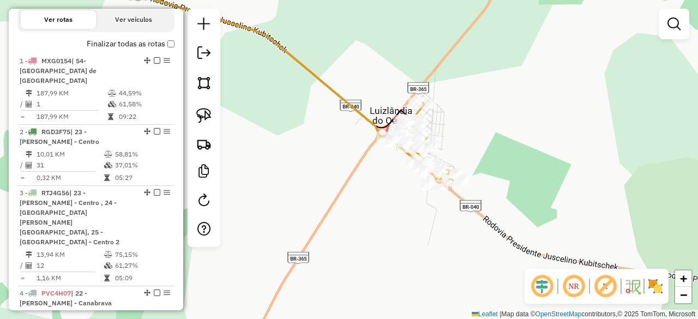
drag, startPoint x: 523, startPoint y: 115, endPoint x: 477, endPoint y: 148, distance: 56.3
click at [477, 148] on div "Janela de atendimento Grade de atendimento Capacidade Transportadoras Veículos …" at bounding box center [349, 159] width 698 height 319
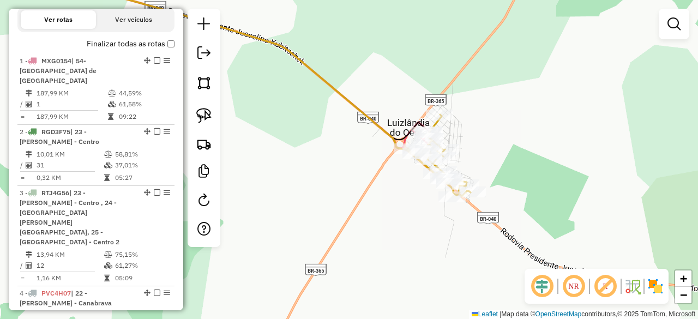
drag, startPoint x: 335, startPoint y: 177, endPoint x: 376, endPoint y: 182, distance: 41.3
click at [375, 182] on div "Janela de atendimento Grade de atendimento Capacidade Transportadoras Veículos …" at bounding box center [349, 159] width 698 height 319
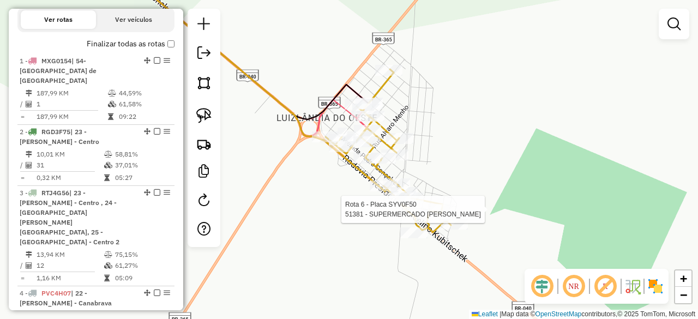
select select "*********"
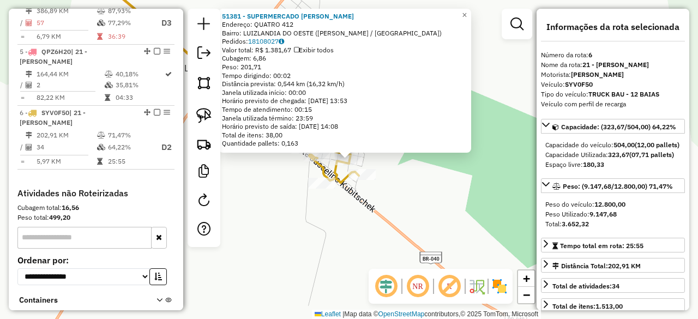
scroll to position [710, 0]
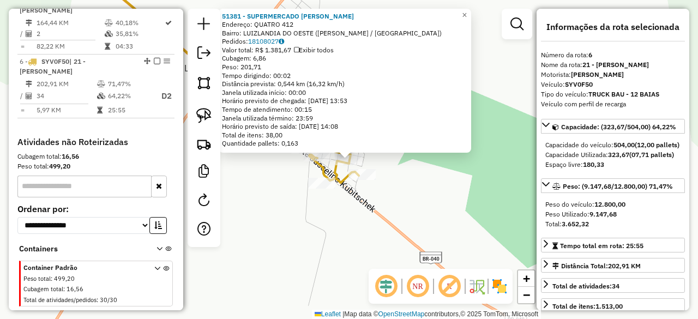
click at [416, 198] on div "51381 - SUPERMERCADO JK Endereço: QUATRO 412 Bairro: [GEOGRAPHIC_DATA] ([PERSON…" at bounding box center [349, 159] width 698 height 319
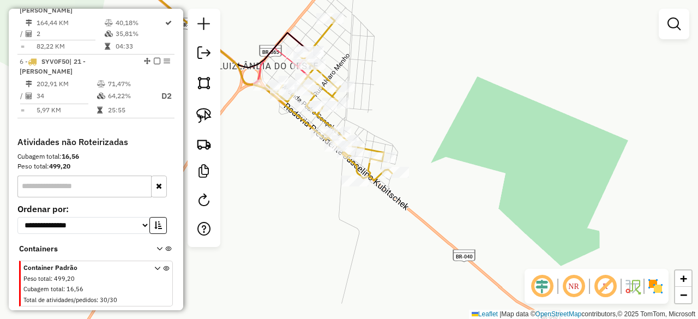
drag, startPoint x: 292, startPoint y: 244, endPoint x: 444, endPoint y: 217, distance: 154.1
click at [441, 226] on div "Janela de atendimento Grade de atendimento Capacidade Transportadoras Veículos …" at bounding box center [349, 159] width 698 height 319
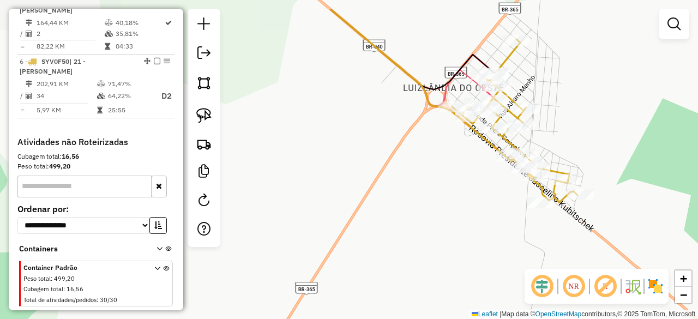
drag, startPoint x: 334, startPoint y: 140, endPoint x: 398, endPoint y: 186, distance: 78.6
click at [396, 183] on div "Janela de atendimento Grade de atendimento Capacidade Transportadoras Veículos …" at bounding box center [349, 159] width 698 height 319
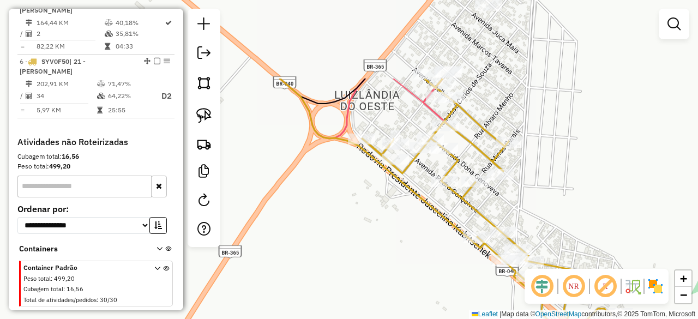
drag, startPoint x: 420, startPoint y: 137, endPoint x: 409, endPoint y: 247, distance: 110.8
click at [409, 247] on div "Janela de atendimento Grade de atendimento Capacidade Transportadoras Veículos …" at bounding box center [349, 159] width 698 height 319
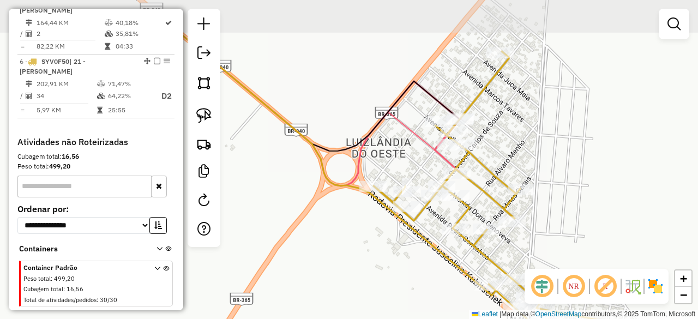
drag, startPoint x: 376, startPoint y: 202, endPoint x: 393, endPoint y: 256, distance: 57.1
click at [393, 256] on div "Janela de atendimento Grade de atendimento Capacidade Transportadoras Veículos …" at bounding box center [349, 159] width 698 height 319
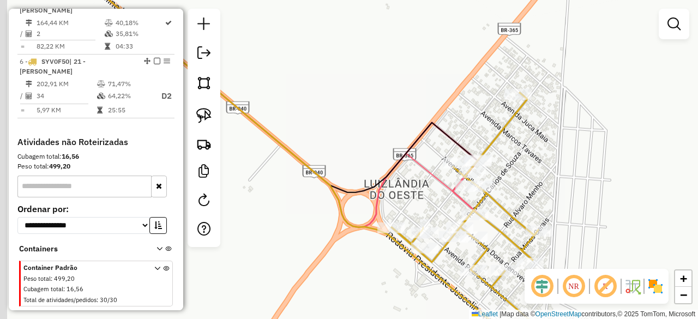
drag, startPoint x: 366, startPoint y: 232, endPoint x: 379, endPoint y: 263, distance: 33.2
click at [379, 263] on div "Janela de atendimento Grade de atendimento Capacidade Transportadoras Veículos …" at bounding box center [349, 159] width 698 height 319
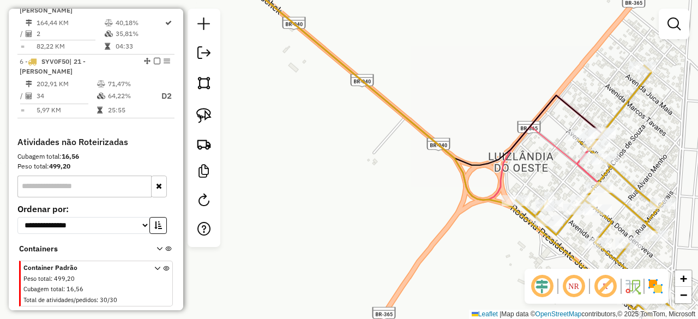
drag, startPoint x: 371, startPoint y: 230, endPoint x: 496, endPoint y: 201, distance: 128.2
click at [496, 201] on icon at bounding box center [439, 132] width 489 height 383
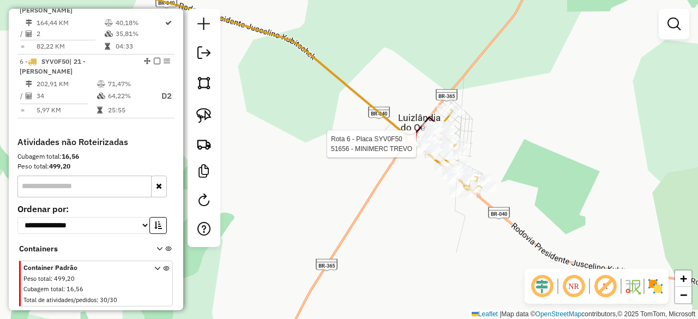
drag, startPoint x: 277, startPoint y: 74, endPoint x: 467, endPoint y: 199, distance: 227.0
click at [466, 198] on div "Rota 6 - Placa SYV0F50 51656 - MINIMERC TREVO Janela de atendimento Grade de at…" at bounding box center [349, 159] width 698 height 319
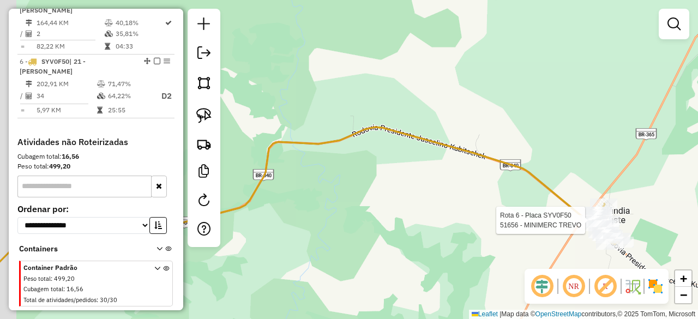
drag, startPoint x: 375, startPoint y: 181, endPoint x: 439, endPoint y: 167, distance: 65.2
click at [435, 169] on div "Rota 6 - Placa SYV0F50 51656 - MINIMERC TREVO Janela de atendimento Grade de at…" at bounding box center [349, 159] width 698 height 319
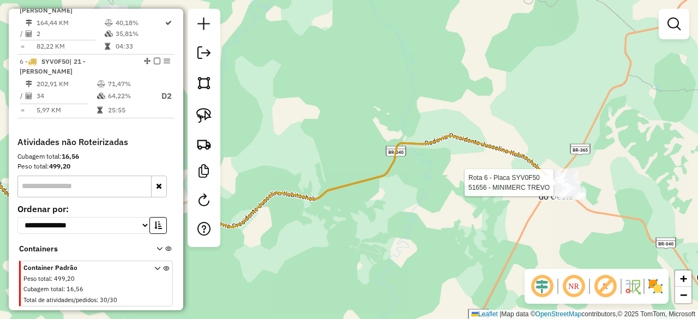
drag, startPoint x: 316, startPoint y: 226, endPoint x: 431, endPoint y: 185, distance: 122.0
click at [430, 186] on div "Rota 6 - Placa SYV0F50 51656 - MINIMERC TREVO Janela de atendimento Grade de at…" at bounding box center [349, 159] width 698 height 319
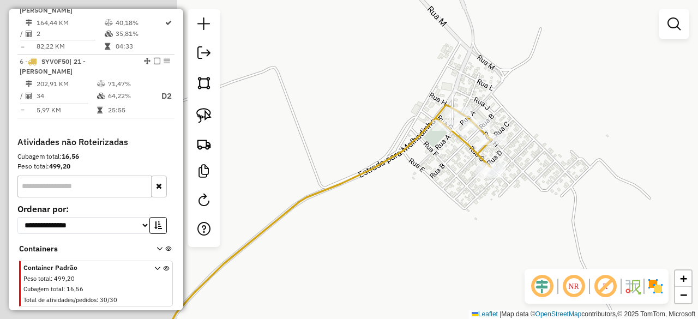
drag, startPoint x: 434, startPoint y: 167, endPoint x: 567, endPoint y: 182, distance: 134.5
click at [567, 182] on div "Rota 6 - Placa SYV0F50 51656 - MINIMERC TREVO Janela de atendimento Grade de at…" at bounding box center [349, 159] width 698 height 319
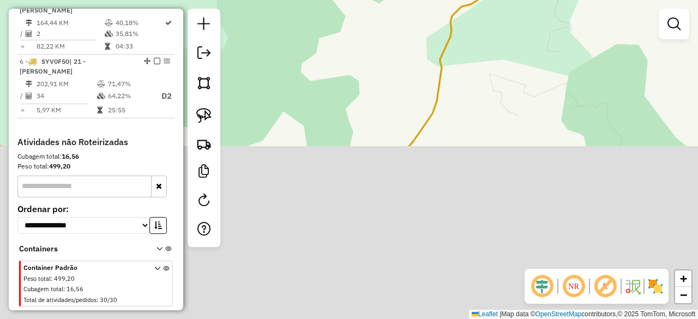
drag, startPoint x: 322, startPoint y: 212, endPoint x: 408, endPoint y: -8, distance: 236.0
click at [408, 0] on html "Aguarde... Pop-up bloqueado! Seu navegador bloqueou automáticamente a abertura …" at bounding box center [349, 159] width 698 height 319
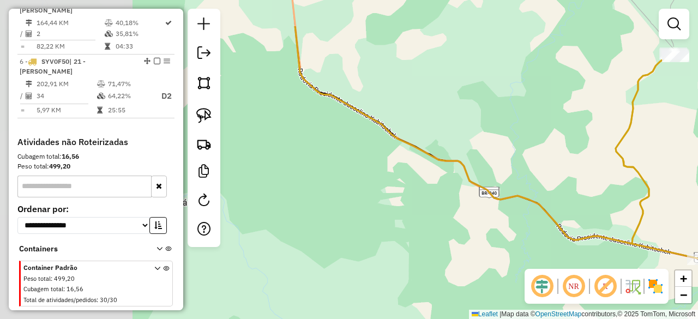
drag, startPoint x: 324, startPoint y: 105, endPoint x: 528, endPoint y: 161, distance: 211.6
click at [526, 163] on div "Rota 6 - Placa SYV0F50 51656 - MINIMERC TREVO Janela de atendimento Grade de at…" at bounding box center [349, 159] width 698 height 319
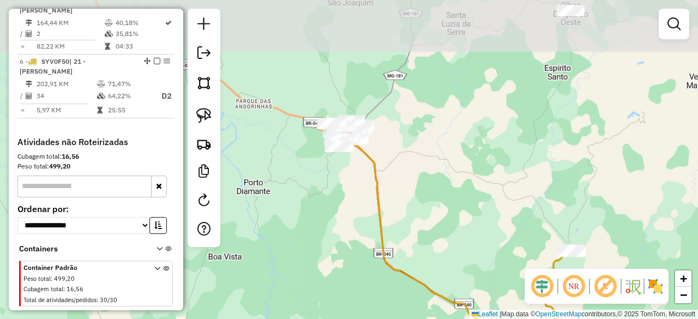
drag, startPoint x: 444, startPoint y: 83, endPoint x: 456, endPoint y: 213, distance: 131.0
click at [461, 238] on div "Rota 6 - Placa SYV0F50 51656 - MINIMERC TREVO Janela de atendimento Grade de at…" at bounding box center [349, 159] width 698 height 319
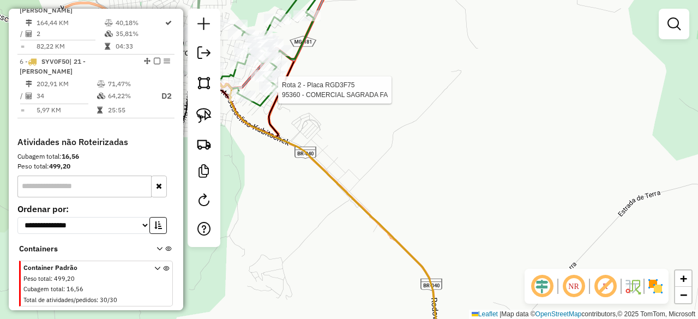
select select "*********"
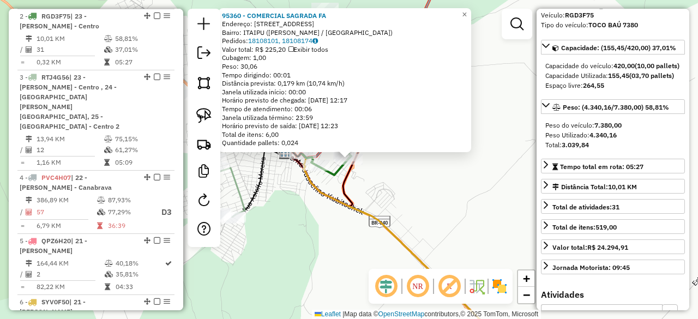
scroll to position [109, 0]
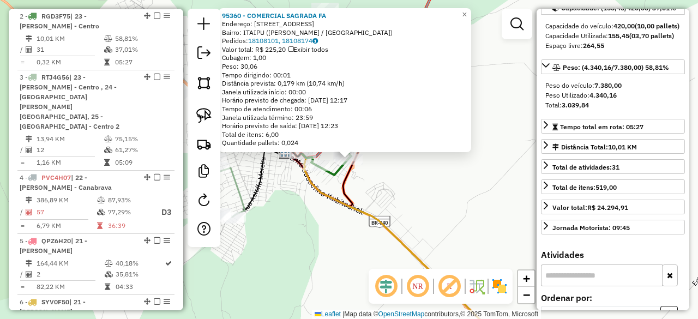
click at [337, 229] on div "95360 - COMERCIAL SAGRADA FA Endereço: [STREET_ADDRESS] Bairro: ITAIPU ([PERSON…" at bounding box center [349, 159] width 698 height 319
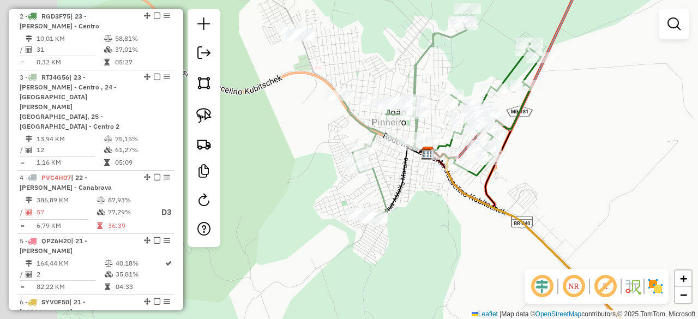
drag, startPoint x: 264, startPoint y: 203, endPoint x: 427, endPoint y: 194, distance: 162.8
click at [427, 200] on div "Janela de atendimento Grade de atendimento Capacidade Transportadoras Veículos …" at bounding box center [349, 159] width 698 height 319
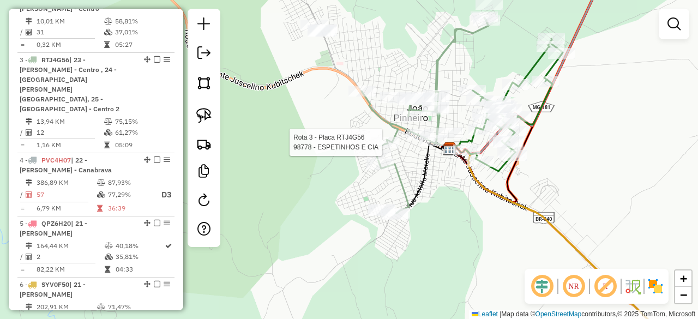
select select "*********"
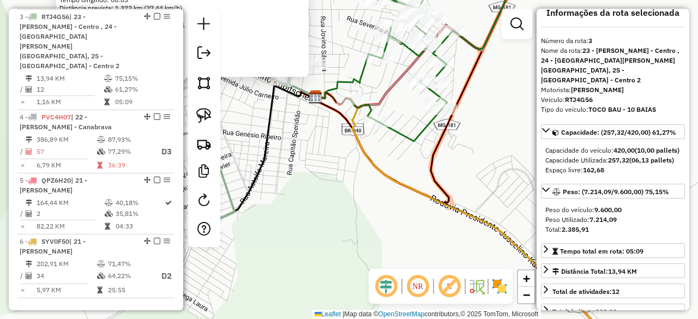
scroll to position [0, 0]
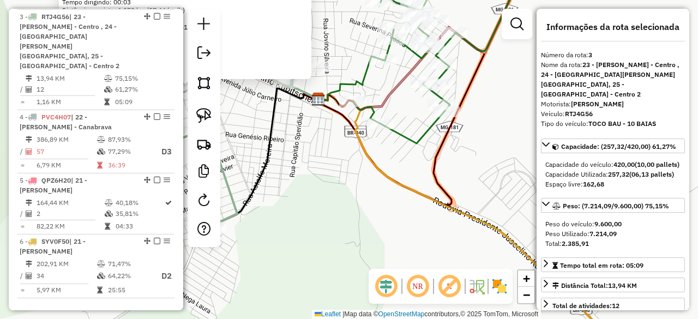
drag, startPoint x: 317, startPoint y: 165, endPoint x: 353, endPoint y: 177, distance: 37.8
click at [349, 179] on div "98778 - ESPETINHOS E CIA Endereço: [PERSON_NAME] 26 Bairro: ALVORADA ([PERSON_N…" at bounding box center [349, 159] width 698 height 319
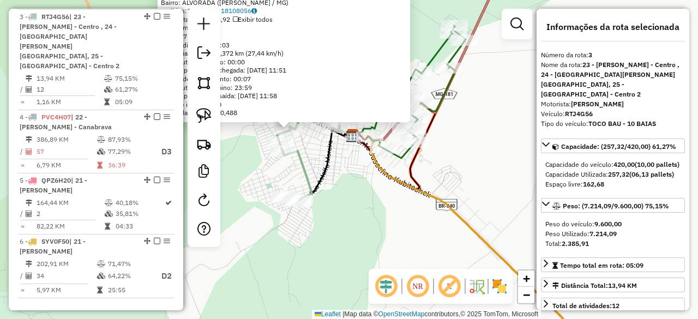
click at [347, 202] on div "98778 - ESPETINHOS E CIA Endereço: [PERSON_NAME] 26 Bairro: ALVORADA ([PERSON_N…" at bounding box center [349, 159] width 698 height 319
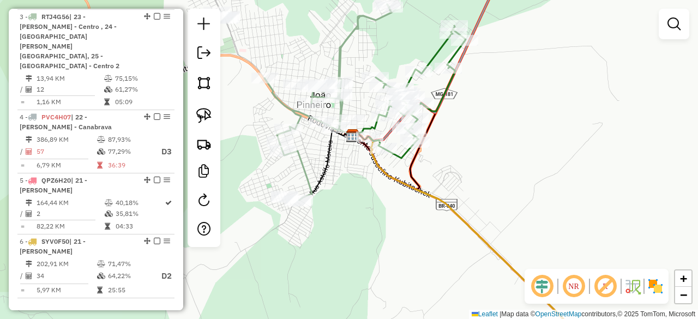
click at [360, 176] on div "Janela de atendimento Grade de atendimento Capacidade Transportadoras Veículos …" at bounding box center [349, 159] width 698 height 319
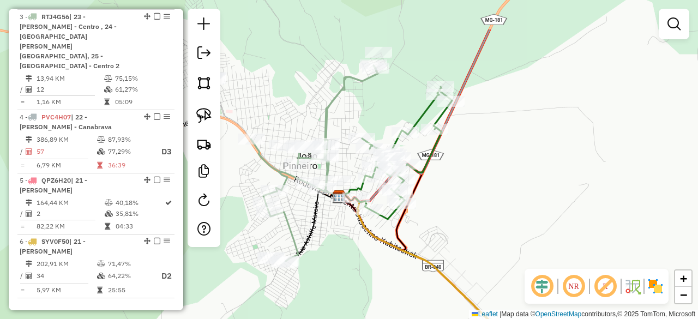
drag, startPoint x: 517, startPoint y: 86, endPoint x: 504, endPoint y: 146, distance: 61.5
click at [504, 146] on div "Janela de atendimento Grade de atendimento Capacidade Transportadoras Veículos …" at bounding box center [349, 159] width 698 height 319
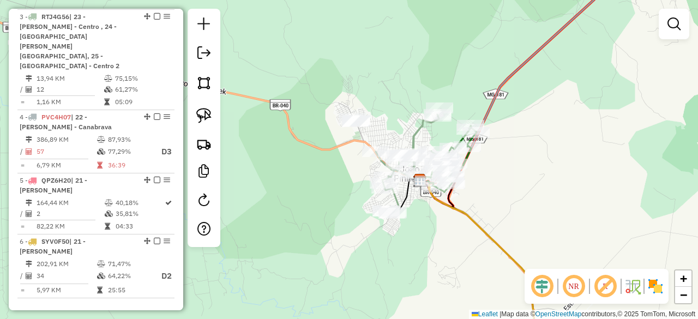
drag, startPoint x: 552, startPoint y: 76, endPoint x: 486, endPoint y: 175, distance: 118.9
click at [487, 174] on div "Janela de atendimento Grade de atendimento Capacidade Transportadoras Veículos …" at bounding box center [349, 159] width 698 height 319
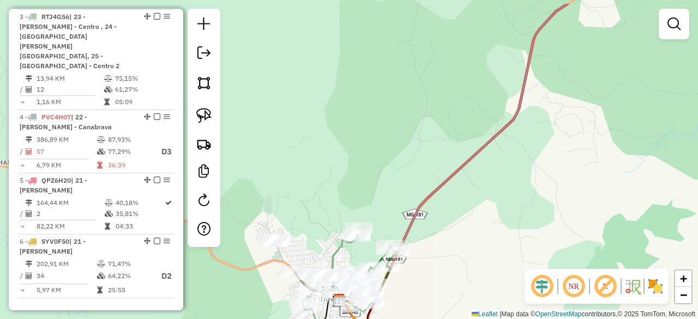
drag, startPoint x: 583, startPoint y: 87, endPoint x: 523, endPoint y: 160, distance: 94.6
click at [523, 160] on div "Janela de atendimento Grade de atendimento Capacidade Transportadoras Veículos …" at bounding box center [349, 159] width 698 height 319
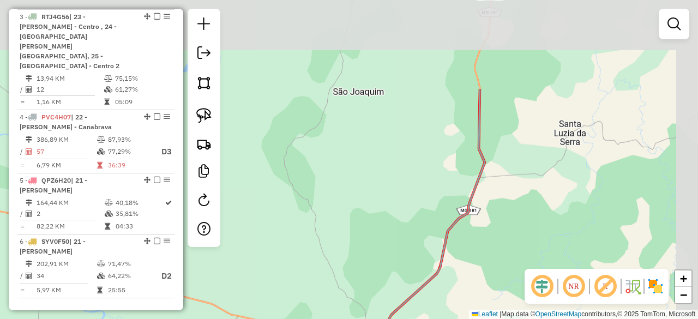
drag, startPoint x: 600, startPoint y: 90, endPoint x: 534, endPoint y: 213, distance: 140.1
click at [534, 213] on div "Janela de atendimento Grade de atendimento Capacidade Transportadoras Veículos …" at bounding box center [349, 159] width 698 height 319
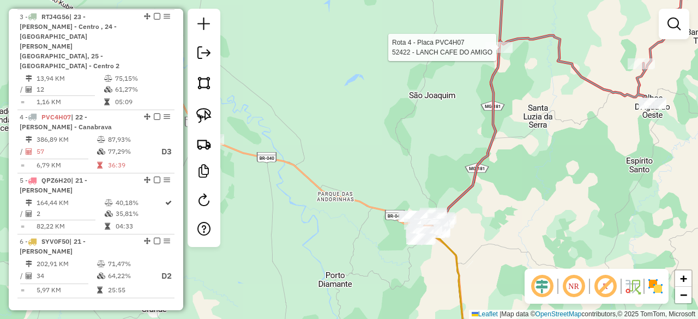
select select "*********"
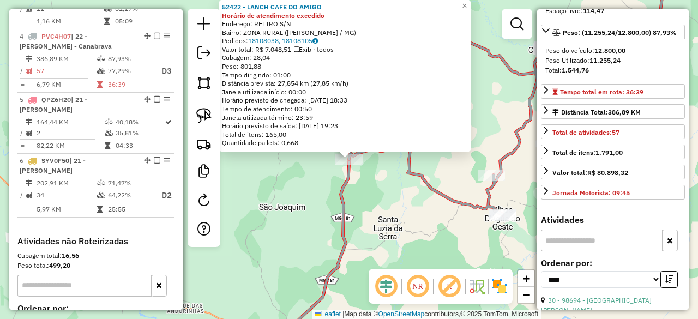
scroll to position [109, 0]
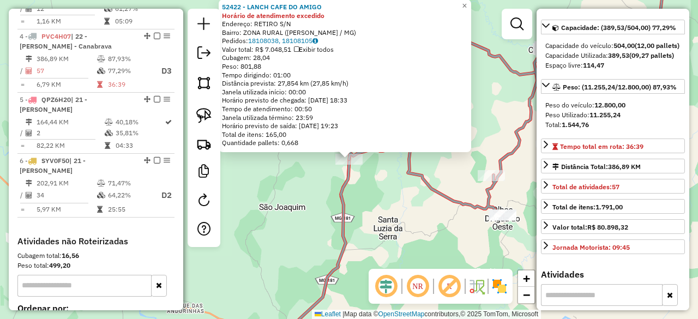
click at [391, 206] on div "52422 - LANCH CAFE DO AMIGO Horário de atendimento excedido Endereço: RETIRO S/…" at bounding box center [349, 159] width 698 height 319
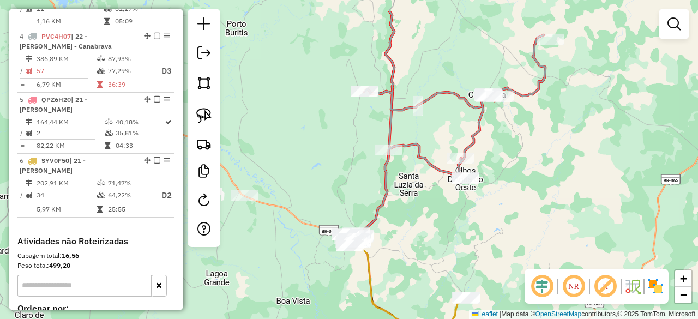
drag, startPoint x: 439, startPoint y: 15, endPoint x: 452, endPoint y: 186, distance: 171.8
click at [452, 185] on div "Janela de atendimento Grade de atendimento Capacidade Transportadoras Veículos …" at bounding box center [349, 159] width 698 height 319
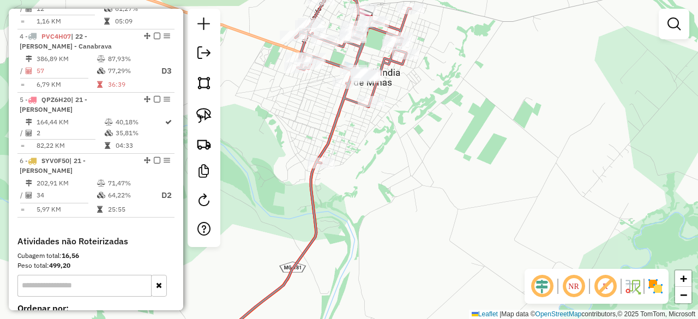
drag, startPoint x: 442, startPoint y: 61, endPoint x: 548, endPoint y: 195, distance: 170.5
click at [548, 192] on div "Janela de atendimento Grade de atendimento Capacidade Transportadoras Veículos …" at bounding box center [349, 159] width 698 height 319
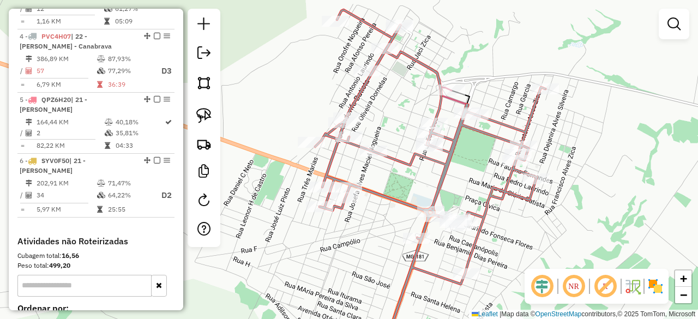
drag, startPoint x: 595, startPoint y: 111, endPoint x: 603, endPoint y: 128, distance: 19.5
click at [603, 128] on div "Janela de atendimento Grade de atendimento Capacidade Transportadoras Veículos …" at bounding box center [349, 159] width 698 height 319
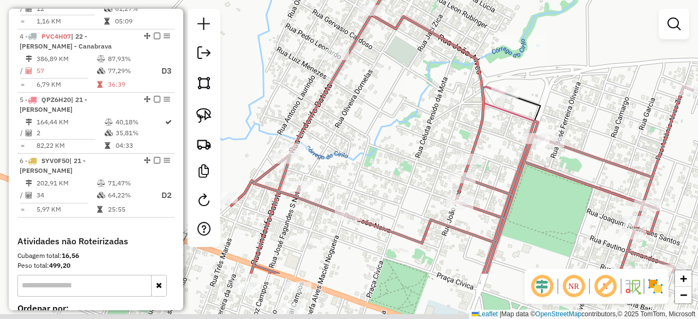
drag, startPoint x: 508, startPoint y: 98, endPoint x: 509, endPoint y: 24, distance: 73.7
click at [510, 23] on div "Janela de atendimento Grade de atendimento Capacidade Transportadoras Veículos …" at bounding box center [349, 159] width 698 height 319
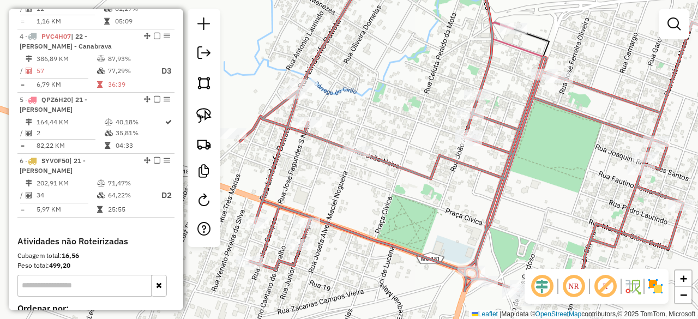
drag, startPoint x: 488, startPoint y: 147, endPoint x: 466, endPoint y: 40, distance: 109.0
click at [467, 40] on div "Janela de atendimento Grade de atendimento Capacidade Transportadoras Veículos …" at bounding box center [349, 159] width 698 height 319
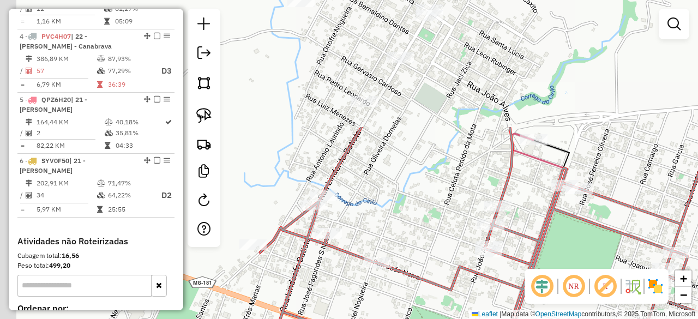
drag, startPoint x: 327, startPoint y: 69, endPoint x: 377, endPoint y: 220, distance: 158.6
click at [376, 220] on div "Janela de atendimento Grade de atendimento Capacidade Transportadoras Veículos …" at bounding box center [349, 159] width 698 height 319
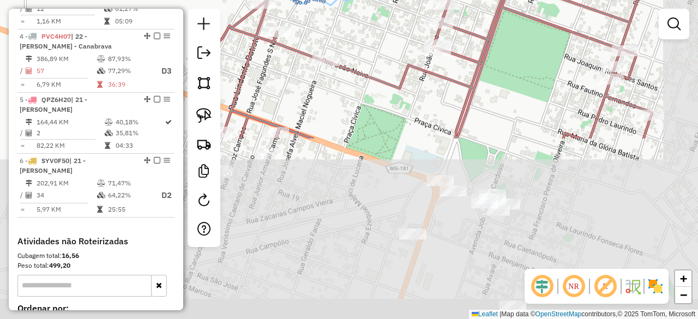
drag, startPoint x: 435, startPoint y: 193, endPoint x: 375, endPoint y: -35, distance: 235.4
click at [375, 0] on html "Aguarde... Pop-up bloqueado! Seu navegador bloqueou automáticamente a abertura …" at bounding box center [349, 159] width 698 height 319
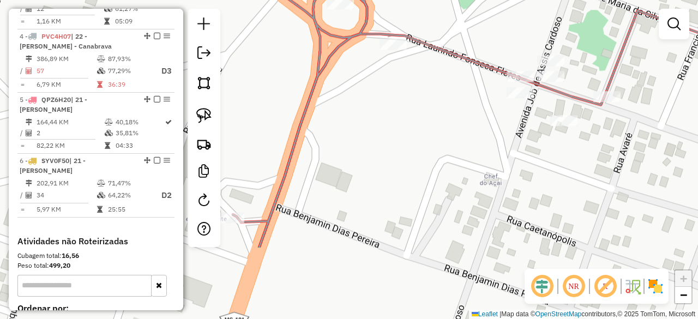
drag, startPoint x: 377, startPoint y: 189, endPoint x: 442, endPoint y: 52, distance: 152.3
click at [441, 55] on div "Janela de atendimento Grade de atendimento Capacidade Transportadoras Veículos …" at bounding box center [349, 159] width 698 height 319
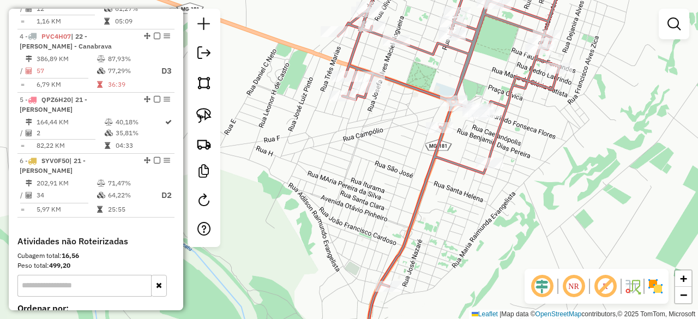
drag, startPoint x: 470, startPoint y: 238, endPoint x: 463, endPoint y: 157, distance: 81.6
click at [464, 159] on div "Janela de atendimento Grade de atendimento Capacidade Transportadoras Veículos …" at bounding box center [349, 159] width 698 height 319
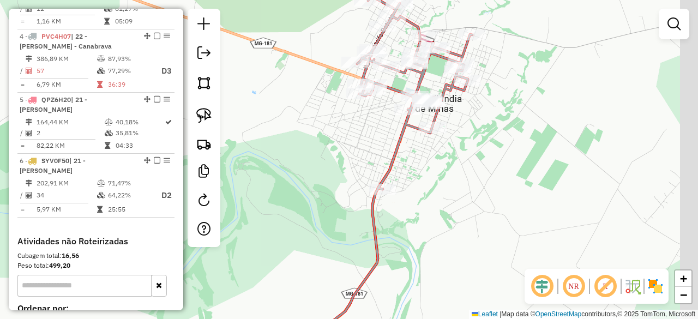
drag, startPoint x: 560, startPoint y: 124, endPoint x: 518, endPoint y: 148, distance: 48.9
click at [525, 147] on div "Janela de atendimento Grade de atendimento Capacidade Transportadoras Veículos …" at bounding box center [349, 159] width 698 height 319
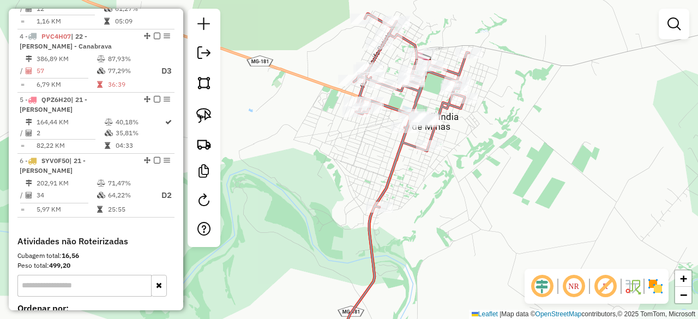
drag, startPoint x: 444, startPoint y: 157, endPoint x: 480, endPoint y: 154, distance: 36.7
click at [480, 154] on div "Janela de atendimento Grade de atendimento Capacidade Transportadoras Veículos …" at bounding box center [349, 159] width 698 height 319
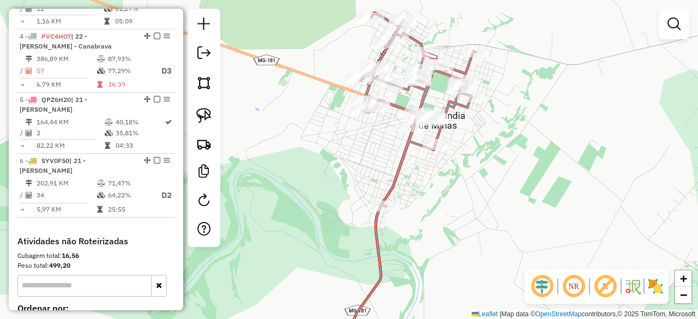
drag, startPoint x: 479, startPoint y: 136, endPoint x: 503, endPoint y: 127, distance: 25.7
click at [503, 127] on div "Janela de atendimento Grade de atendimento Capacidade Transportadoras Veículos …" at bounding box center [349, 159] width 698 height 319
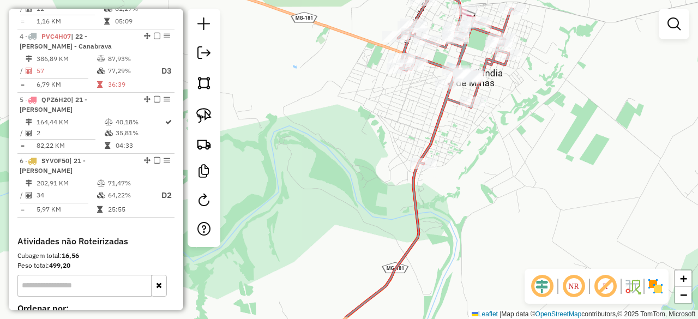
drag, startPoint x: 467, startPoint y: 211, endPoint x: 488, endPoint y: 120, distance: 93.4
click at [490, 123] on div "Janela de atendimento Grade de atendimento Capacidade Transportadoras Veículos …" at bounding box center [349, 159] width 698 height 319
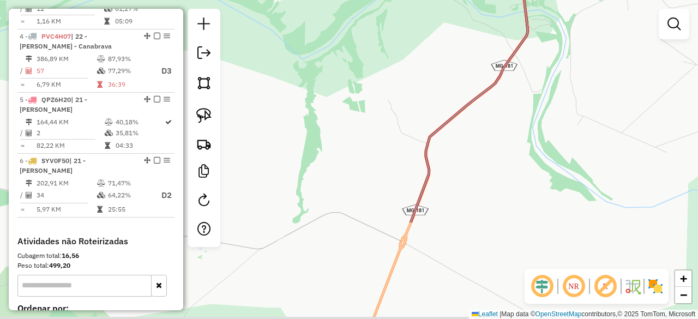
drag, startPoint x: 424, startPoint y: 247, endPoint x: 519, endPoint y: 110, distance: 166.8
click at [518, 113] on div "Janela de atendimento Grade de atendimento Capacidade Transportadoras Veículos …" at bounding box center [349, 159] width 698 height 319
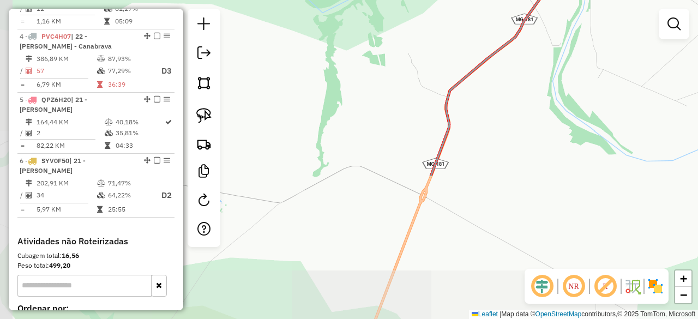
drag, startPoint x: 482, startPoint y: 159, endPoint x: 486, endPoint y: 112, distance: 47.0
click at [486, 118] on div "Janela de atendimento Grade de atendimento Capacidade Transportadoras Veículos …" at bounding box center [349, 159] width 698 height 319
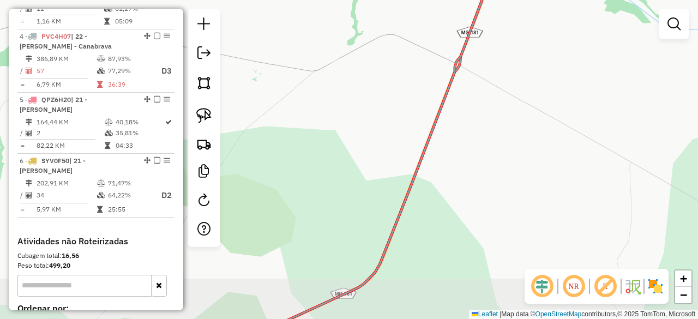
drag, startPoint x: 458, startPoint y: 216, endPoint x: 459, endPoint y: 105, distance: 110.8
click at [459, 105] on div "Janela de atendimento Grade de atendimento Capacidade Transportadoras Veículos …" at bounding box center [349, 159] width 698 height 319
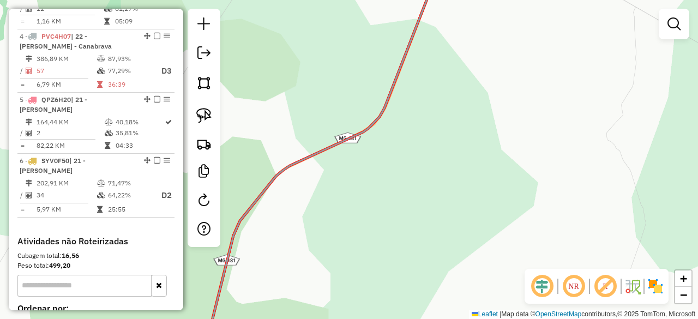
drag, startPoint x: 355, startPoint y: 235, endPoint x: 501, endPoint y: 110, distance: 192.3
click at [499, 113] on div "Janela de atendimento Grade de atendimento Capacidade Transportadoras Veículos …" at bounding box center [349, 159] width 698 height 319
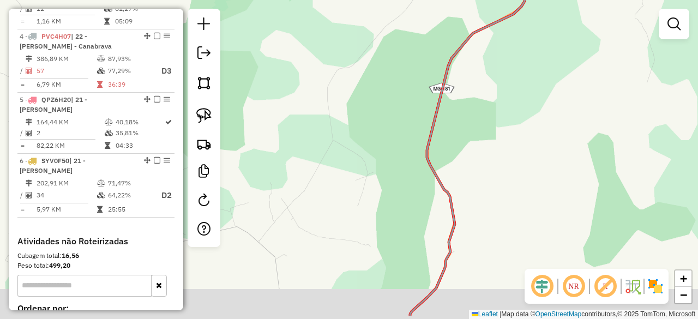
drag, startPoint x: 504, startPoint y: 196, endPoint x: 409, endPoint y: 56, distance: 169.0
click at [422, 75] on div "Janela de atendimento Grade de atendimento Capacidade Transportadoras Veículos …" at bounding box center [349, 159] width 698 height 319
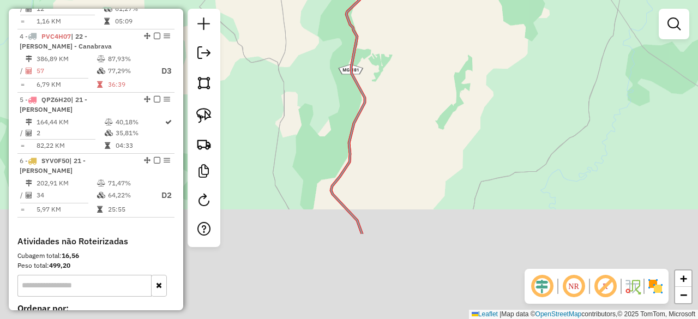
drag, startPoint x: 446, startPoint y: 216, endPoint x: 434, endPoint y: 58, distance: 157.6
click at [434, 69] on div "Janela de atendimento Grade de atendimento Capacidade Transportadoras Veículos …" at bounding box center [349, 159] width 698 height 319
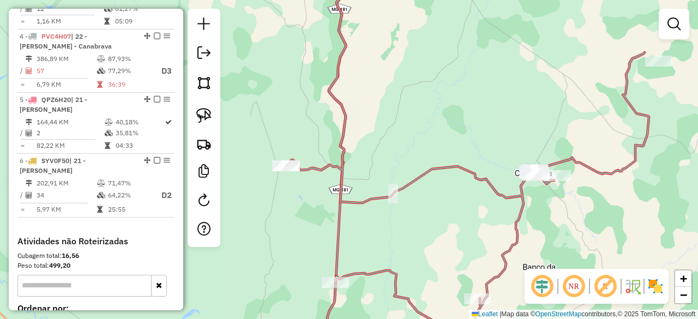
drag, startPoint x: 536, startPoint y: 99, endPoint x: 460, endPoint y: 99, distance: 75.8
click at [462, 99] on div "Janela de atendimento Grade de atendimento Capacidade Transportadoras Veículos …" at bounding box center [349, 159] width 698 height 319
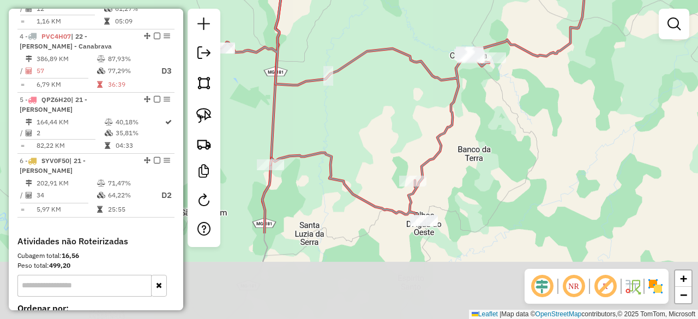
drag, startPoint x: 464, startPoint y: 158, endPoint x: 424, endPoint y: 26, distance: 137.7
click at [424, 33] on div "Janela de atendimento Grade de atendimento Capacidade Transportadoras Veículos …" at bounding box center [349, 159] width 698 height 319
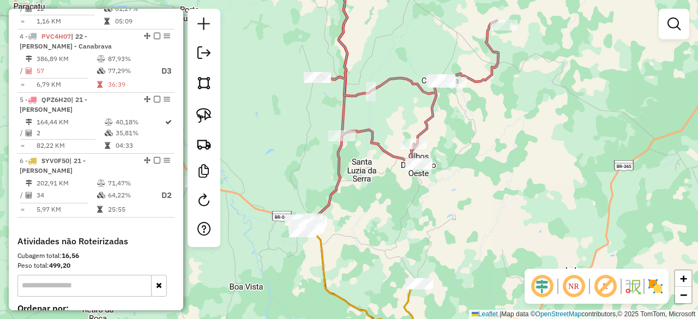
drag, startPoint x: 374, startPoint y: 226, endPoint x: 402, endPoint y: 172, distance: 61.2
click at [402, 175] on div "Janela de atendimento Grade de atendimento Capacidade Transportadoras Veículos …" at bounding box center [349, 159] width 698 height 319
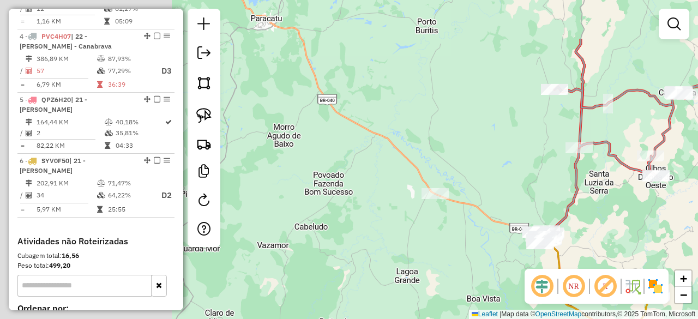
drag, startPoint x: 267, startPoint y: 52, endPoint x: 481, endPoint y: 123, distance: 224.6
click at [481, 123] on div "Janela de atendimento Grade de atendimento Capacidade Transportadoras Veículos …" at bounding box center [349, 159] width 698 height 319
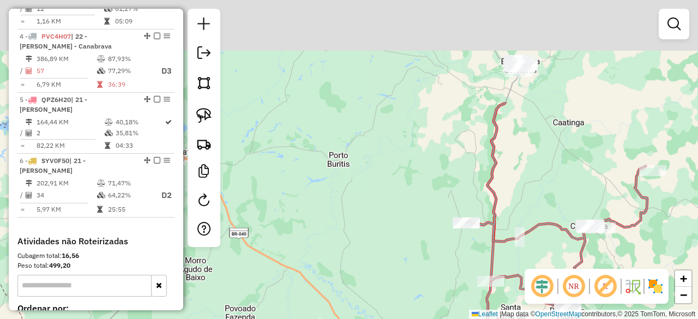
drag, startPoint x: 477, startPoint y: 44, endPoint x: 388, endPoint y: 161, distance: 146.8
click at [391, 159] on div "Janela de atendimento Grade de atendimento Capacidade Transportadoras Veículos …" at bounding box center [349, 159] width 698 height 319
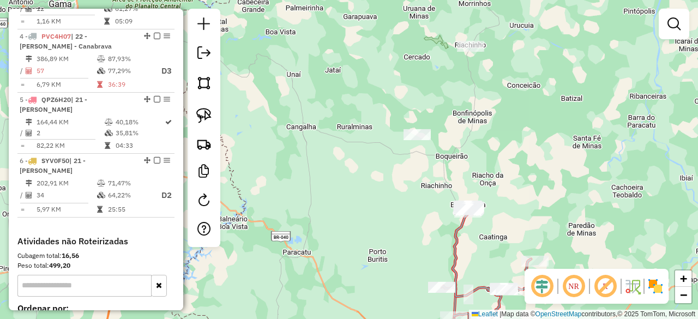
drag, startPoint x: 474, startPoint y: 41, endPoint x: 485, endPoint y: 73, distance: 33.1
click at [484, 137] on div "Janela de atendimento Grade de atendimento Capacidade Transportadoras Veículos …" at bounding box center [349, 159] width 698 height 319
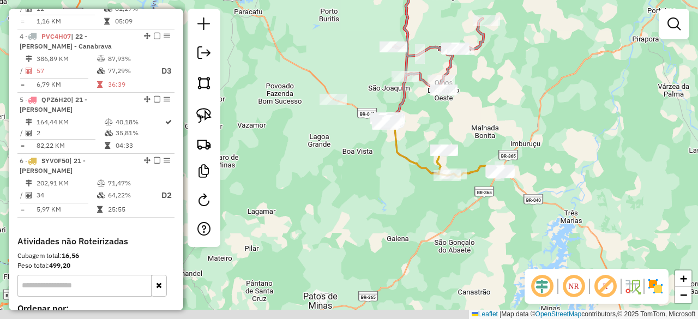
drag, startPoint x: 506, startPoint y: 189, endPoint x: 535, endPoint y: 41, distance: 150.7
click at [535, 42] on div "Janela de atendimento Grade de atendimento Capacidade Transportadoras Veículos …" at bounding box center [349, 159] width 698 height 319
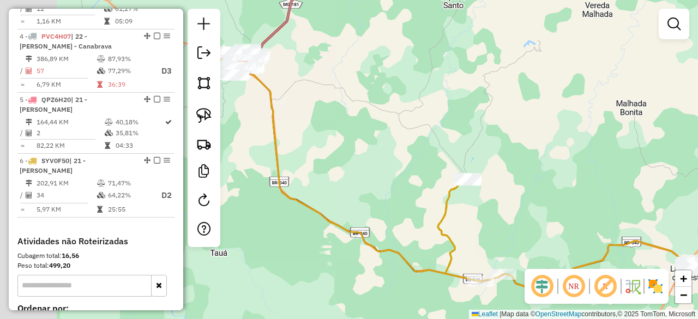
drag, startPoint x: 396, startPoint y: 124, endPoint x: 494, endPoint y: 129, distance: 98.9
click at [492, 129] on div "Janela de atendimento Grade de atendimento Capacidade Transportadoras Veículos …" at bounding box center [349, 159] width 698 height 319
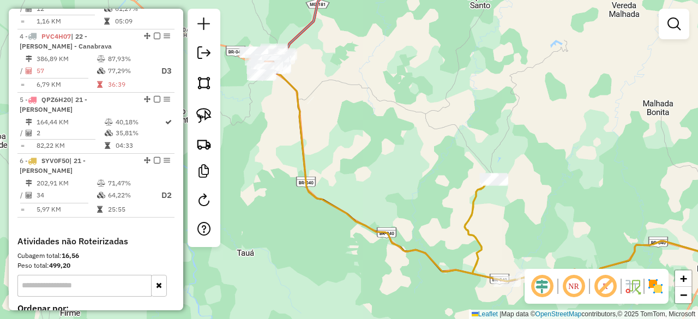
drag, startPoint x: 337, startPoint y: 98, endPoint x: 415, endPoint y: 112, distance: 79.2
click at [416, 112] on div "Janela de atendimento Grade de atendimento Capacidade Transportadoras Veículos …" at bounding box center [349, 159] width 698 height 319
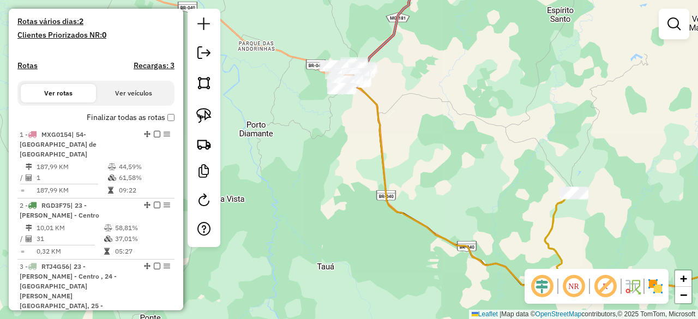
scroll to position [229, 0]
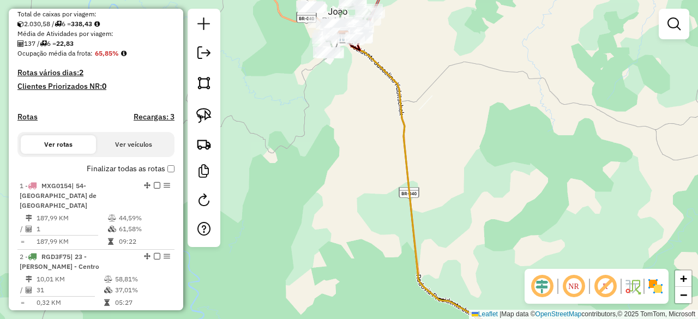
drag, startPoint x: 325, startPoint y: 137, endPoint x: 330, endPoint y: 182, distance: 44.9
click at [329, 177] on div "Janela de atendimento Grade de atendimento Capacidade Transportadoras Veículos …" at bounding box center [349, 159] width 698 height 319
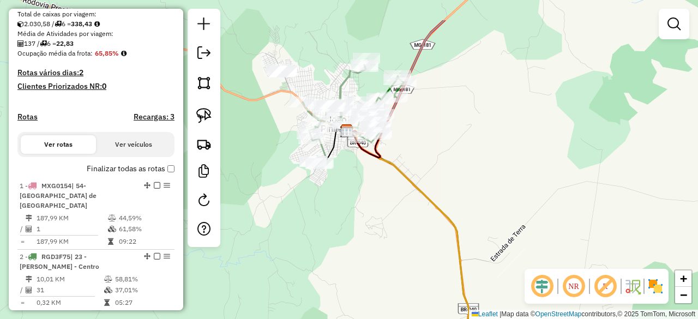
drag, startPoint x: 494, startPoint y: 88, endPoint x: 488, endPoint y: 186, distance: 98.4
click at [488, 186] on div "Janela de atendimento Grade de atendimento Capacidade Transportadoras Veículos …" at bounding box center [349, 159] width 698 height 319
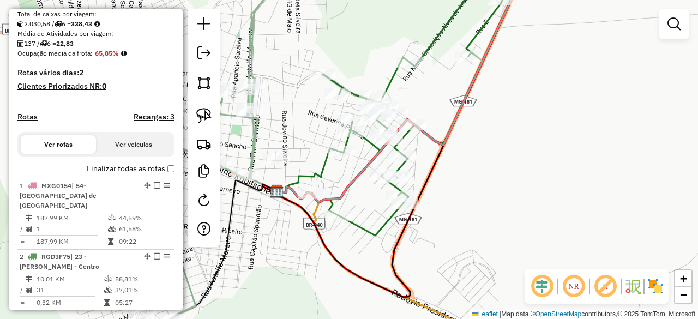
drag, startPoint x: 479, startPoint y: 171, endPoint x: 502, endPoint y: 167, distance: 23.3
click at [502, 167] on div "Janela de atendimento Grade de atendimento Capacidade Transportadoras Veículos …" at bounding box center [349, 159] width 698 height 319
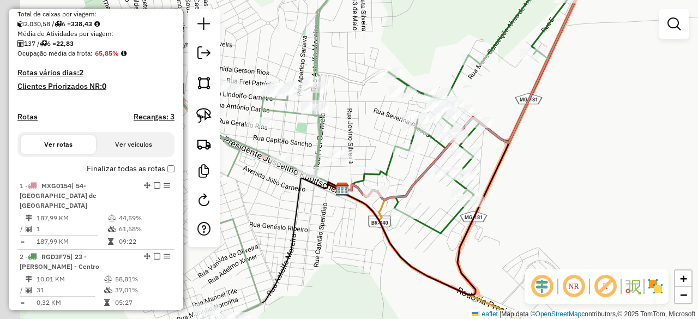
drag, startPoint x: 337, startPoint y: 113, endPoint x: 368, endPoint y: 113, distance: 30.6
click at [368, 113] on div "Janela de atendimento Grade de atendimento Capacidade Transportadoras Veículos …" at bounding box center [349, 159] width 698 height 319
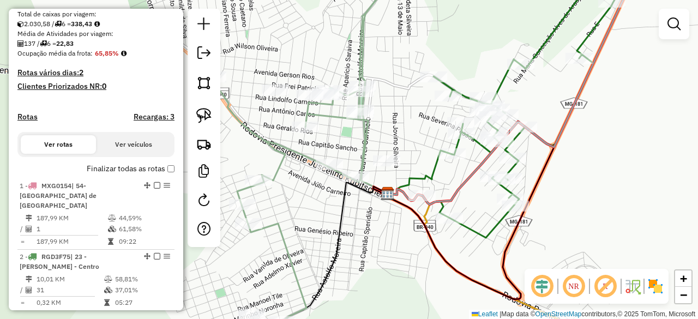
drag, startPoint x: 309, startPoint y: 135, endPoint x: 347, endPoint y: 139, distance: 38.4
click at [347, 139] on div "Janela de atendimento Grade de atendimento Capacidade Transportadoras Veículos …" at bounding box center [349, 159] width 698 height 319
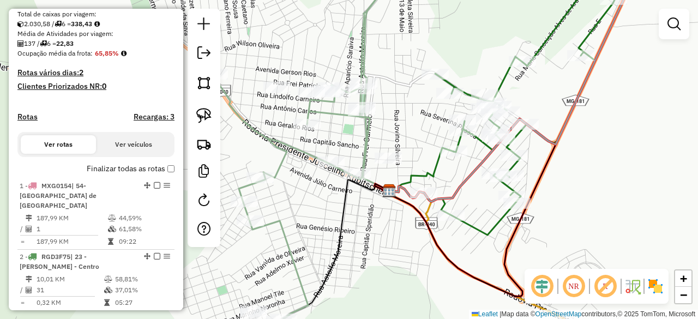
drag, startPoint x: 301, startPoint y: 230, endPoint x: 344, endPoint y: 158, distance: 83.6
click at [348, 154] on div "Janela de atendimento Grade de atendimento Capacidade Transportadoras Veículos …" at bounding box center [349, 159] width 698 height 319
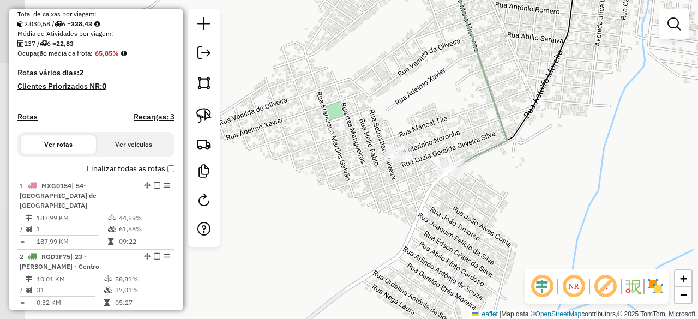
drag, startPoint x: 470, startPoint y: 71, endPoint x: 337, endPoint y: 245, distance: 219.1
click at [337, 245] on div "Janela de atendimento Grade de atendimento Capacidade Transportadoras Veículos …" at bounding box center [349, 159] width 698 height 319
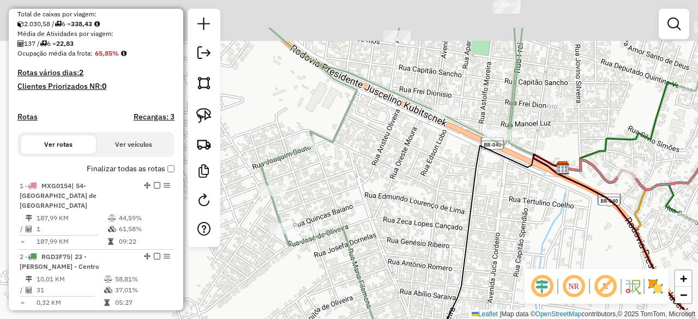
drag, startPoint x: 445, startPoint y: 169, endPoint x: 490, endPoint y: 215, distance: 64.4
click at [490, 216] on icon at bounding box center [467, 278] width 191 height 265
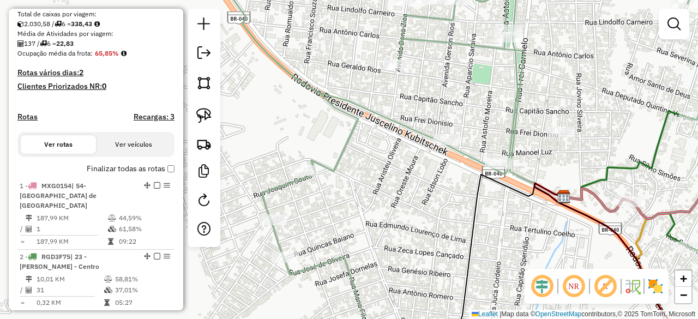
drag, startPoint x: 598, startPoint y: 104, endPoint x: 488, endPoint y: 152, distance: 120.2
click at [488, 152] on div "Janela de atendimento Grade de atendimento Capacidade Transportadoras Veículos …" at bounding box center [349, 159] width 698 height 319
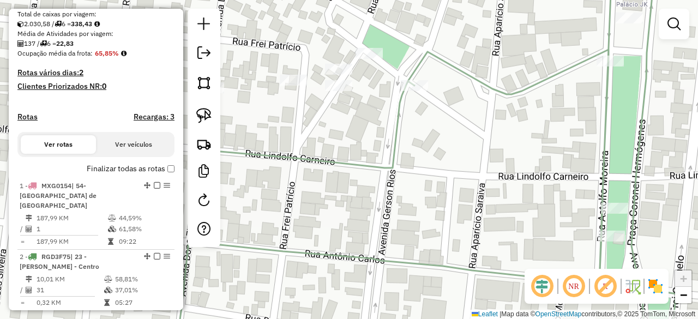
drag, startPoint x: 256, startPoint y: 123, endPoint x: 352, endPoint y: 121, distance: 96.0
click at [352, 121] on div "Janela de atendimento Grade de atendimento Capacidade Transportadoras Veículos …" at bounding box center [349, 159] width 698 height 319
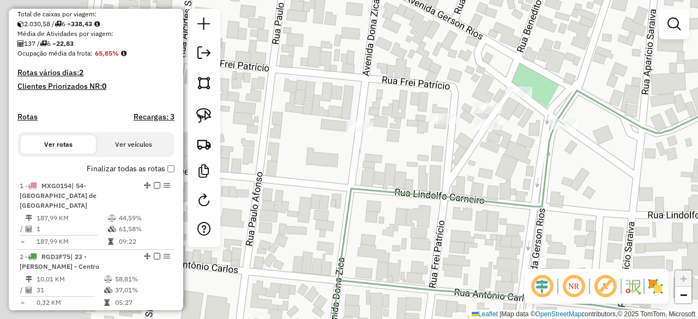
drag, startPoint x: 289, startPoint y: 130, endPoint x: 477, endPoint y: 233, distance: 214.8
click at [477, 234] on div "Janela de atendimento Grade de atendimento Capacidade Transportadoras Veículos …" at bounding box center [349, 159] width 698 height 319
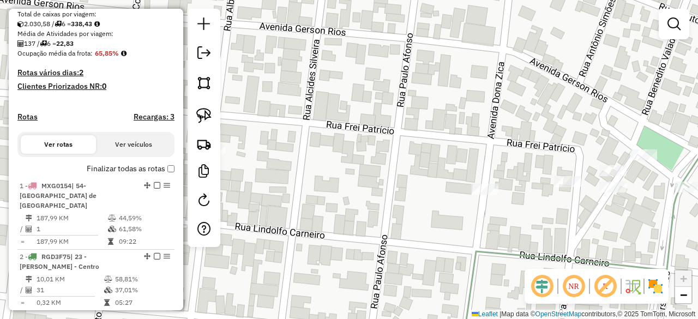
drag, startPoint x: 310, startPoint y: 198, endPoint x: 459, endPoint y: 165, distance: 152.5
click at [459, 165] on div "Janela de atendimento Grade de atendimento Capacidade Transportadoras Veículos …" at bounding box center [349, 159] width 698 height 319
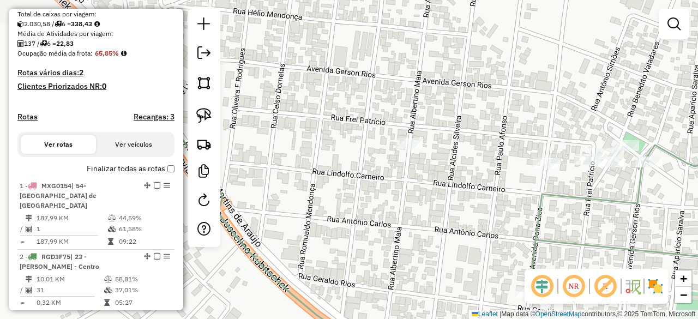
drag, startPoint x: 541, startPoint y: 99, endPoint x: 494, endPoint y: 202, distance: 113.3
click at [494, 202] on div "Janela de atendimento Grade de atendimento Capacidade Transportadoras Veículos …" at bounding box center [349, 159] width 698 height 319
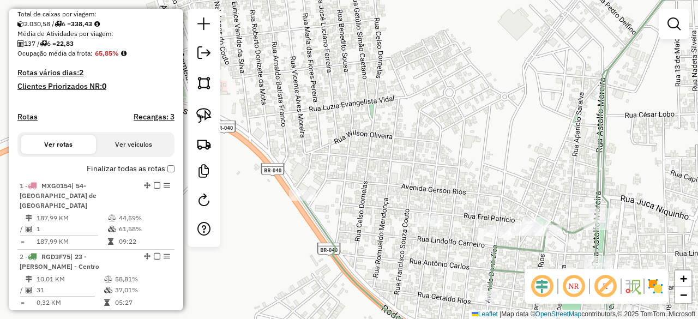
drag, startPoint x: 558, startPoint y: 134, endPoint x: 462, endPoint y: 244, distance: 145.8
click at [462, 244] on div "Janela de atendimento Grade de atendimento Capacidade Transportadoras Veículos …" at bounding box center [349, 159] width 698 height 319
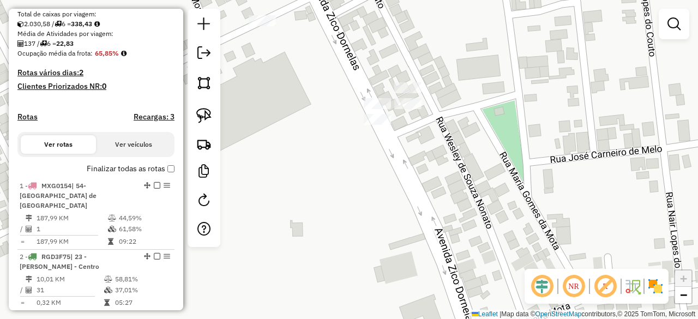
drag, startPoint x: 366, startPoint y: 106, endPoint x: 554, endPoint y: 145, distance: 192.1
click at [554, 145] on div "Janela de atendimento Grade de atendimento Capacidade Transportadoras Veículos …" at bounding box center [349, 159] width 698 height 319
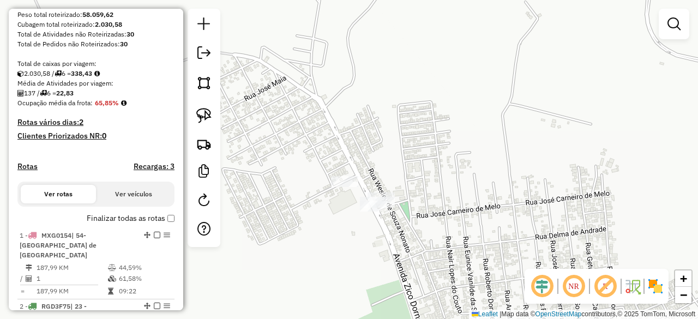
scroll to position [175, 0]
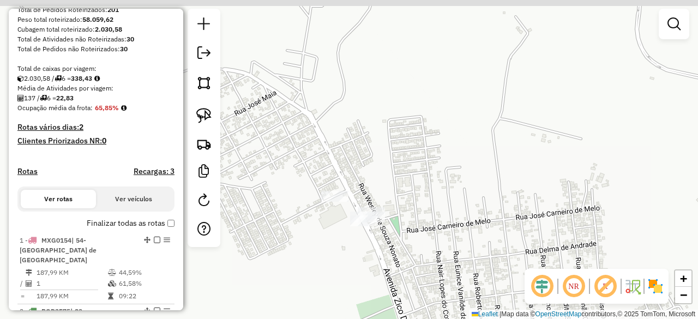
drag, startPoint x: 455, startPoint y: 147, endPoint x: 444, endPoint y: 161, distance: 17.5
click at [444, 161] on div "Janela de atendimento Grade de atendimento Capacidade Transportadoras Veículos …" at bounding box center [349, 159] width 698 height 319
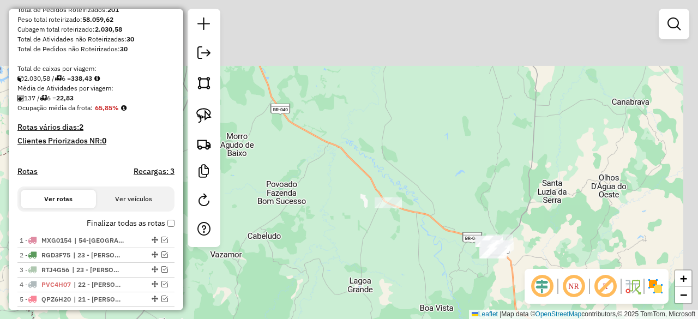
drag, startPoint x: 592, startPoint y: 200, endPoint x: 514, endPoint y: 261, distance: 99.1
click at [514, 261] on div "Janela de atendimento Grade de atendimento Capacidade Transportadoras Veículos …" at bounding box center [349, 159] width 698 height 319
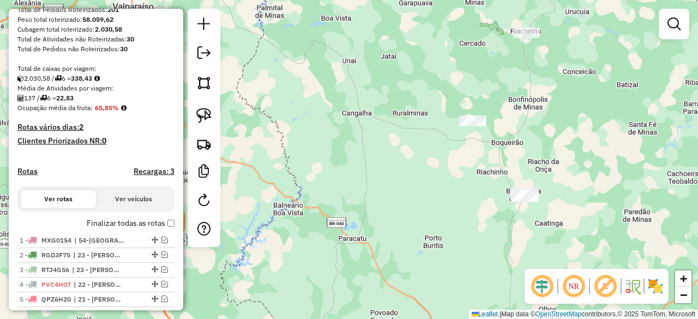
drag, startPoint x: 462, startPoint y: 71, endPoint x: 483, endPoint y: 263, distance: 192.7
click at [483, 263] on div "Janela de atendimento Grade de atendimento Capacidade Transportadoras Veículos …" at bounding box center [349, 159] width 698 height 319
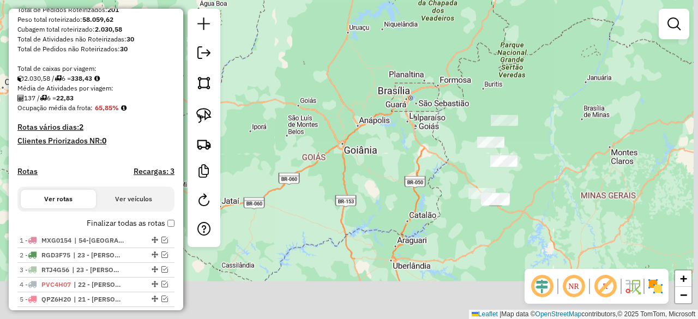
drag, startPoint x: 558, startPoint y: 161, endPoint x: 535, endPoint y: 111, distance: 55.2
click at [535, 111] on div "Janela de atendimento Grade de atendimento Capacidade Transportadoras Veículos …" at bounding box center [349, 159] width 698 height 319
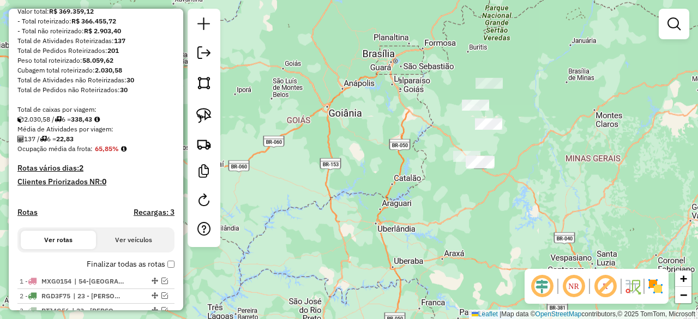
scroll to position [120, 0]
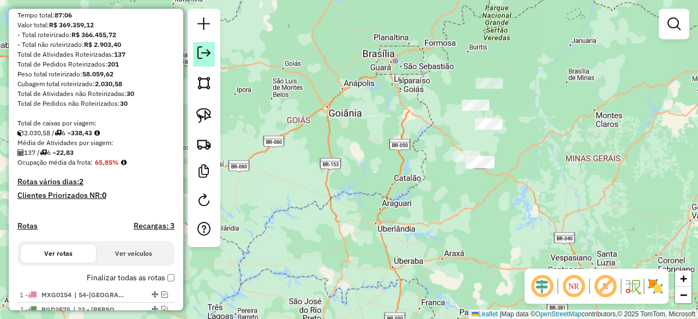
click at [204, 54] on em at bounding box center [203, 52] width 13 height 13
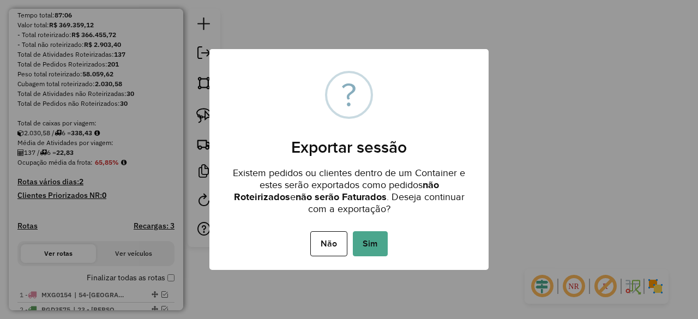
click at [372, 240] on button "Sim" at bounding box center [370, 243] width 35 height 25
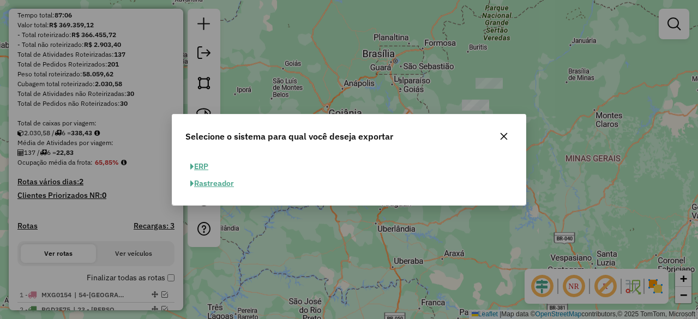
click at [205, 164] on button "ERP" at bounding box center [199, 166] width 28 height 17
select select "**"
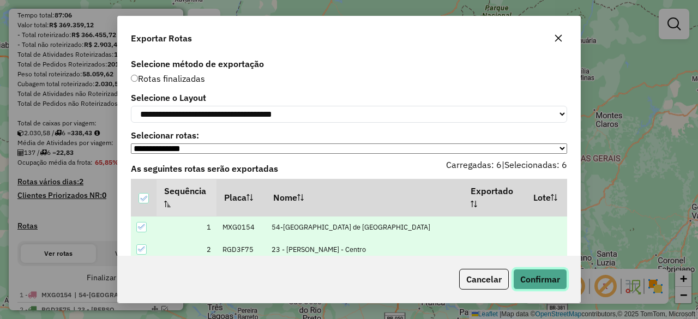
click at [541, 278] on button "Confirmar" at bounding box center [540, 279] width 54 height 21
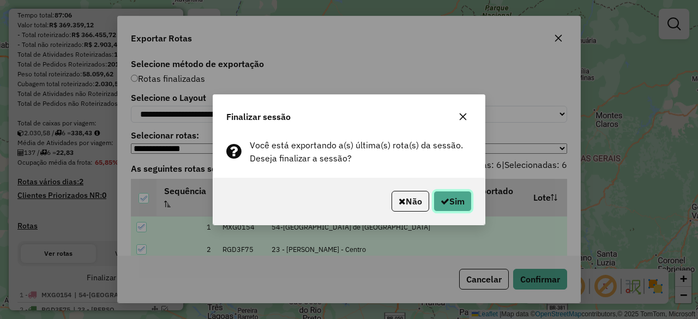
click at [463, 199] on button "Sim" at bounding box center [453, 201] width 38 height 21
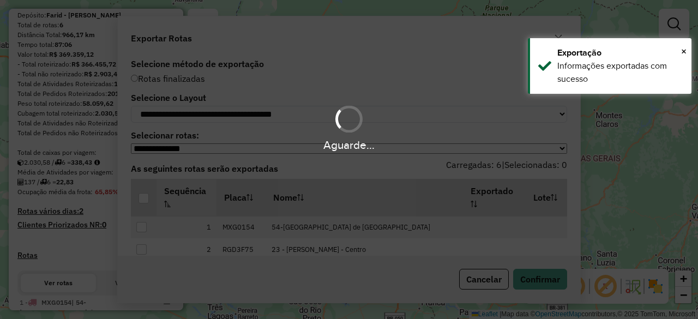
scroll to position [149, 0]
